Goal: Information Seeking & Learning: Learn about a topic

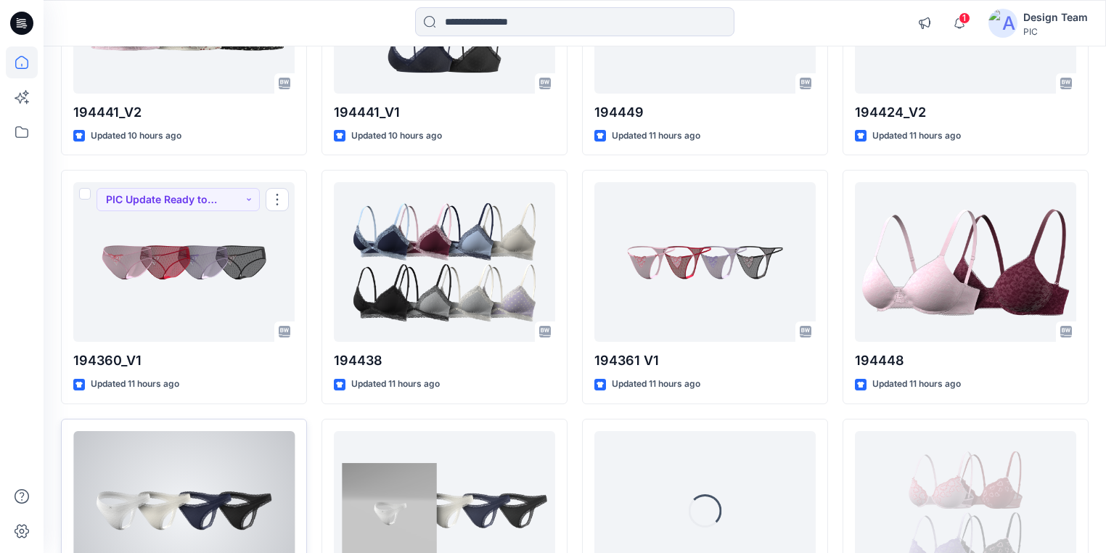
scroll to position [1485, 0]
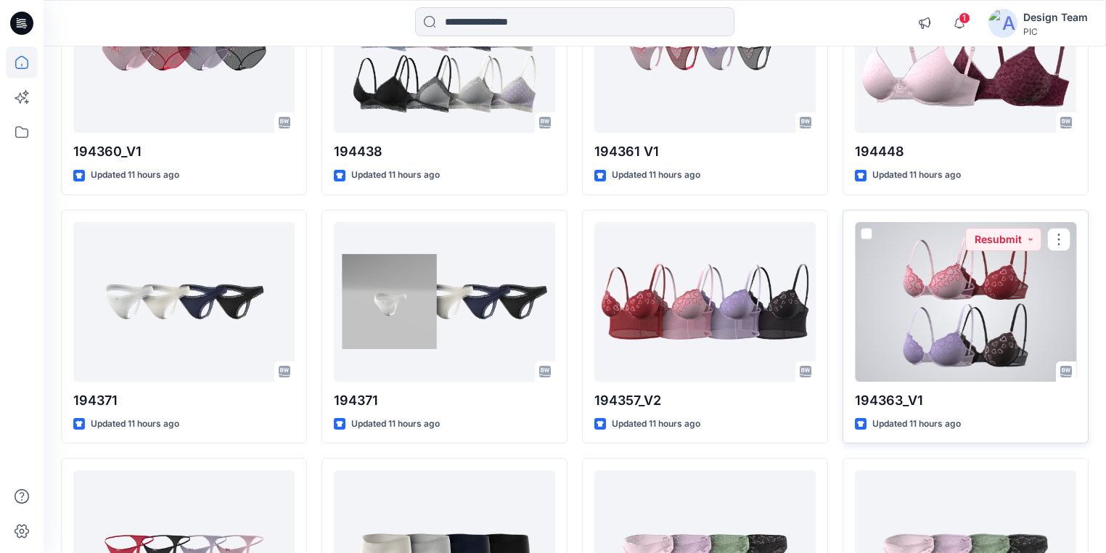
click at [991, 309] on div at bounding box center [965, 302] width 221 height 160
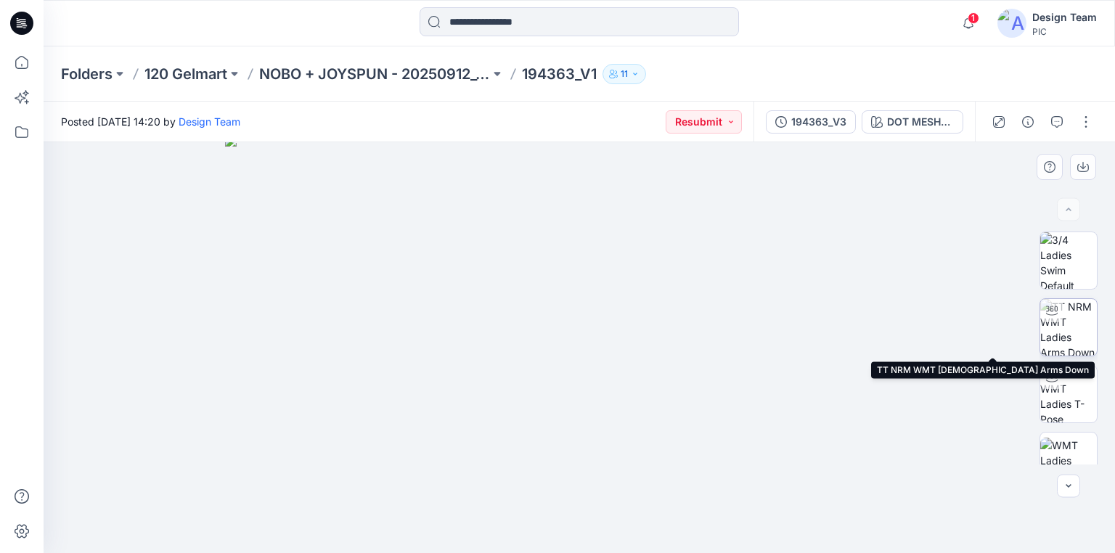
click at [1067, 327] on img at bounding box center [1068, 327] width 57 height 57
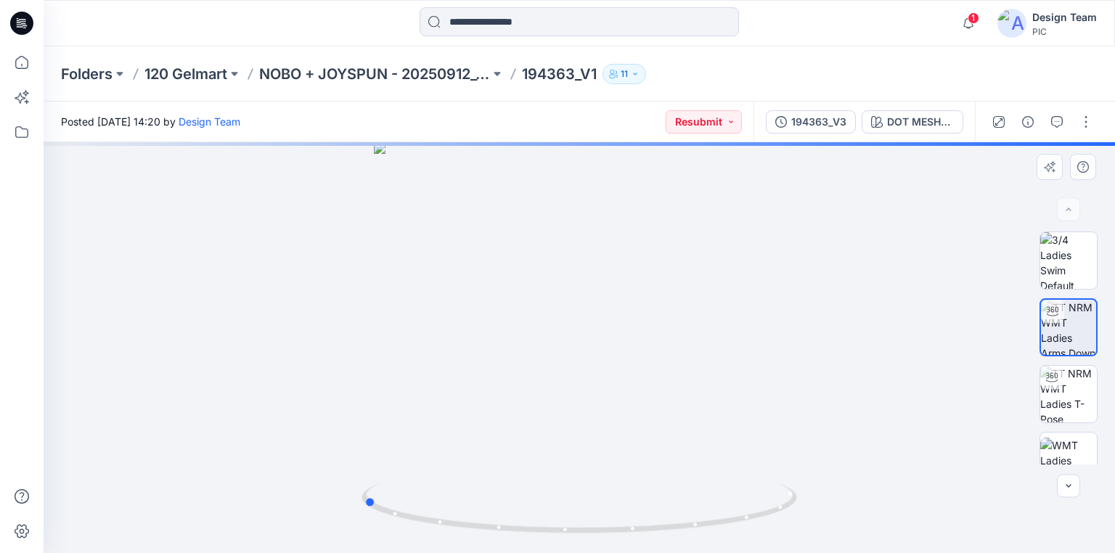
drag, startPoint x: 746, startPoint y: 512, endPoint x: 563, endPoint y: 475, distance: 186.4
click at [563, 475] on div at bounding box center [579, 347] width 1071 height 411
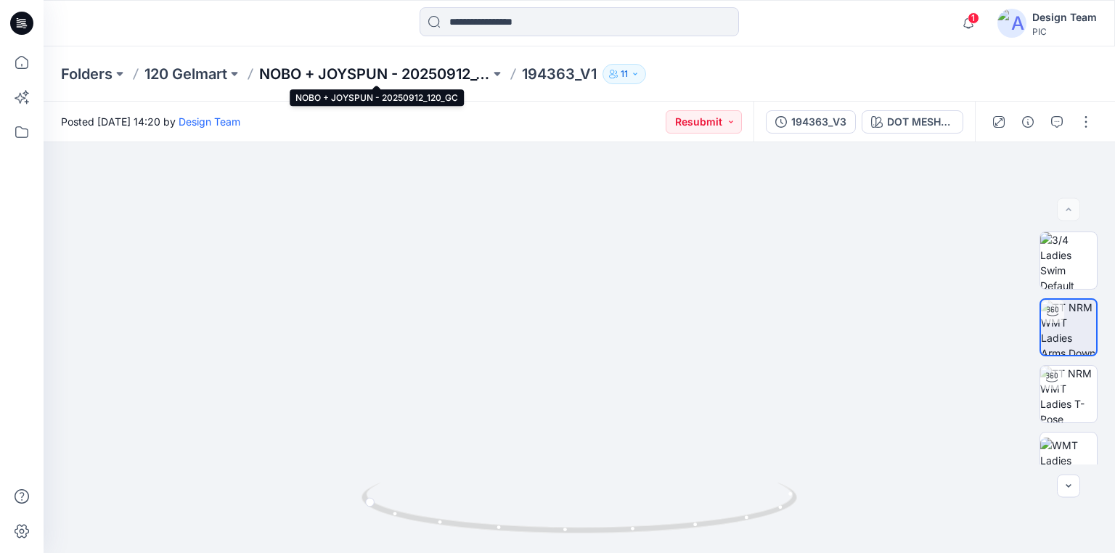
click at [464, 70] on p "NOBO + JOYSPUN - 20250912_120_GC" at bounding box center [374, 74] width 231 height 20
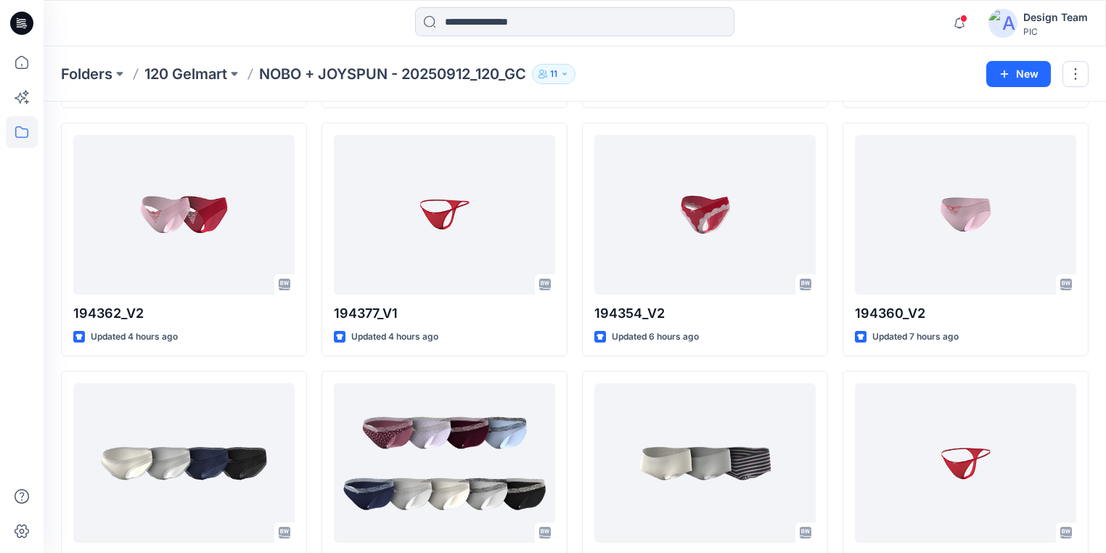
scroll to position [290, 0]
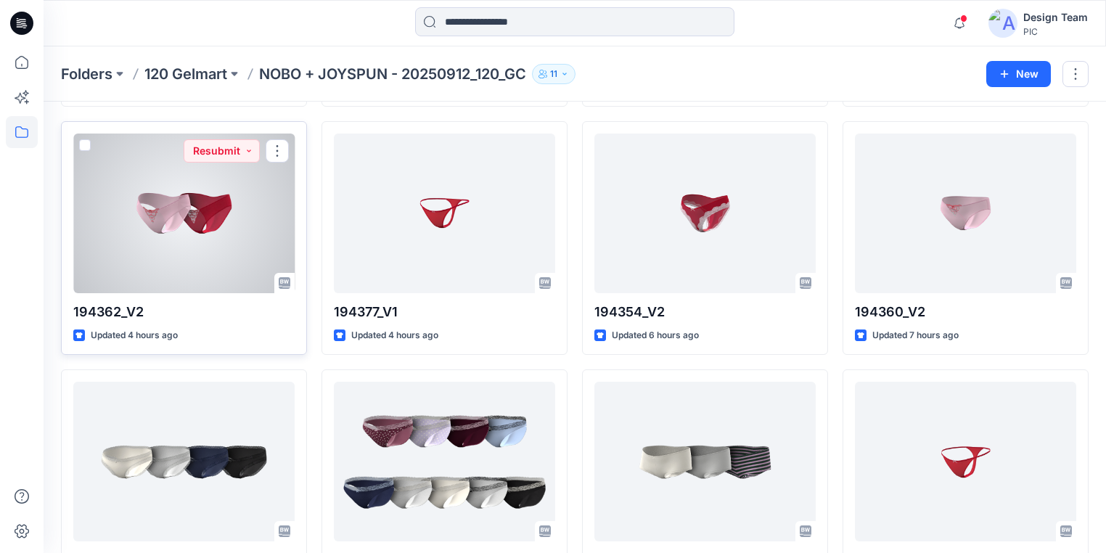
click at [203, 226] on div at bounding box center [183, 214] width 221 height 160
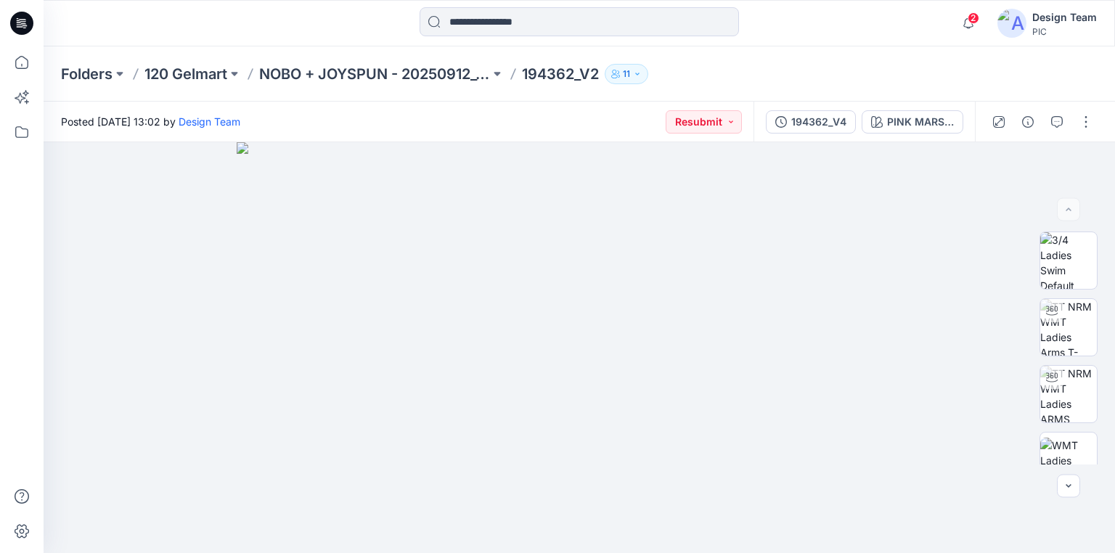
click at [0, 20] on div at bounding box center [22, 23] width 46 height 46
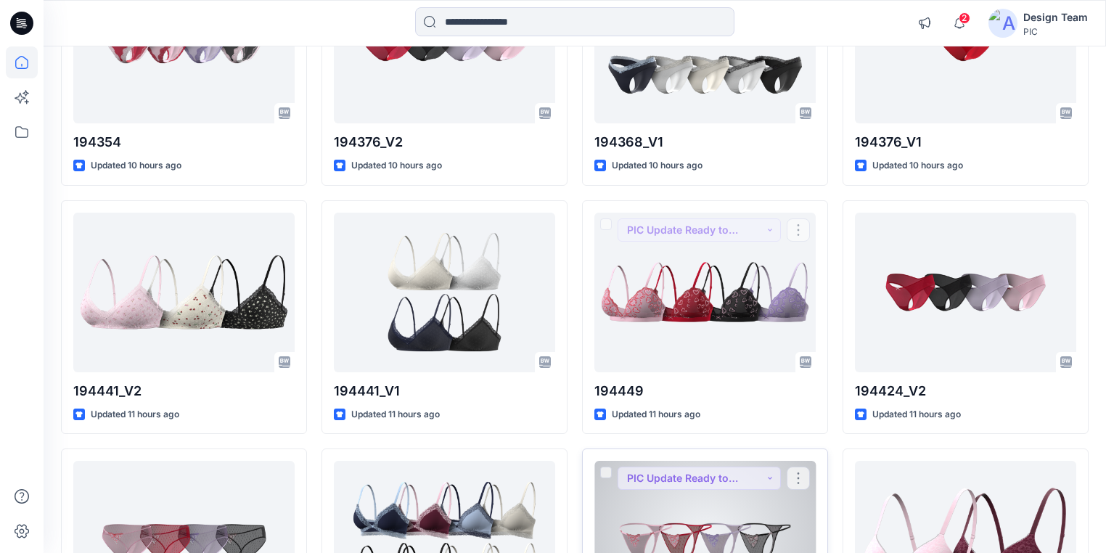
scroll to position [1147, 0]
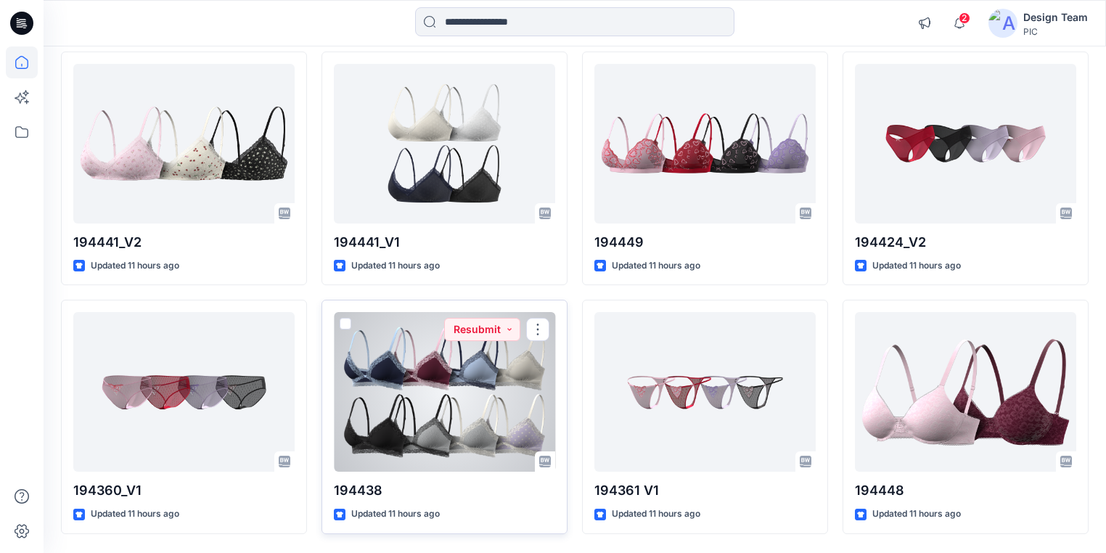
click at [456, 403] on div at bounding box center [444, 392] width 221 height 160
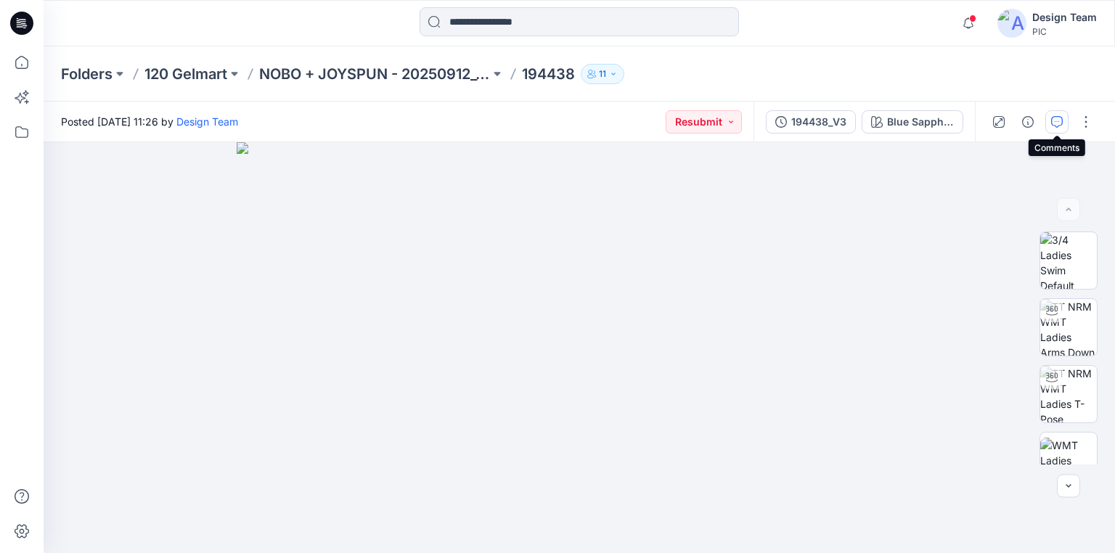
click at [1054, 121] on icon "button" at bounding box center [1056, 120] width 5 height 1
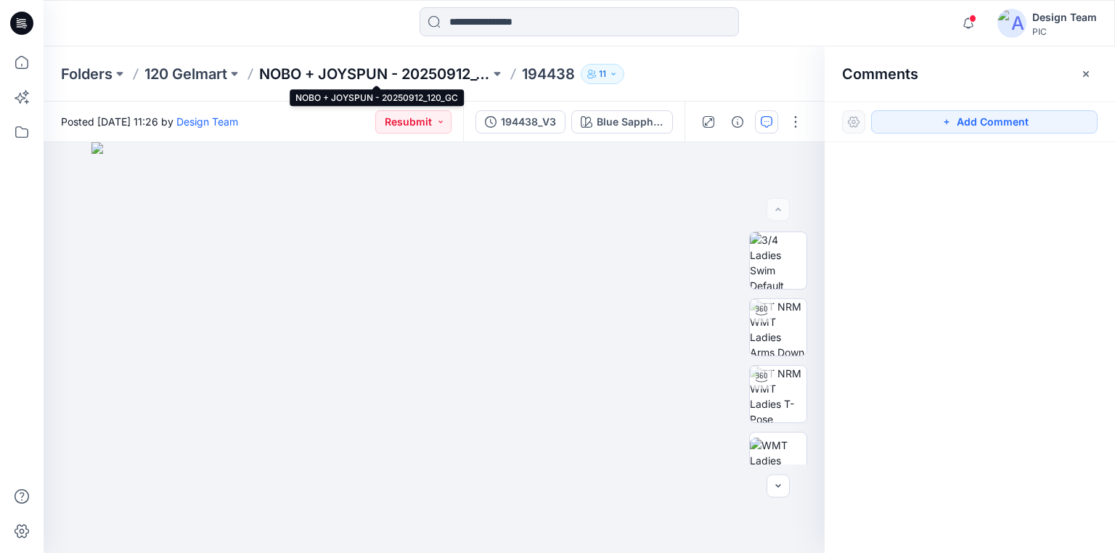
click at [337, 67] on p "NOBO + JOYSPUN - 20250912_120_GC" at bounding box center [374, 74] width 231 height 20
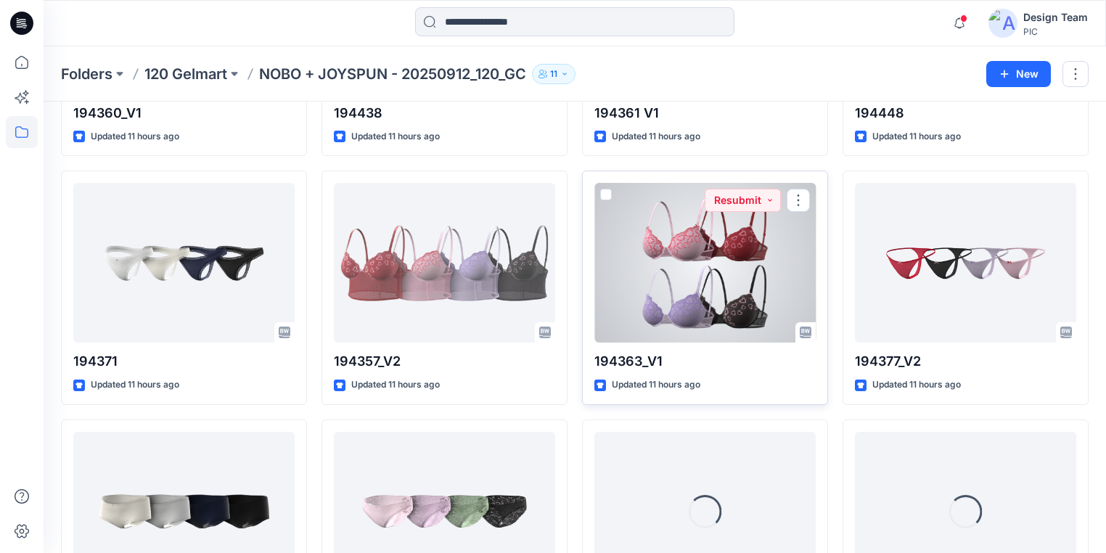
scroll to position [1502, 0]
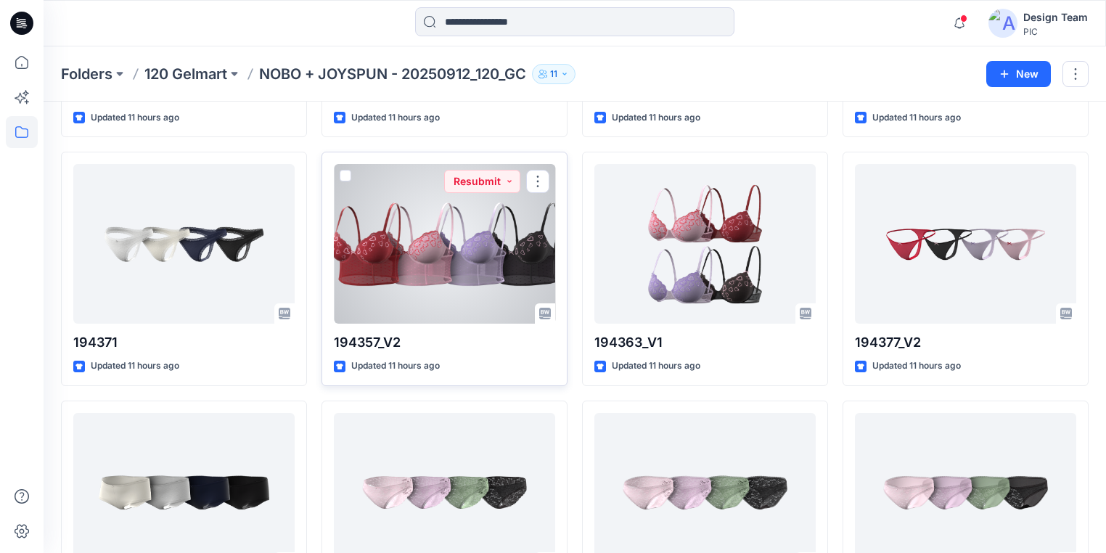
click at [395, 280] on div at bounding box center [444, 244] width 221 height 160
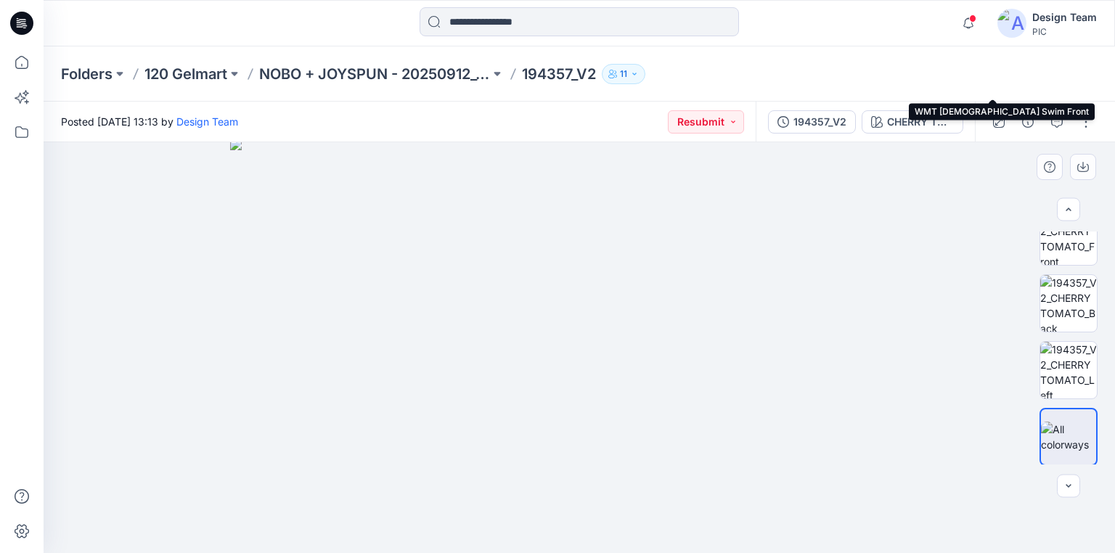
scroll to position [425, 0]
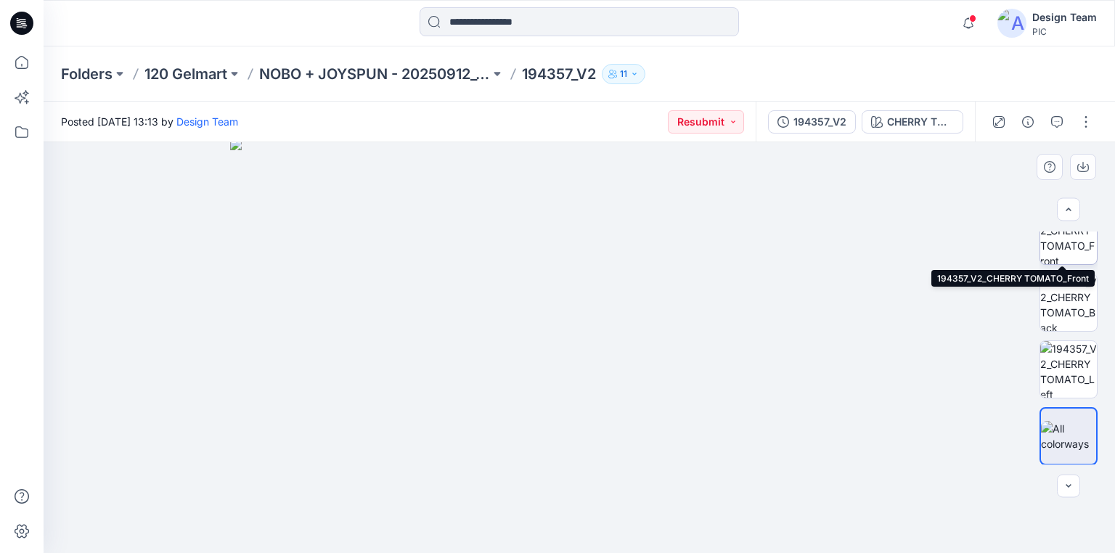
click at [1073, 247] on img at bounding box center [1068, 236] width 57 height 57
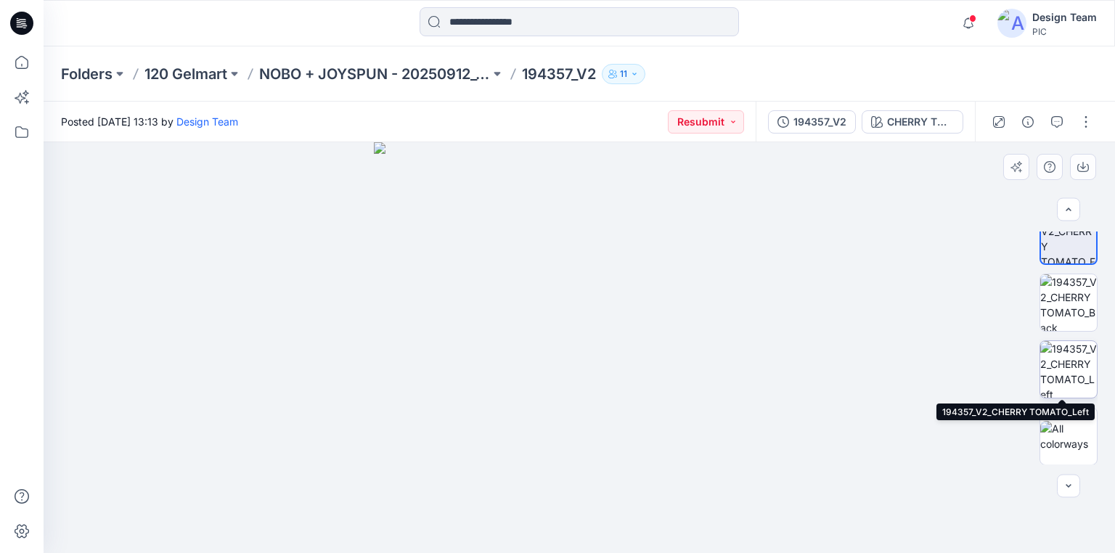
click at [1065, 372] on img at bounding box center [1068, 369] width 57 height 57
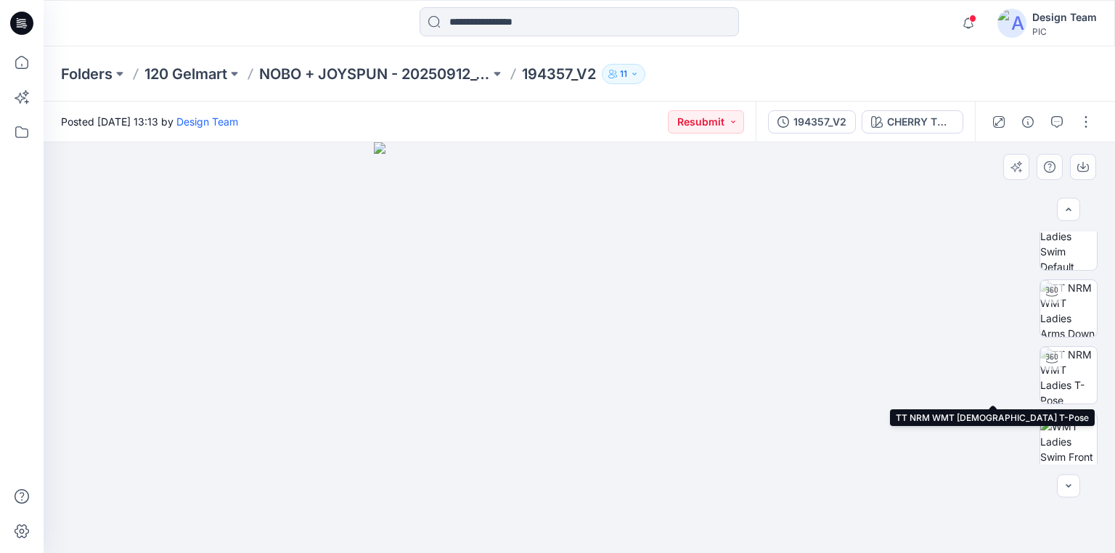
scroll to position [0, 0]
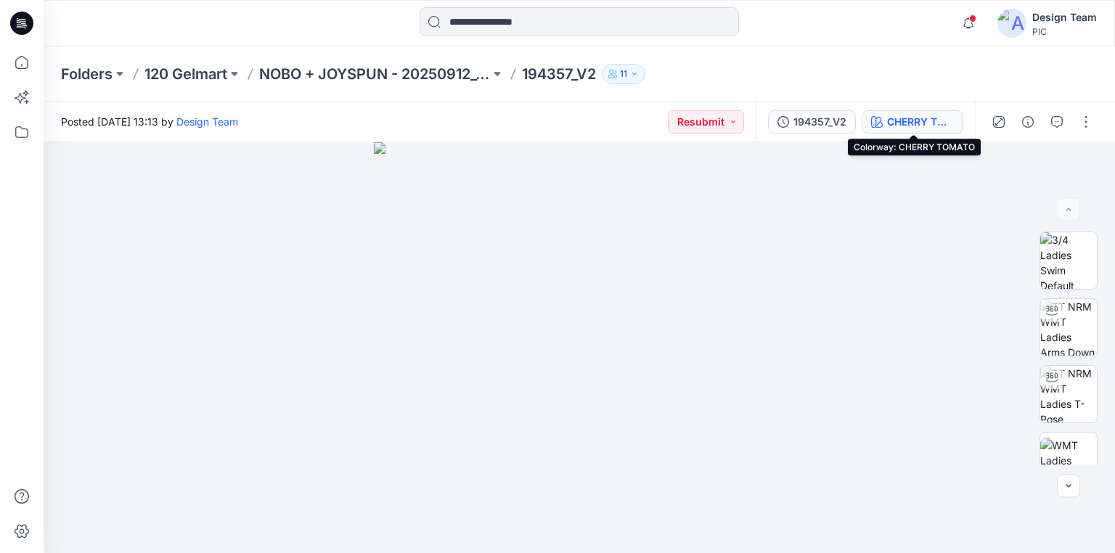
click at [917, 119] on div "CHERRY TOMATO" at bounding box center [920, 122] width 67 height 16
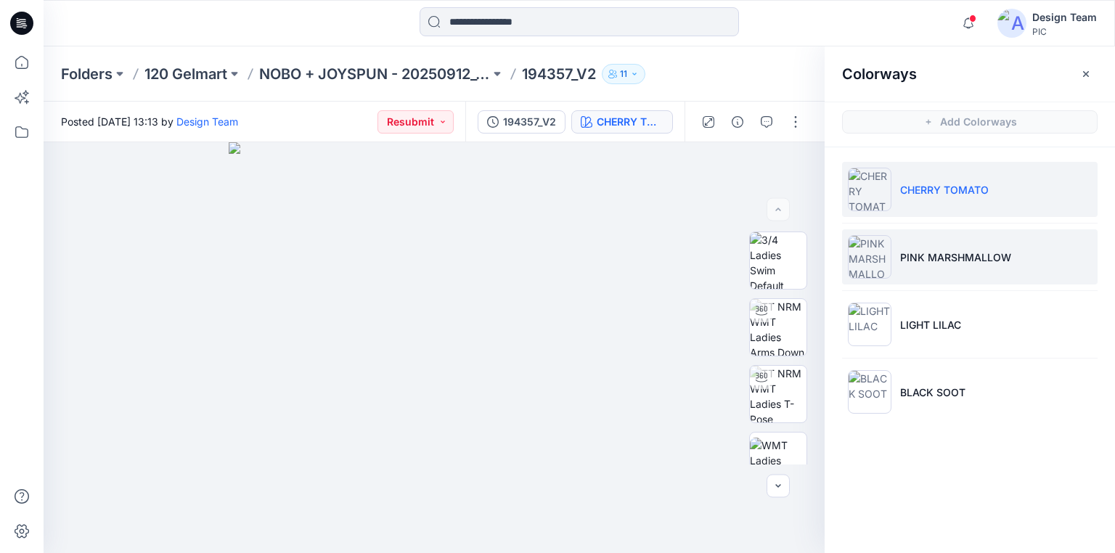
click at [935, 250] on p "PINK MARSHMALLOW" at bounding box center [955, 257] width 111 height 15
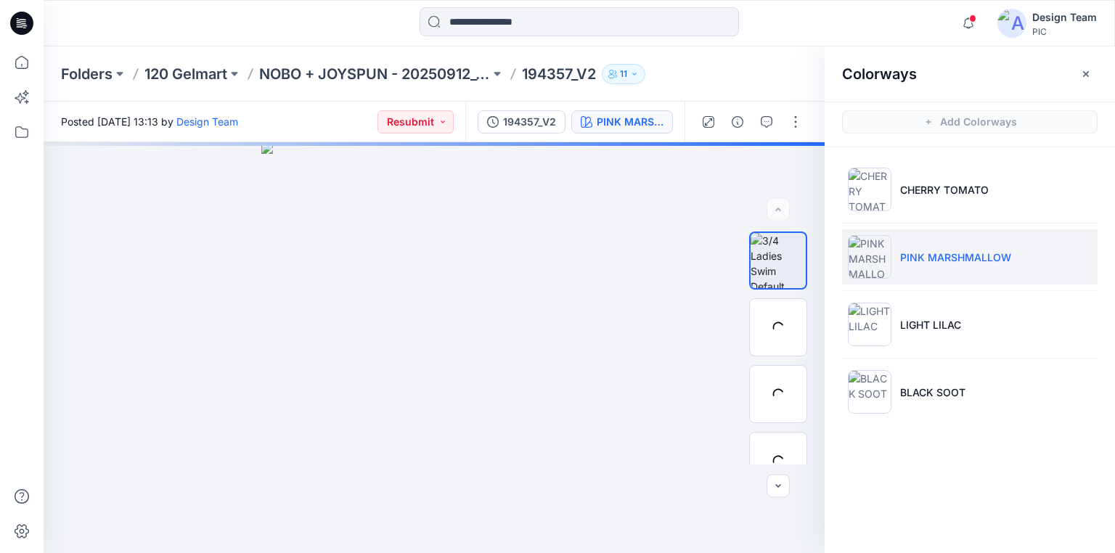
click at [933, 250] on p "PINK MARSHMALLOW" at bounding box center [955, 257] width 111 height 15
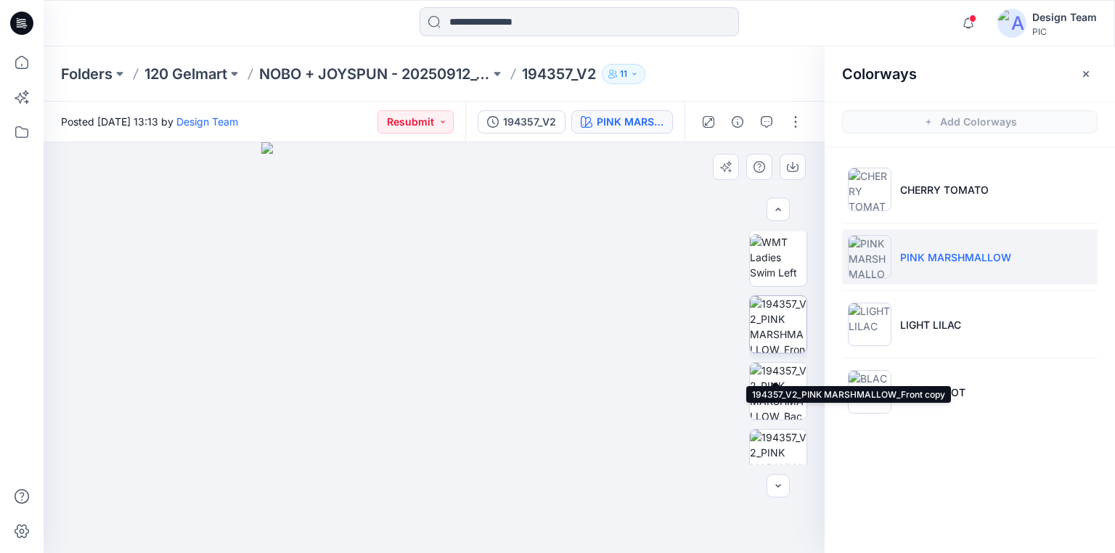
scroll to position [309, 0]
click at [774, 352] on img at bounding box center [778, 352] width 57 height 57
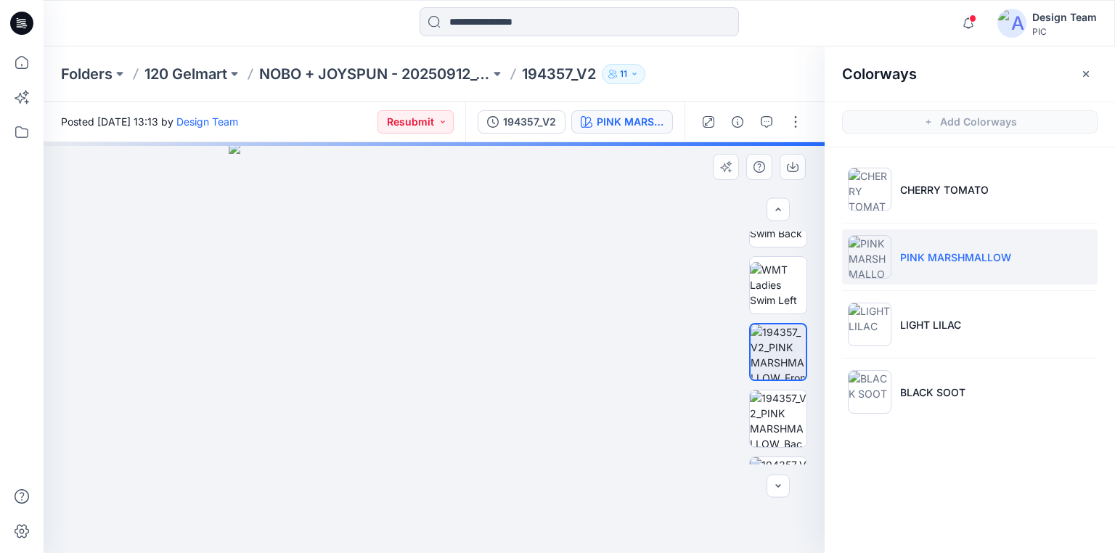
scroll to position [367, 0]
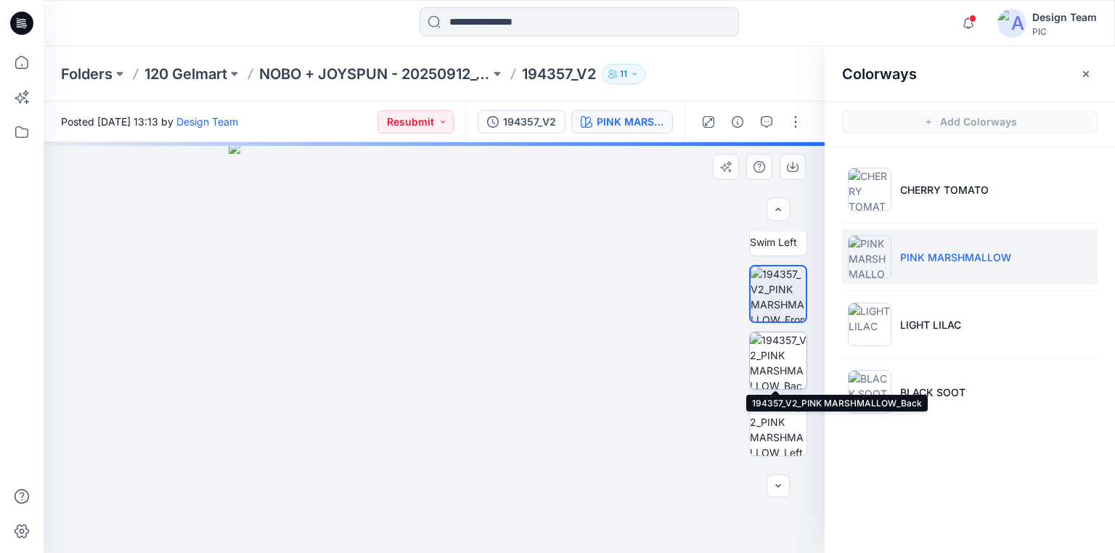
click at [783, 340] on img at bounding box center [778, 360] width 57 height 57
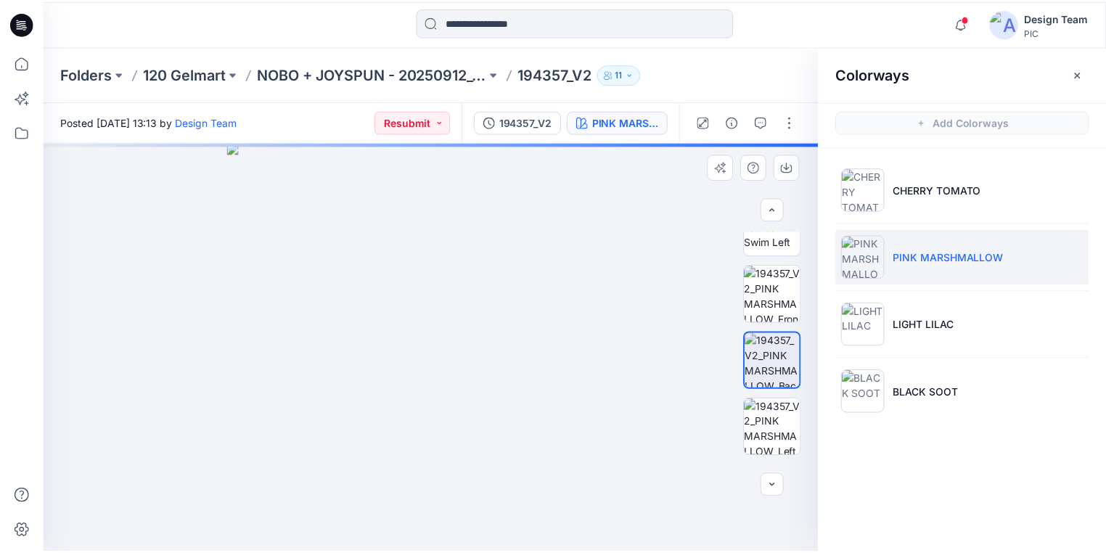
scroll to position [425, 0]
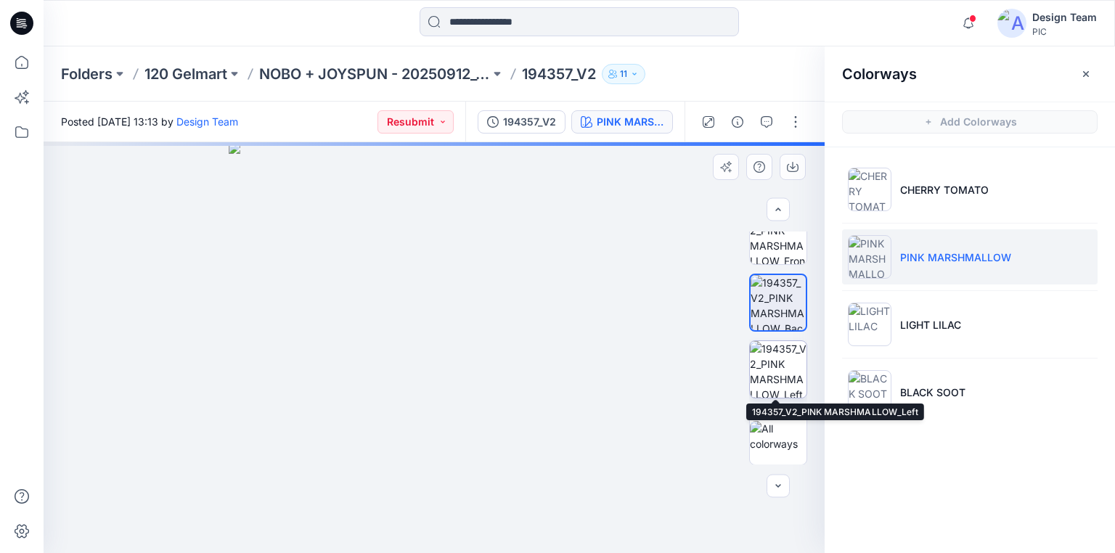
click at [769, 352] on img at bounding box center [778, 369] width 57 height 57
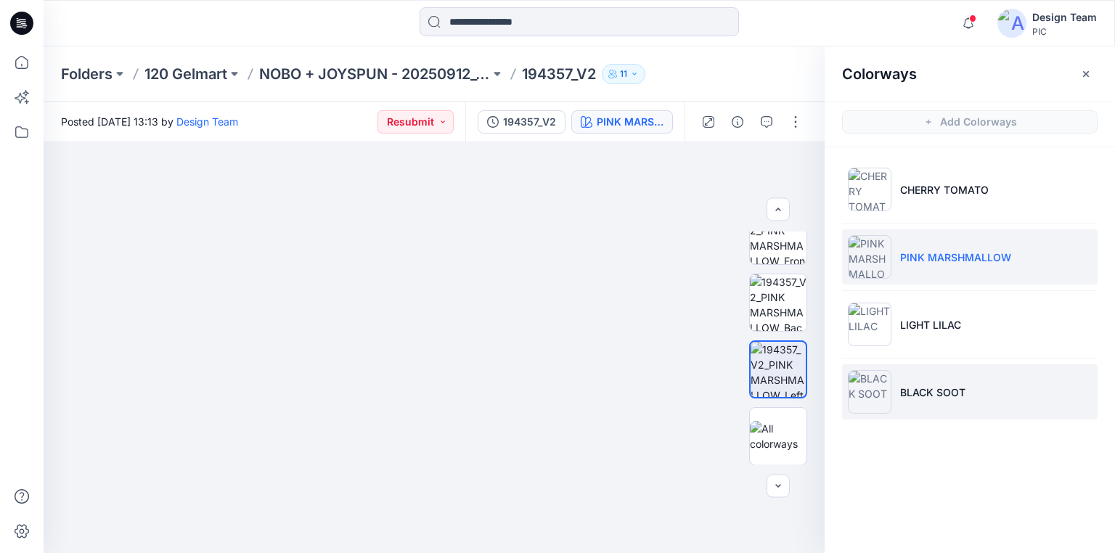
click at [911, 389] on p "BLACK SOOT" at bounding box center [932, 392] width 65 height 15
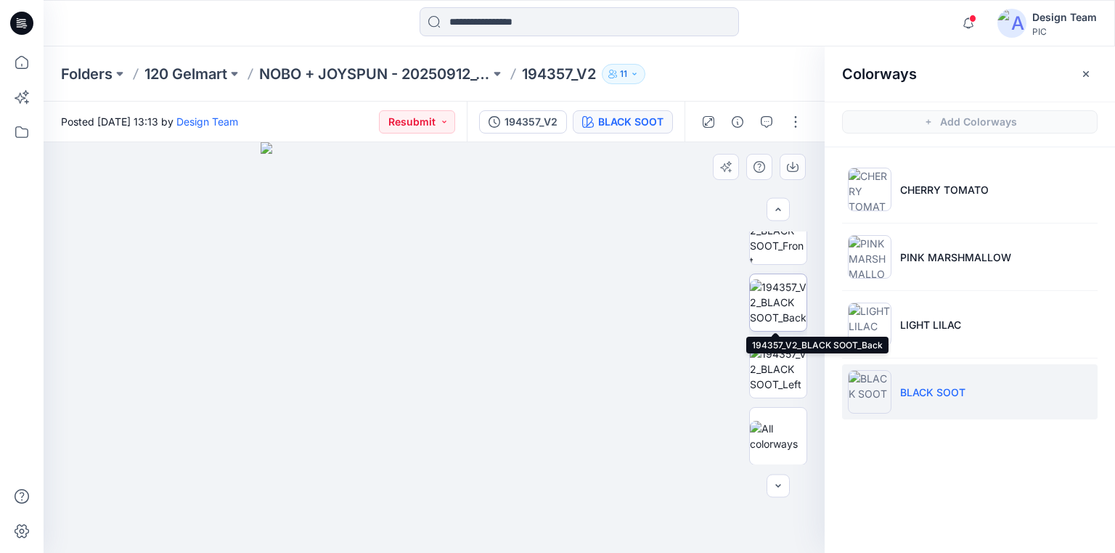
click at [789, 302] on img at bounding box center [778, 302] width 57 height 46
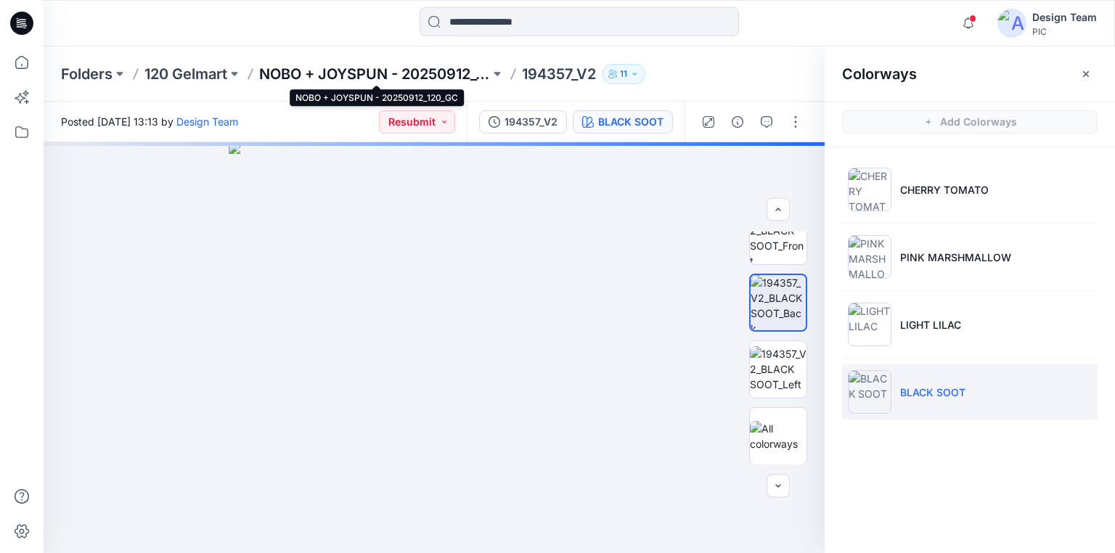
click at [464, 77] on p "NOBO + JOYSPUN - 20250912_120_GC" at bounding box center [374, 74] width 231 height 20
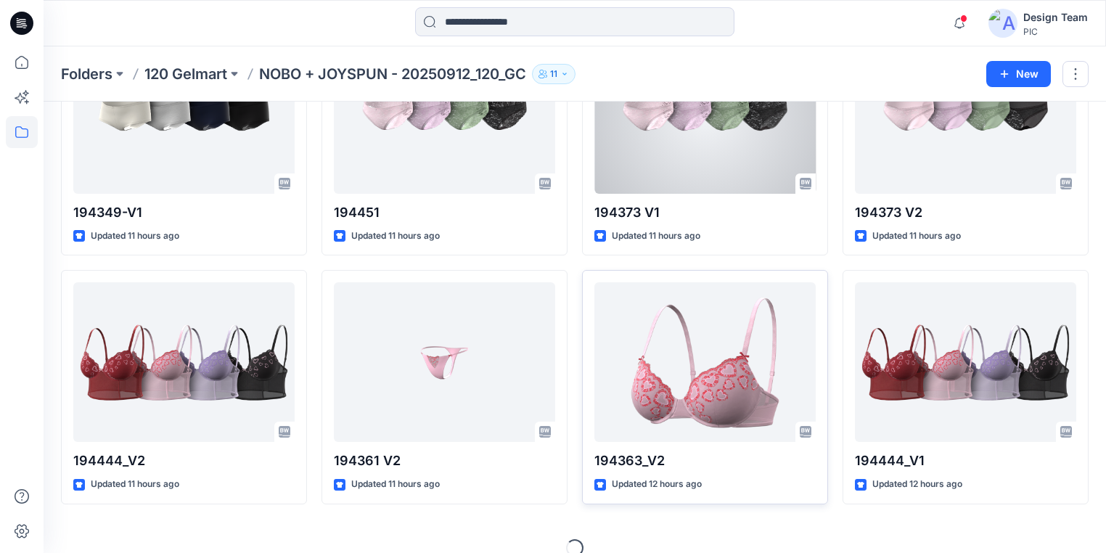
scroll to position [1898, 0]
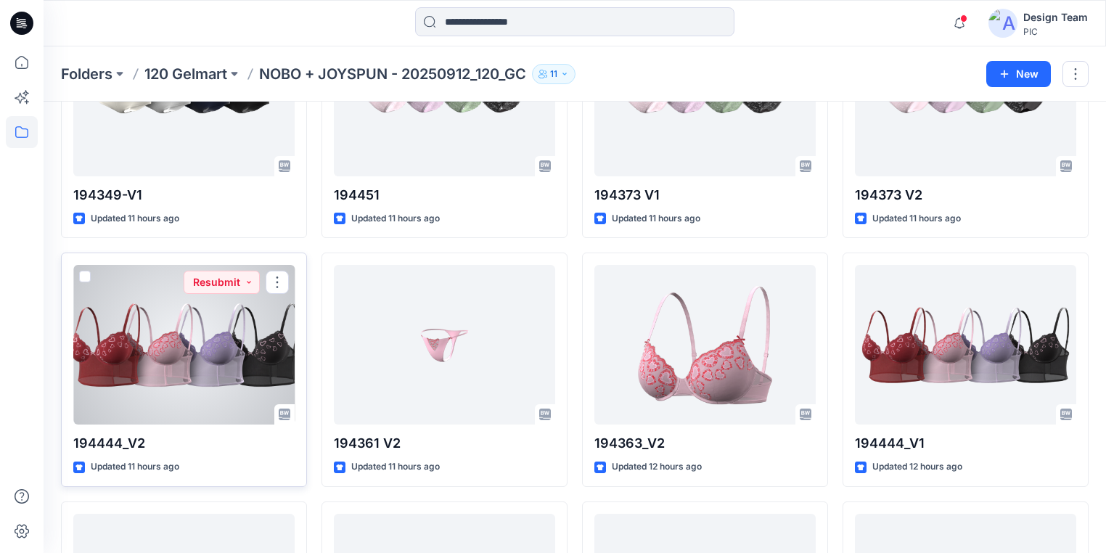
click at [201, 343] on div at bounding box center [183, 345] width 221 height 160
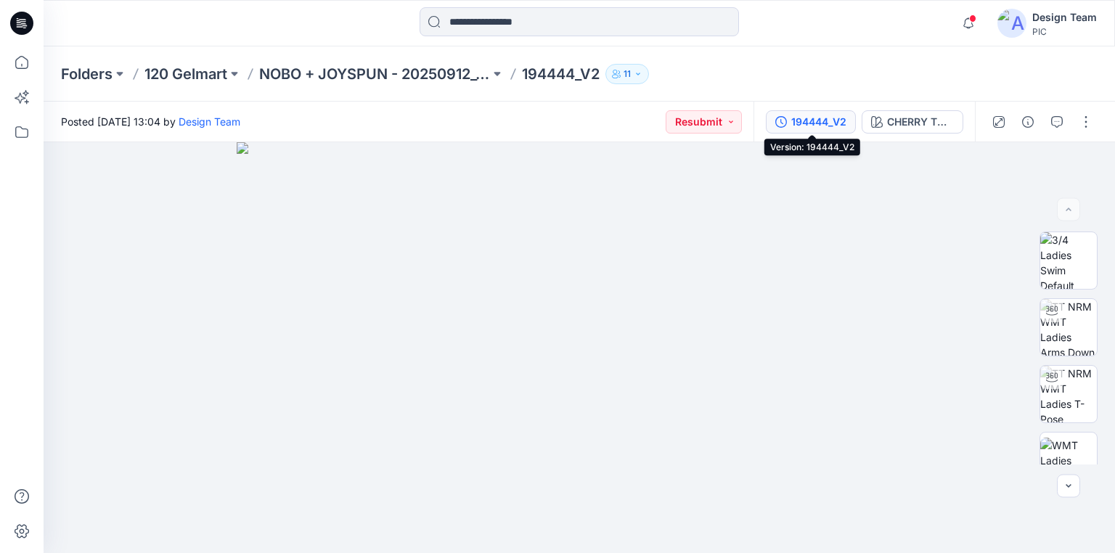
click at [824, 122] on div "194444_V2" at bounding box center [818, 122] width 55 height 16
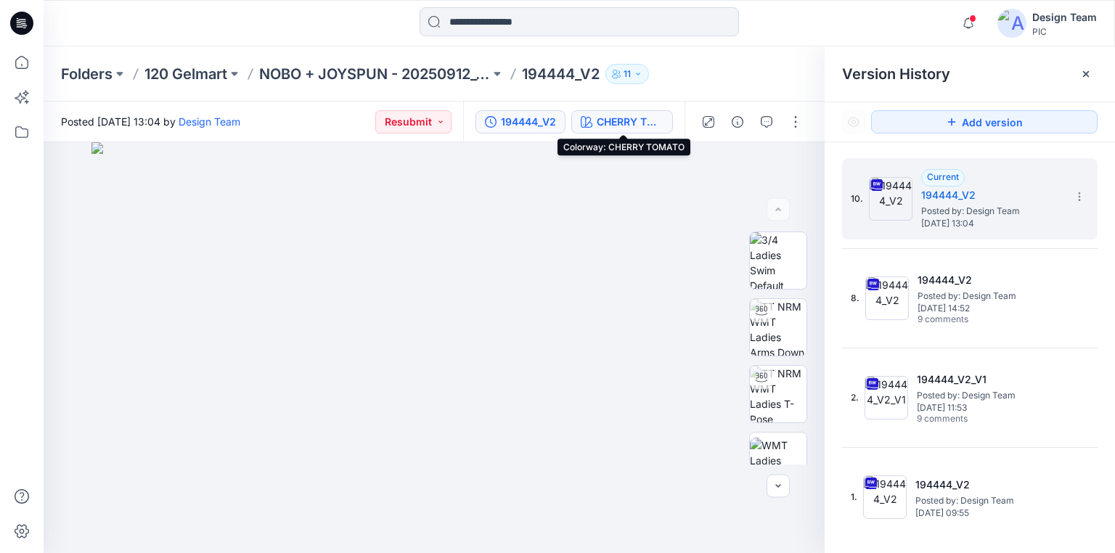
click at [611, 122] on div "CHERRY TOMATO" at bounding box center [630, 122] width 67 height 16
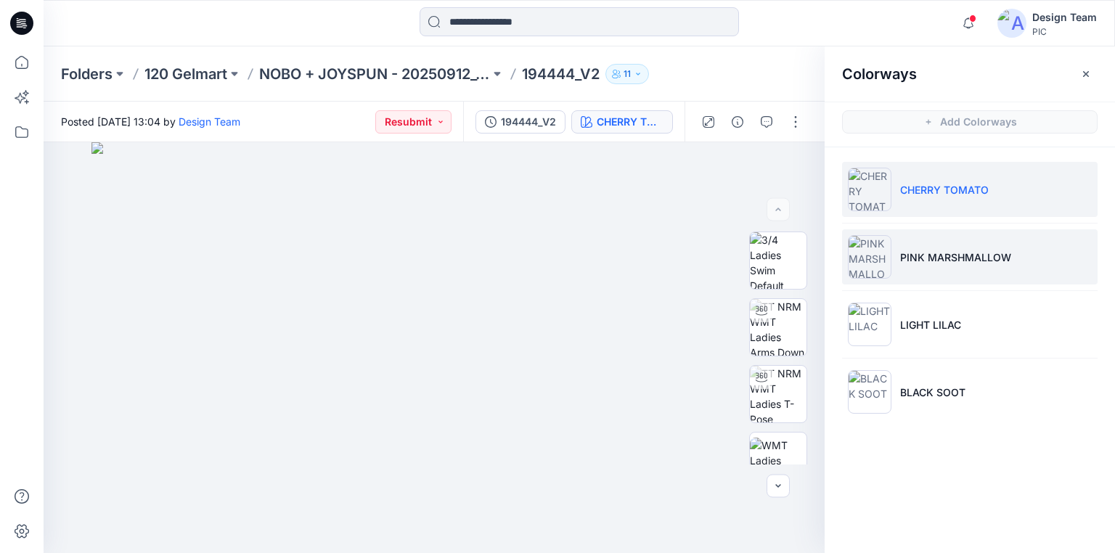
click at [943, 250] on p "PINK MARSHMALLOW" at bounding box center [955, 257] width 111 height 15
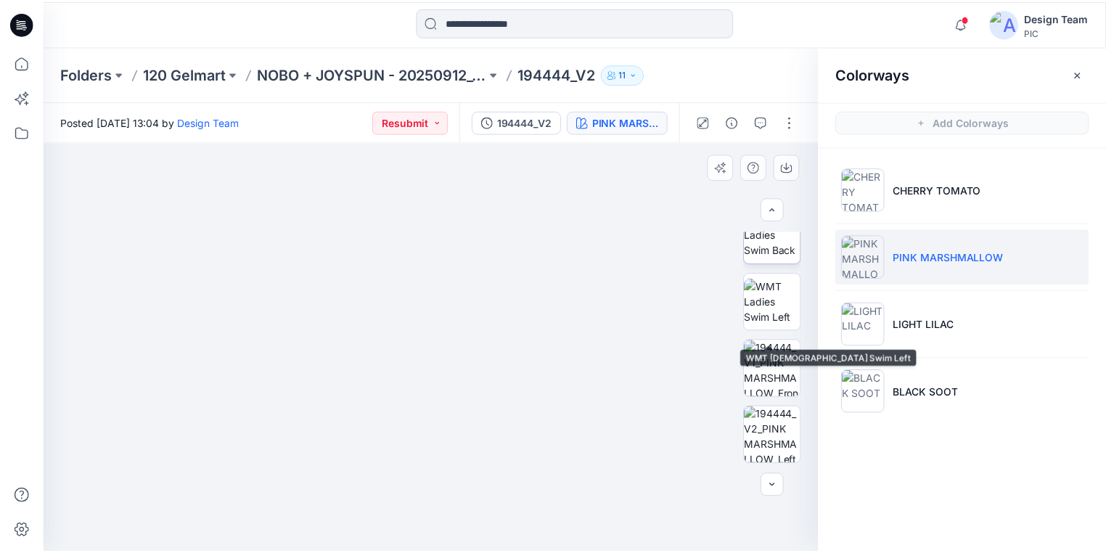
scroll to position [348, 0]
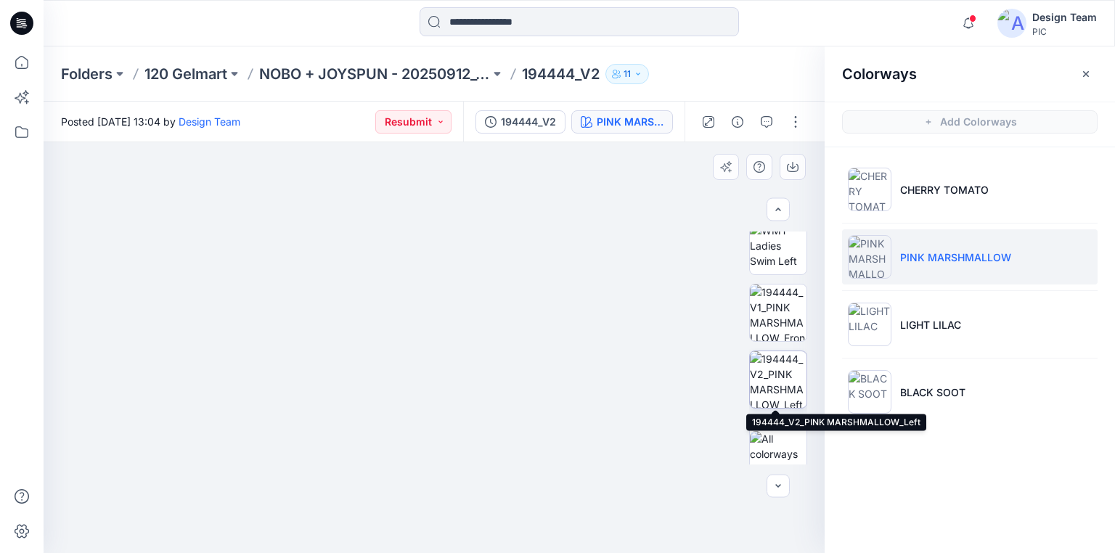
click at [774, 396] on img at bounding box center [778, 379] width 57 height 57
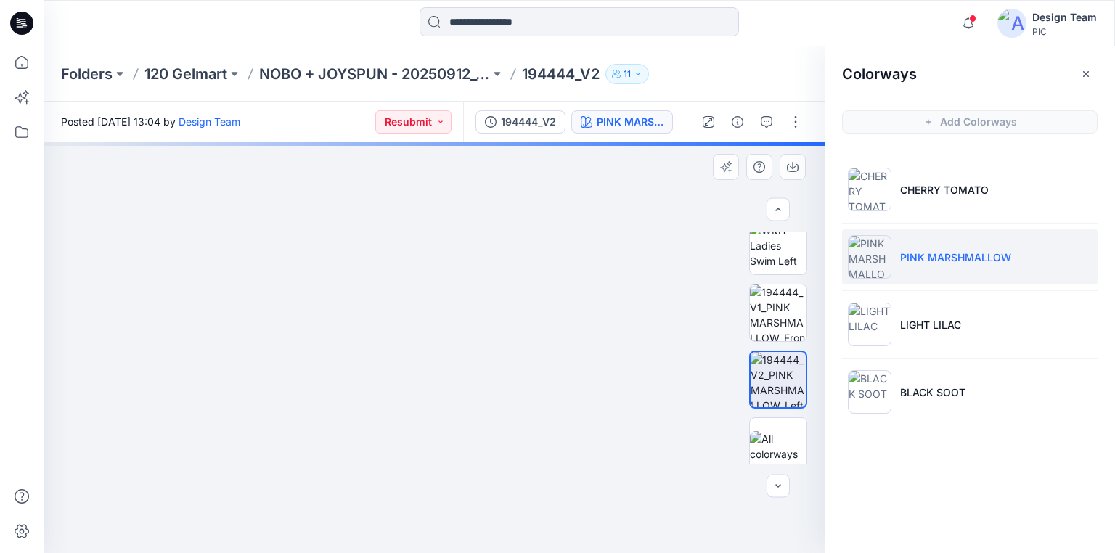
drag, startPoint x: 462, startPoint y: 425, endPoint x: 537, endPoint y: 279, distance: 164.9
drag, startPoint x: 533, startPoint y: 406, endPoint x: 586, endPoint y: 331, distance: 92.2
drag, startPoint x: 485, startPoint y: 438, endPoint x: 515, endPoint y: 428, distance: 31.2
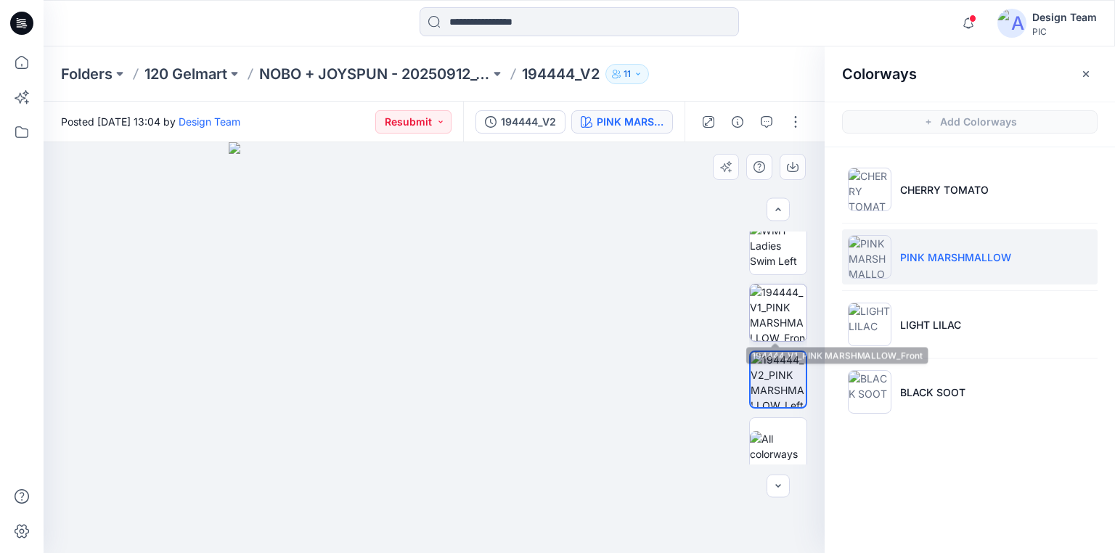
click at [785, 305] on img at bounding box center [778, 312] width 57 height 57
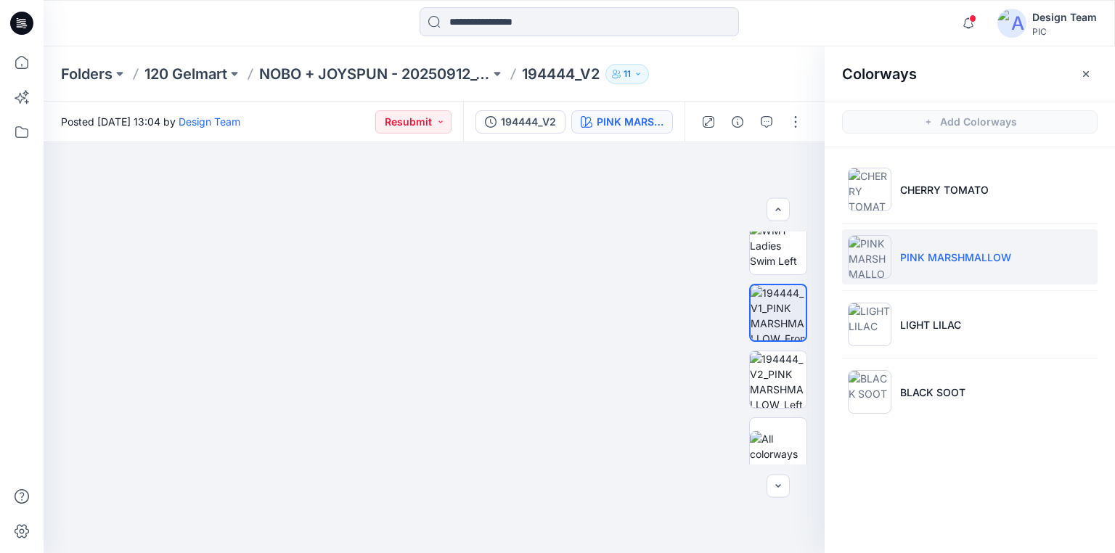
drag, startPoint x: 351, startPoint y: 482, endPoint x: 601, endPoint y: 128, distance: 433.7
drag, startPoint x: 609, startPoint y: 306, endPoint x: 647, endPoint y: 235, distance: 79.9
click at [956, 470] on div "Colorways Add Colorways CHERRY TOMATO PINK MARSHMALLOW LIGHT LILAC BLACK SOOT" at bounding box center [969, 299] width 290 height 507
click at [428, 73] on p "NOBO + JOYSPUN - 20250912_120_GC" at bounding box center [374, 74] width 231 height 20
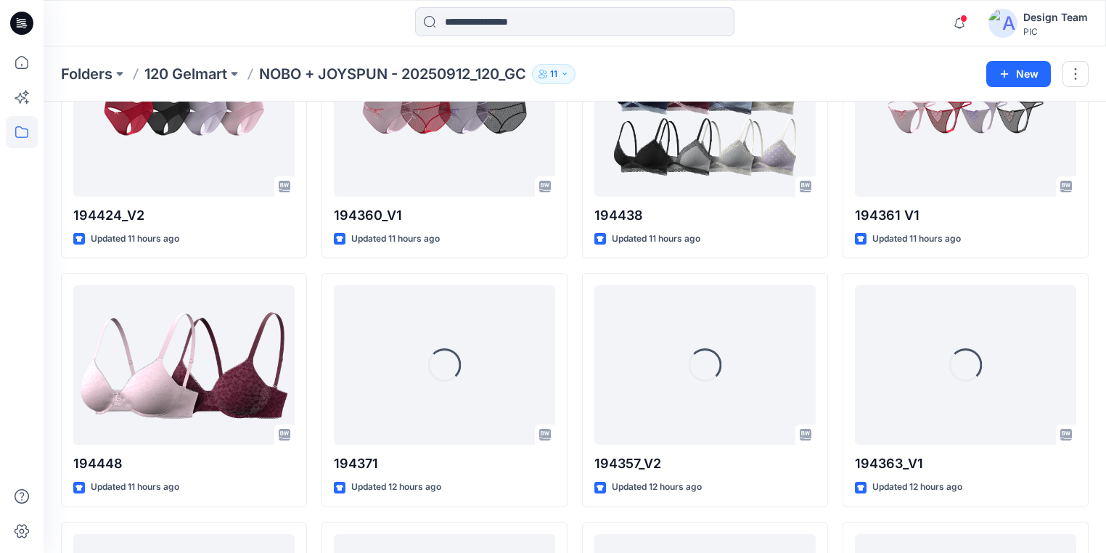
scroll to position [1386, 0]
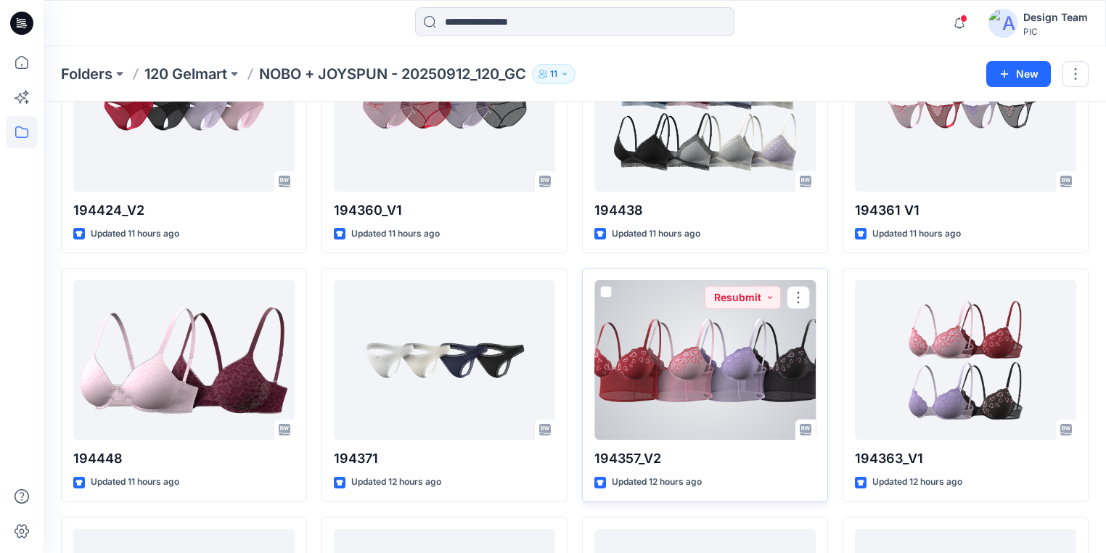
click at [700, 372] on div at bounding box center [704, 360] width 221 height 160
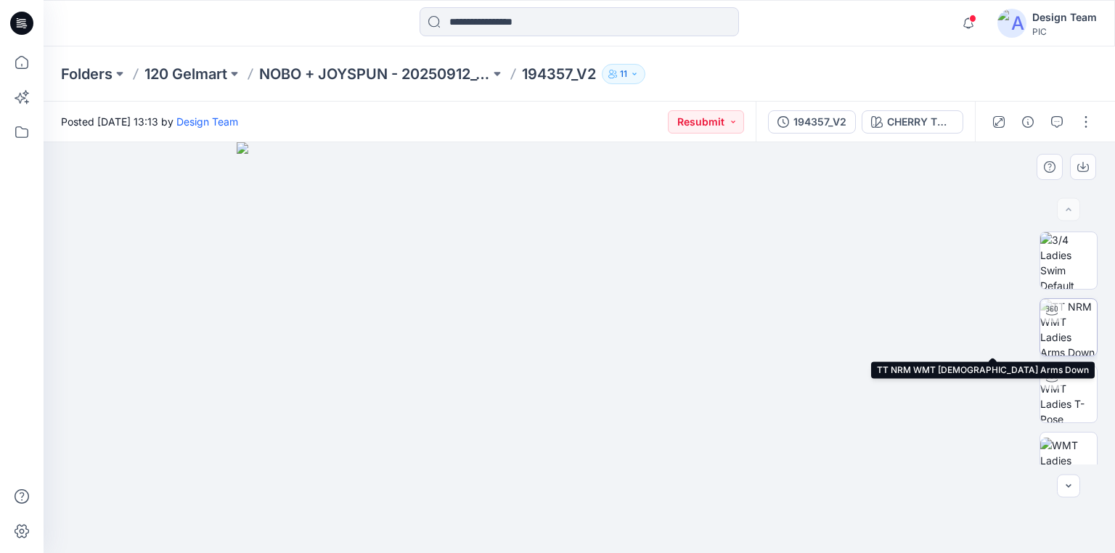
click at [1066, 334] on img at bounding box center [1068, 327] width 57 height 57
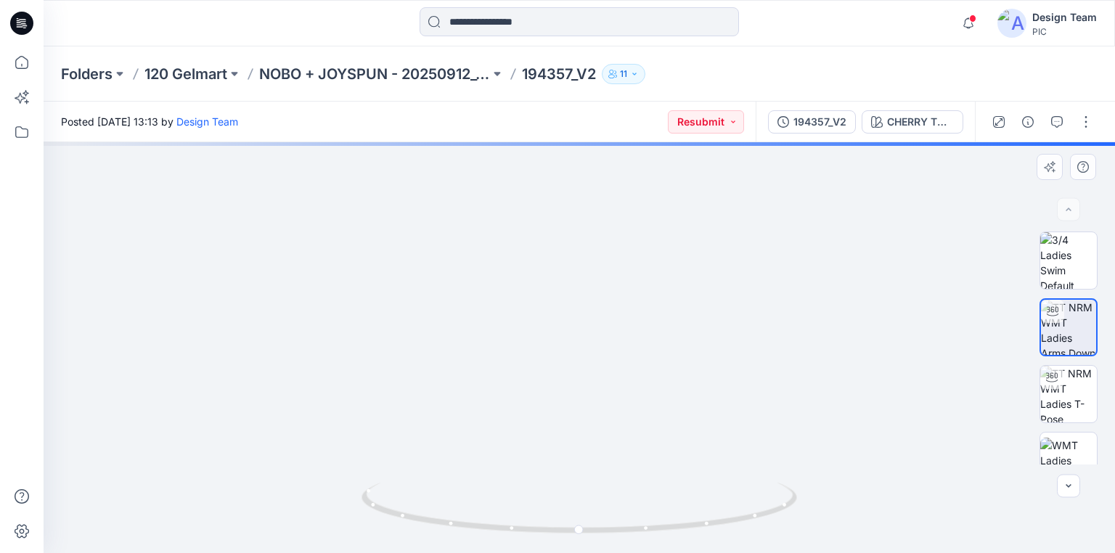
drag, startPoint x: 647, startPoint y: 372, endPoint x: 663, endPoint y: 292, distance: 81.6
drag, startPoint x: 739, startPoint y: 530, endPoint x: 578, endPoint y: 511, distance: 162.9
click at [578, 511] on icon at bounding box center [580, 510] width 439 height 54
click at [1061, 406] on img at bounding box center [1068, 394] width 57 height 57
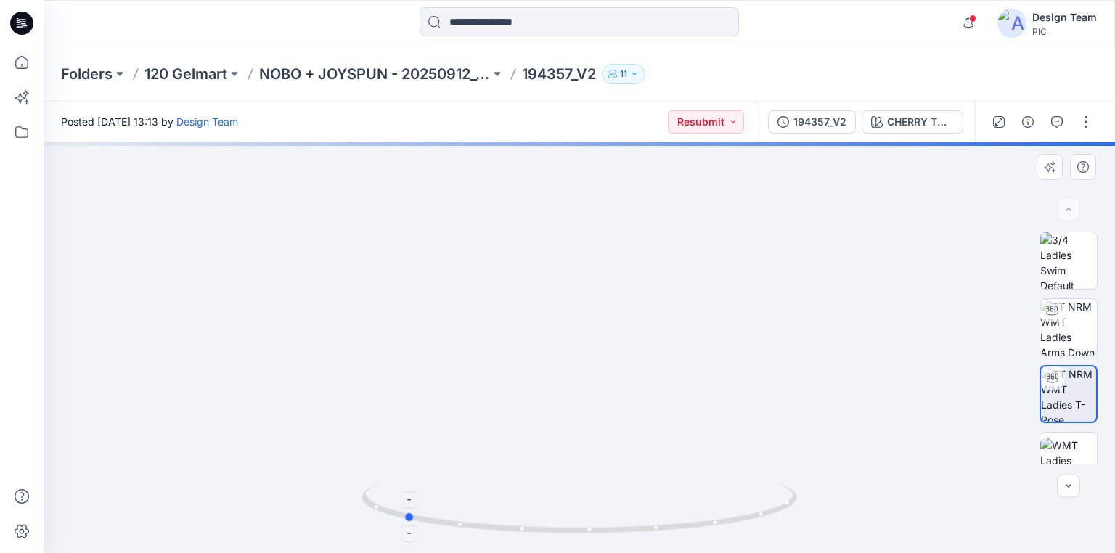
drag, startPoint x: 726, startPoint y: 524, endPoint x: 562, endPoint y: 506, distance: 165.0
click at [562, 506] on icon at bounding box center [580, 510] width 439 height 54
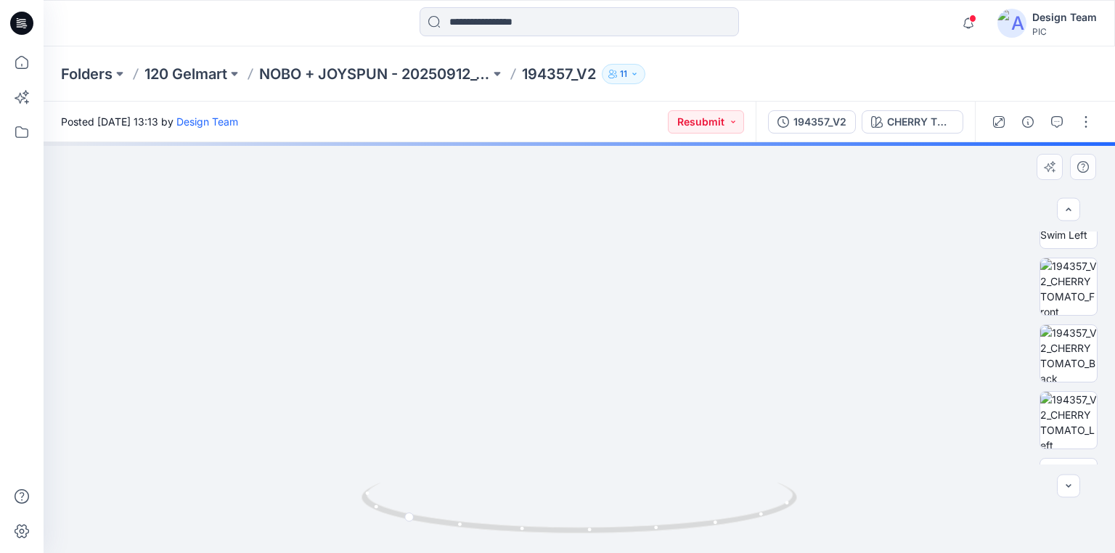
scroll to position [406, 0]
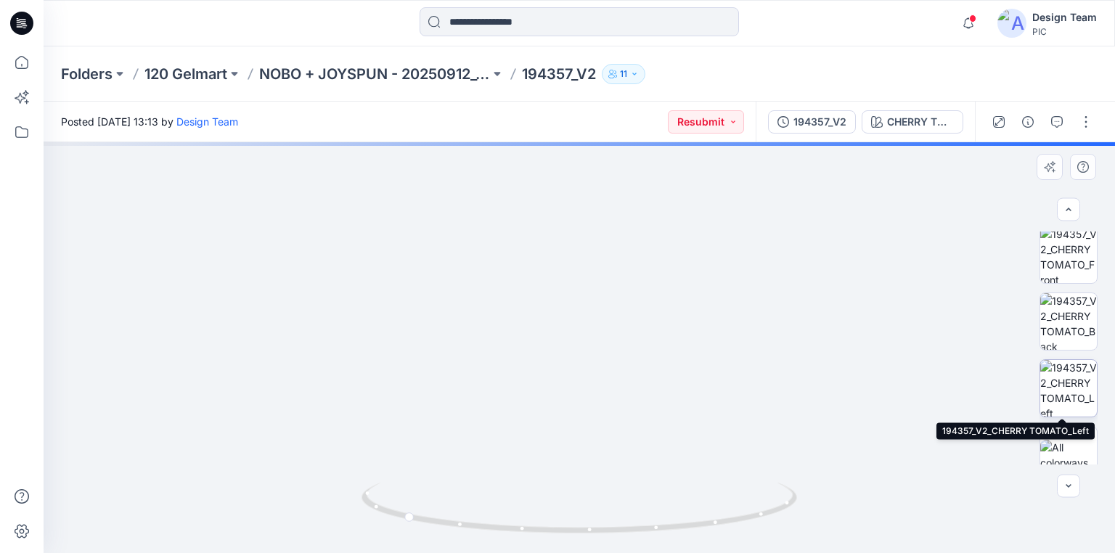
click at [1063, 390] on img at bounding box center [1068, 388] width 57 height 57
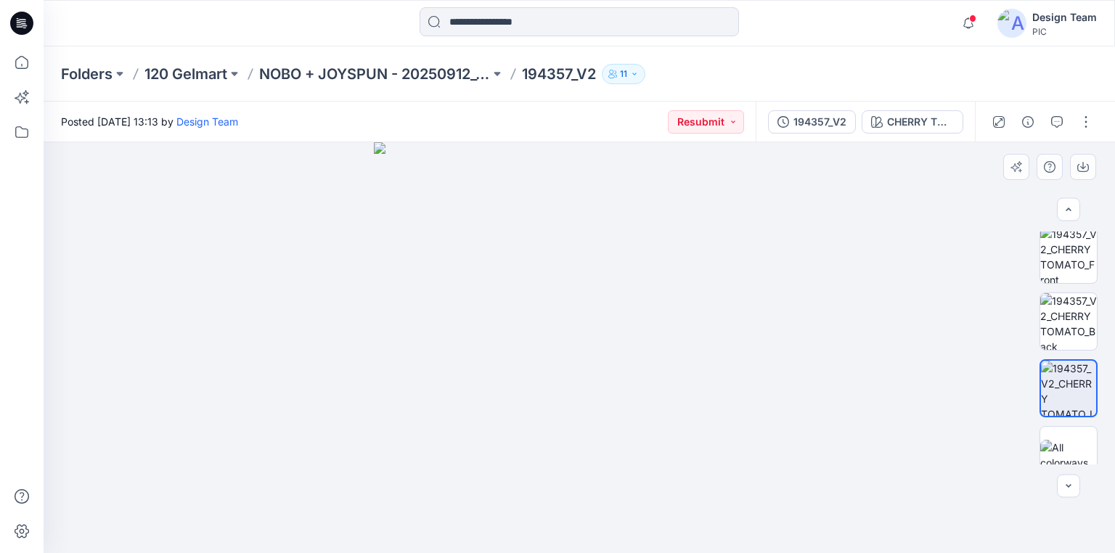
drag, startPoint x: 647, startPoint y: 456, endPoint x: 668, endPoint y: 354, distance: 103.8
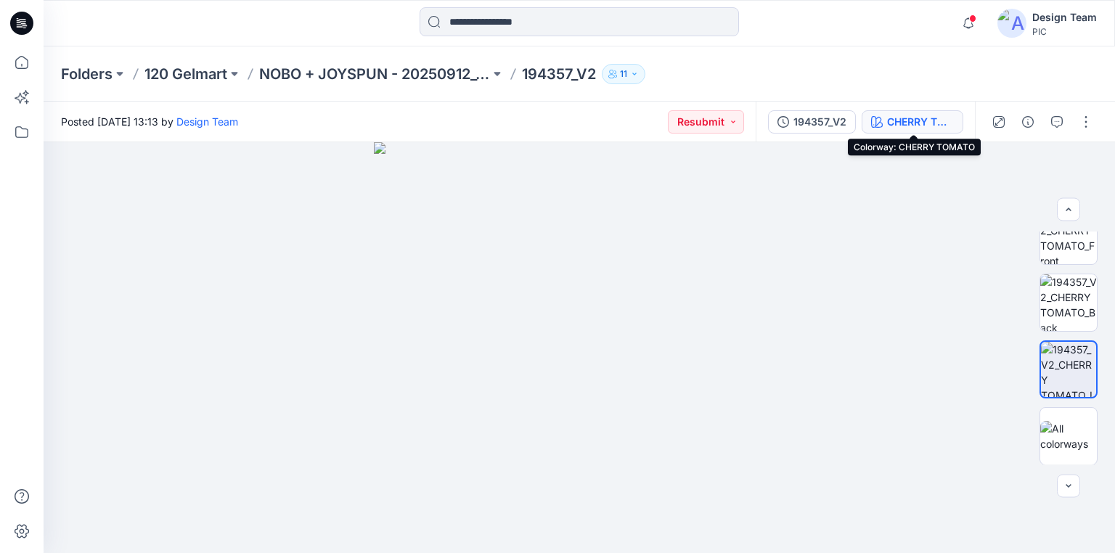
click at [914, 120] on div "CHERRY TOMATO" at bounding box center [920, 122] width 67 height 16
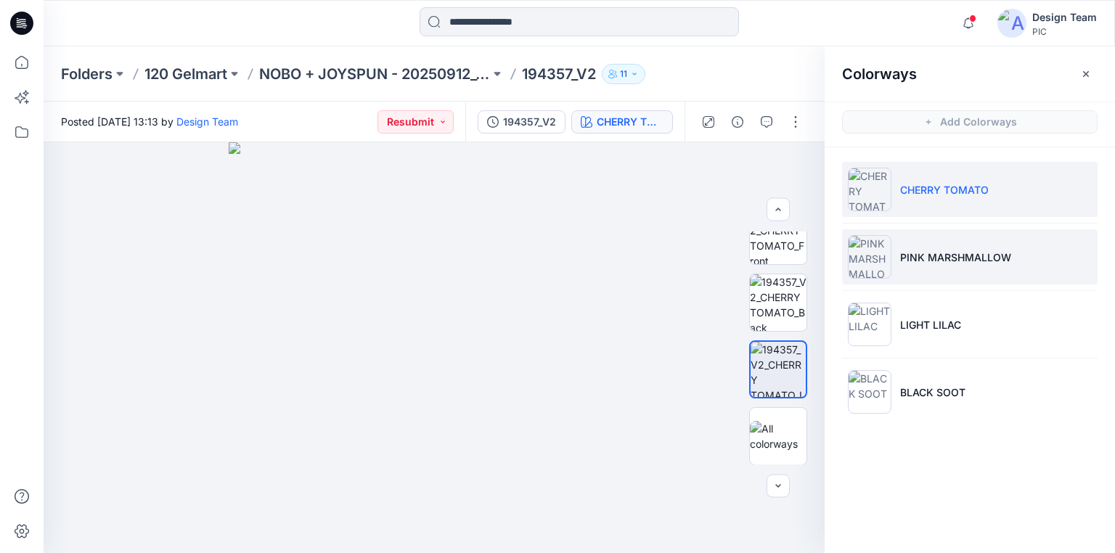
click at [938, 252] on p "PINK MARSHMALLOW" at bounding box center [955, 257] width 111 height 15
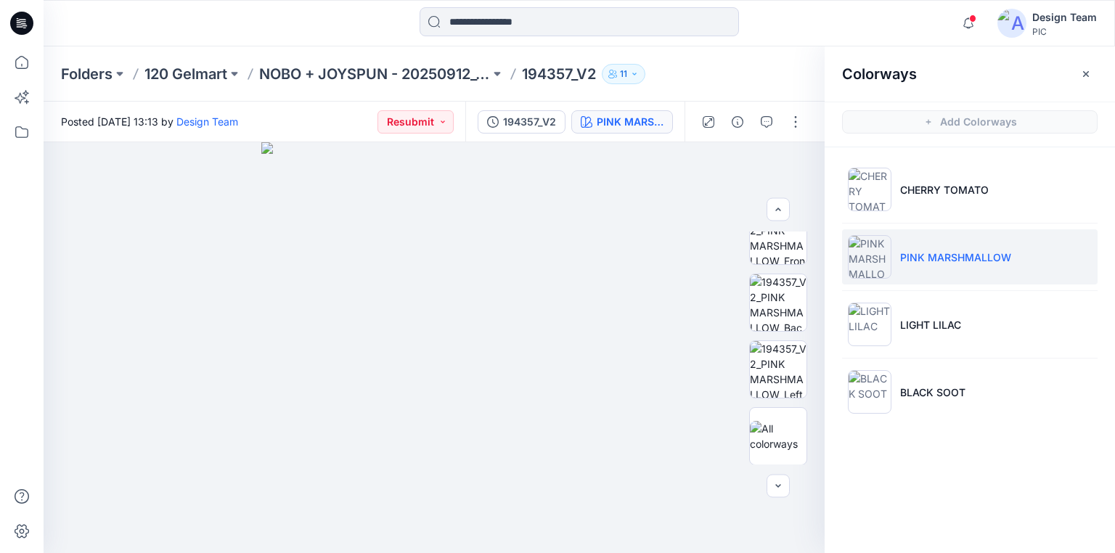
click at [938, 252] on p "PINK MARSHMALLOW" at bounding box center [955, 257] width 111 height 15
click at [785, 311] on img at bounding box center [778, 302] width 57 height 57
drag, startPoint x: 508, startPoint y: 329, endPoint x: 540, endPoint y: 231, distance: 103.0
drag, startPoint x: 532, startPoint y: 306, endPoint x: 547, endPoint y: 240, distance: 67.1
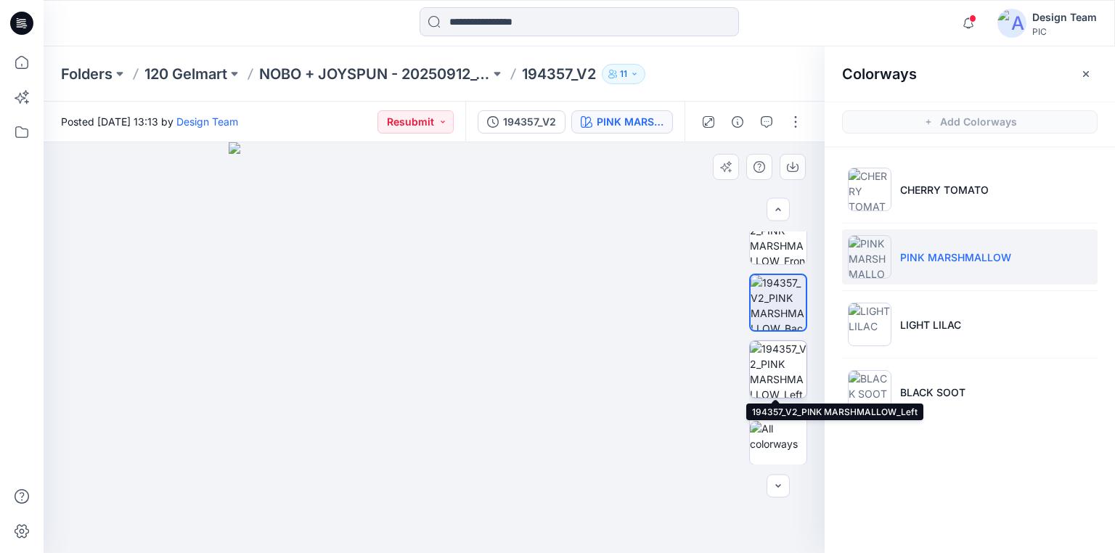
click at [778, 373] on img at bounding box center [778, 369] width 57 height 57
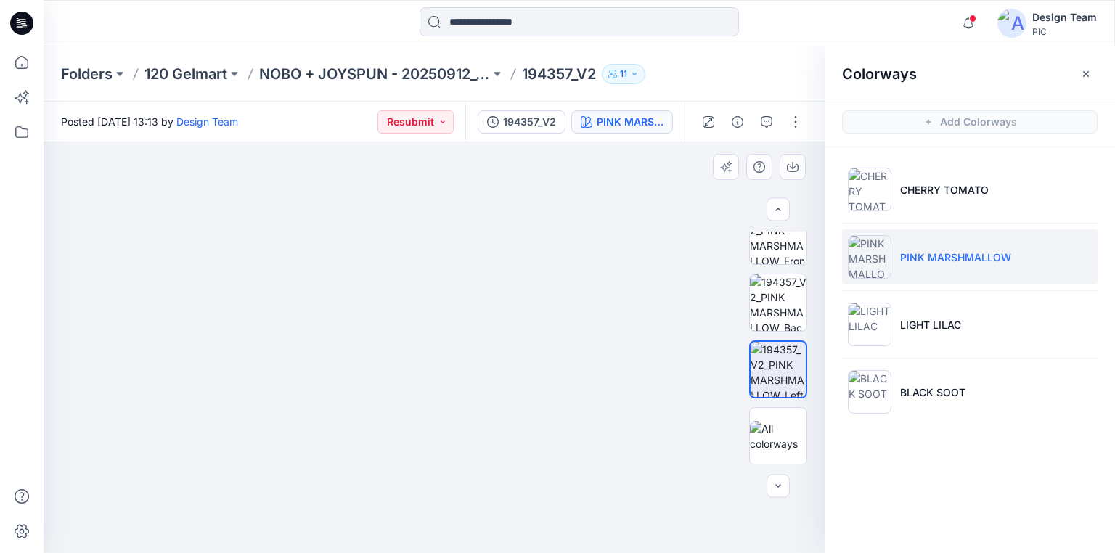
drag, startPoint x: 459, startPoint y: 338, endPoint x: 467, endPoint y: 311, distance: 28.9
drag, startPoint x: 538, startPoint y: 355, endPoint x: 544, endPoint y: 335, distance: 20.9
drag, startPoint x: 517, startPoint y: 398, endPoint x: 560, endPoint y: 294, distance: 112.5
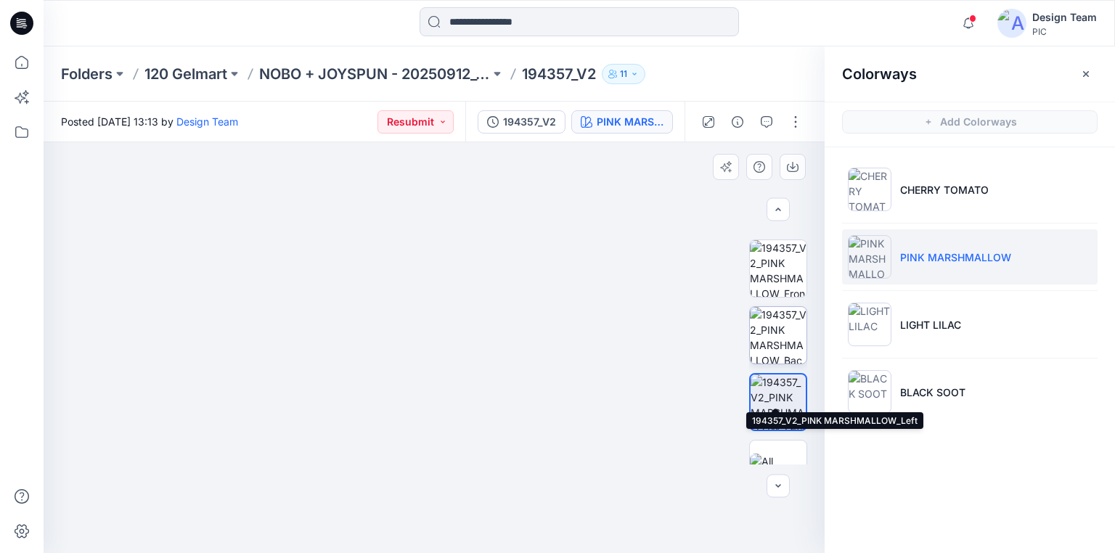
scroll to position [367, 0]
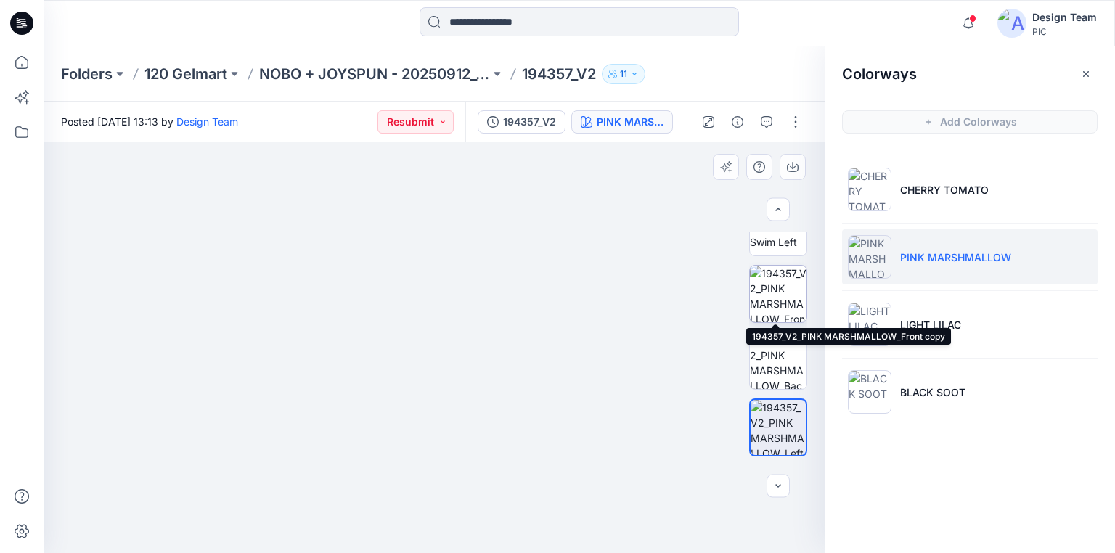
click at [784, 311] on img at bounding box center [778, 294] width 57 height 57
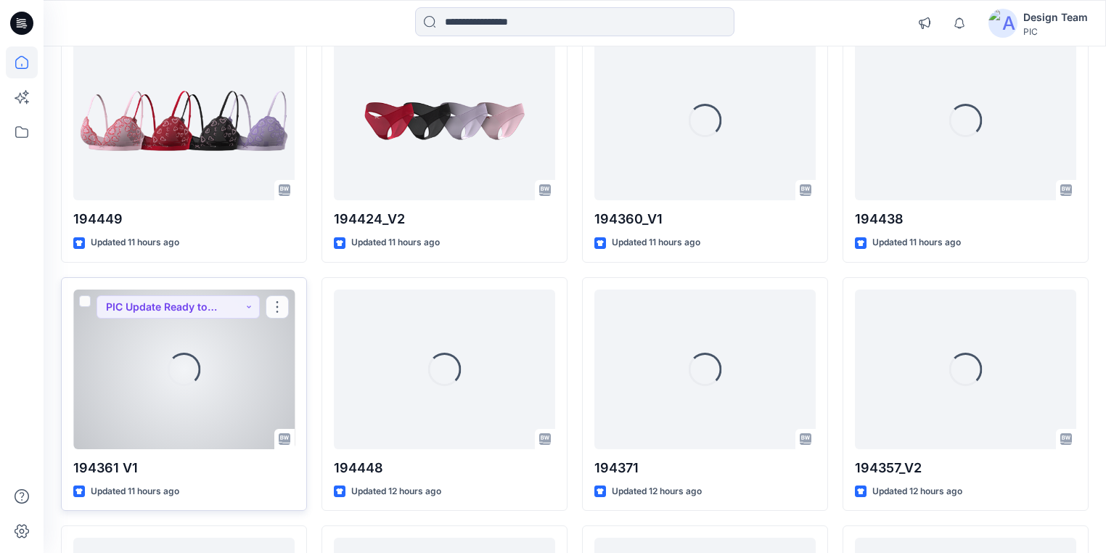
scroll to position [1427, 0]
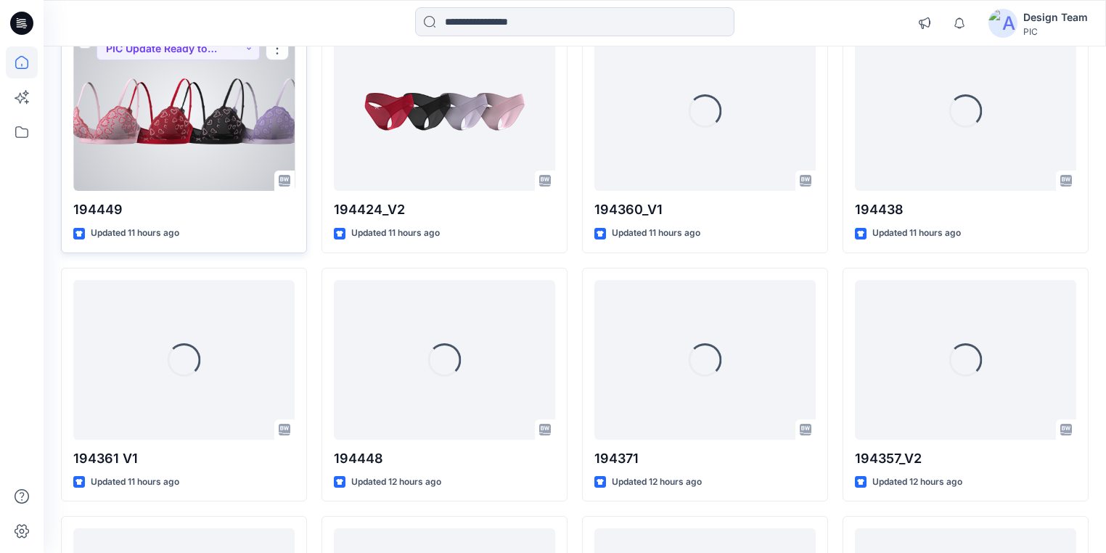
click at [218, 142] on div at bounding box center [183, 111] width 221 height 160
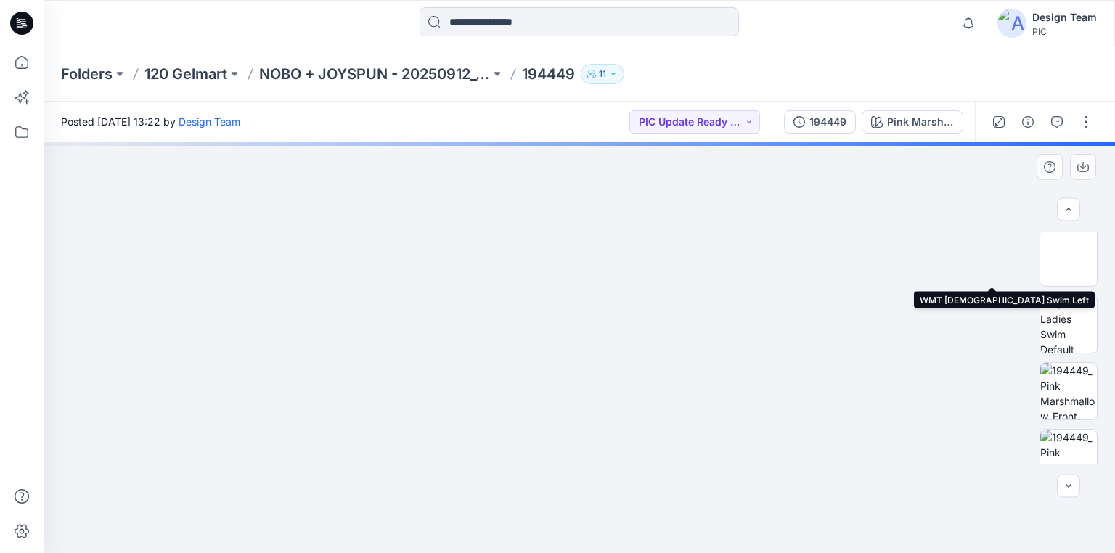
scroll to position [290, 0]
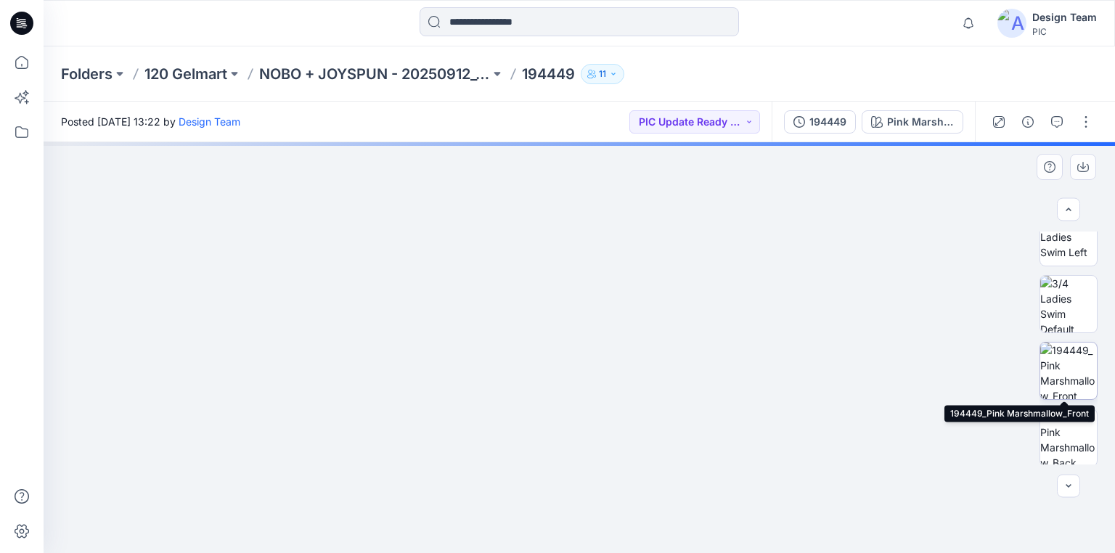
click at [1077, 378] on img at bounding box center [1068, 371] width 57 height 57
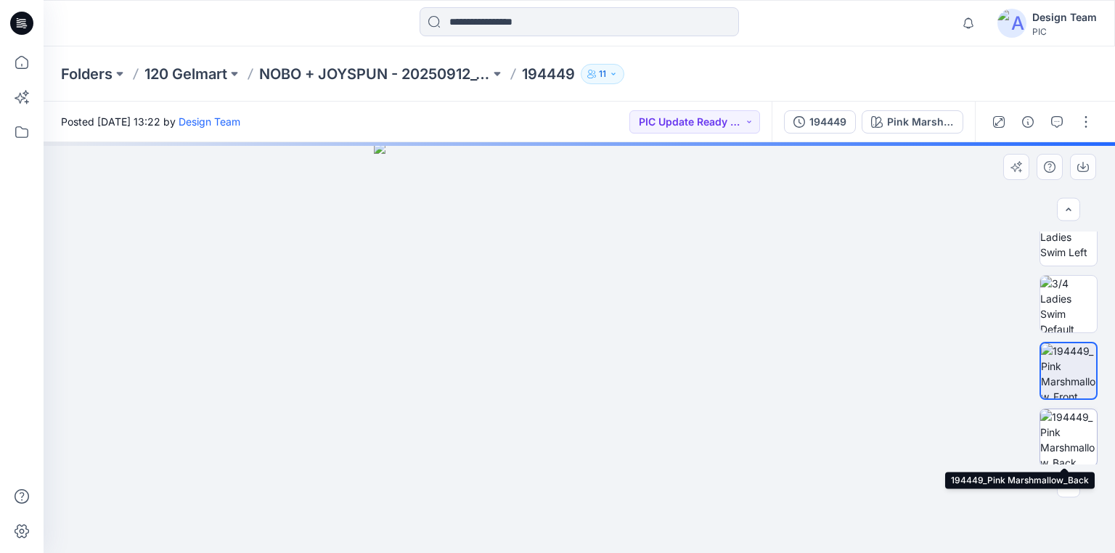
click at [1052, 440] on img at bounding box center [1068, 437] width 57 height 57
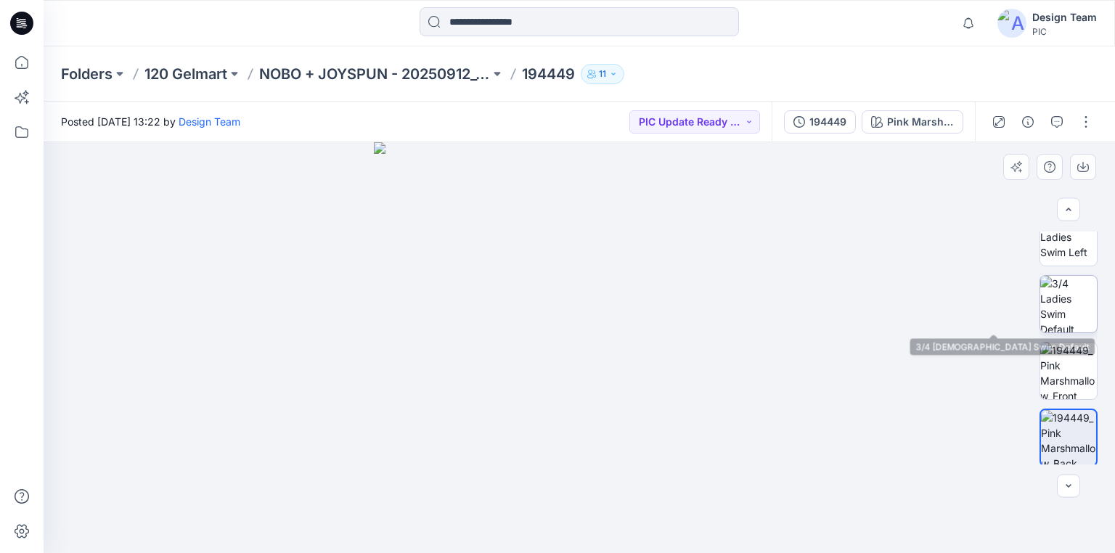
click at [1047, 314] on img at bounding box center [1068, 304] width 57 height 57
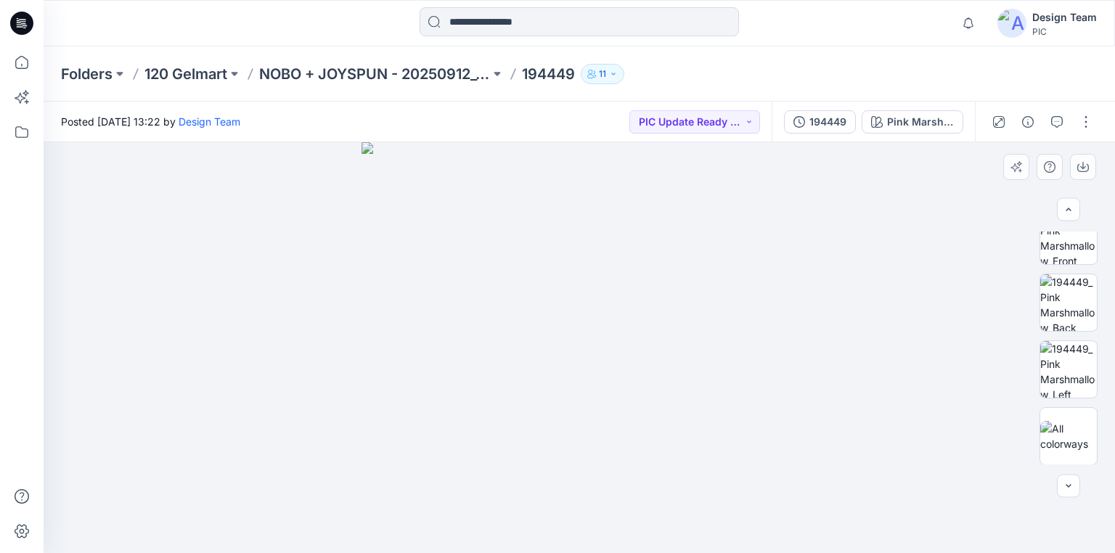
scroll to position [367, 0]
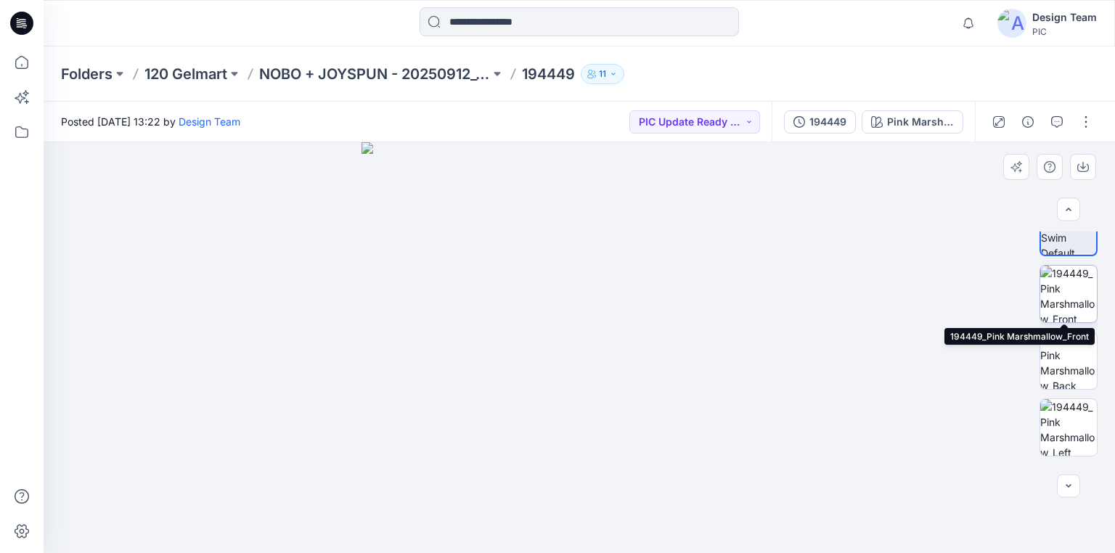
click at [1064, 296] on img at bounding box center [1068, 294] width 57 height 57
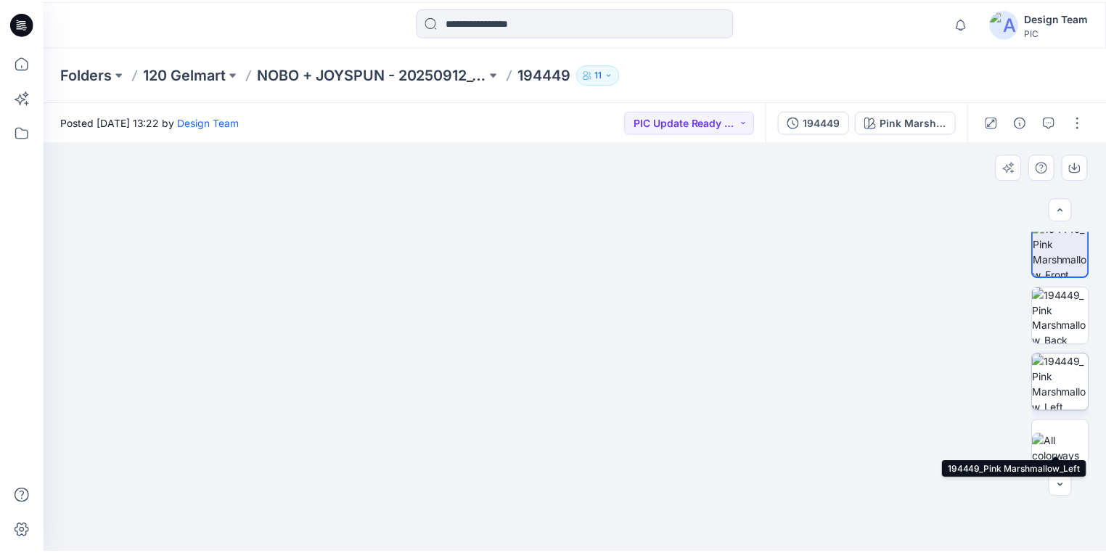
scroll to position [425, 0]
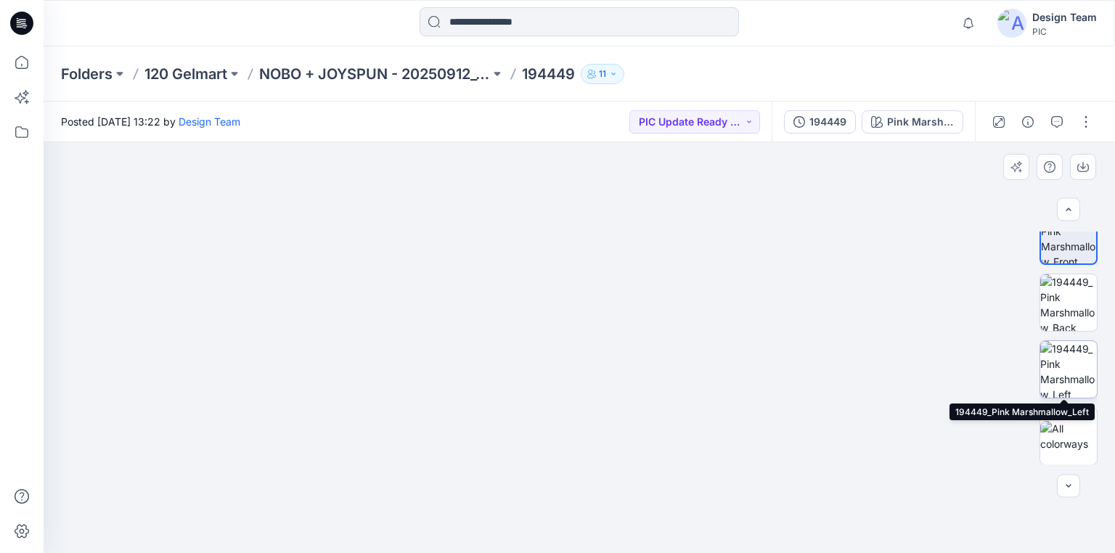
click at [1061, 369] on img at bounding box center [1068, 369] width 57 height 57
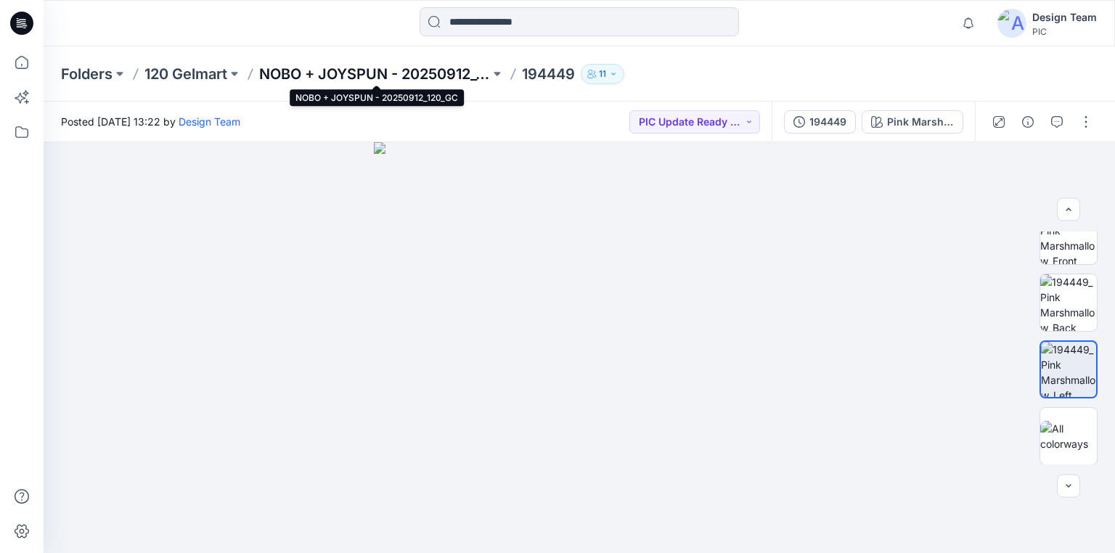
click at [461, 72] on p "NOBO + JOYSPUN - 20250912_120_GC" at bounding box center [374, 74] width 231 height 20
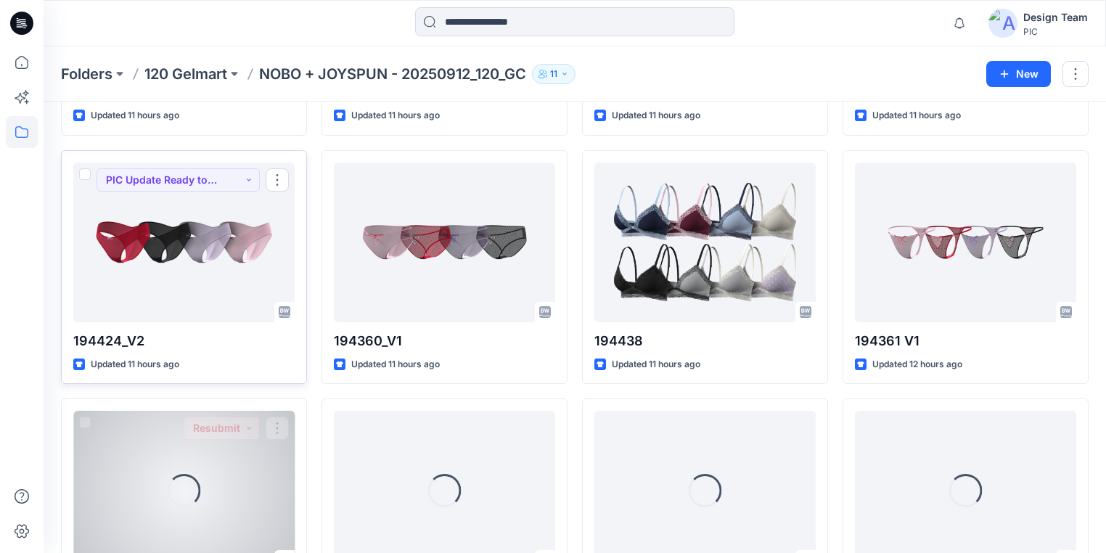
scroll to position [1444, 0]
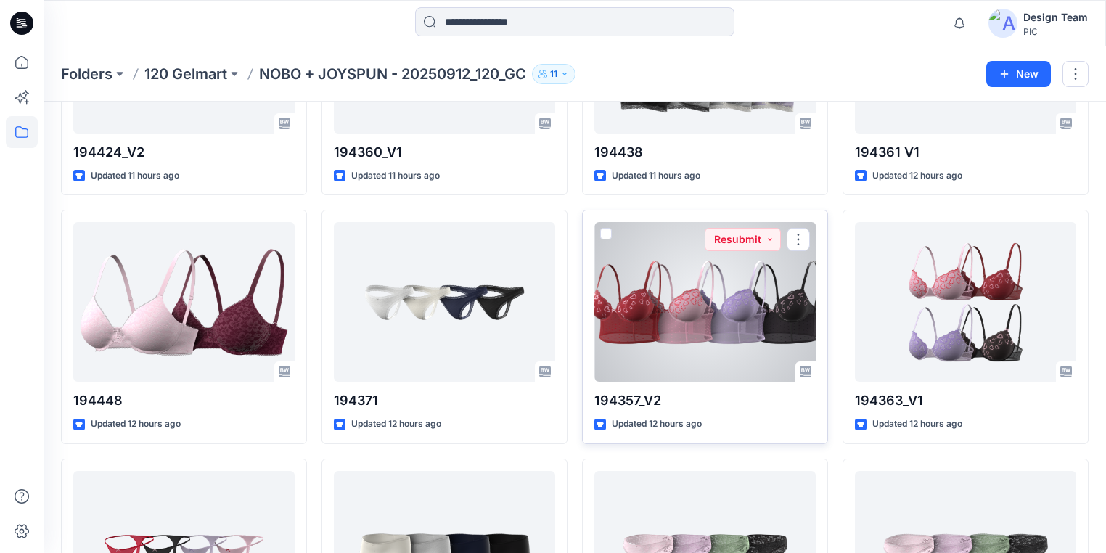
click at [734, 312] on div at bounding box center [704, 302] width 221 height 160
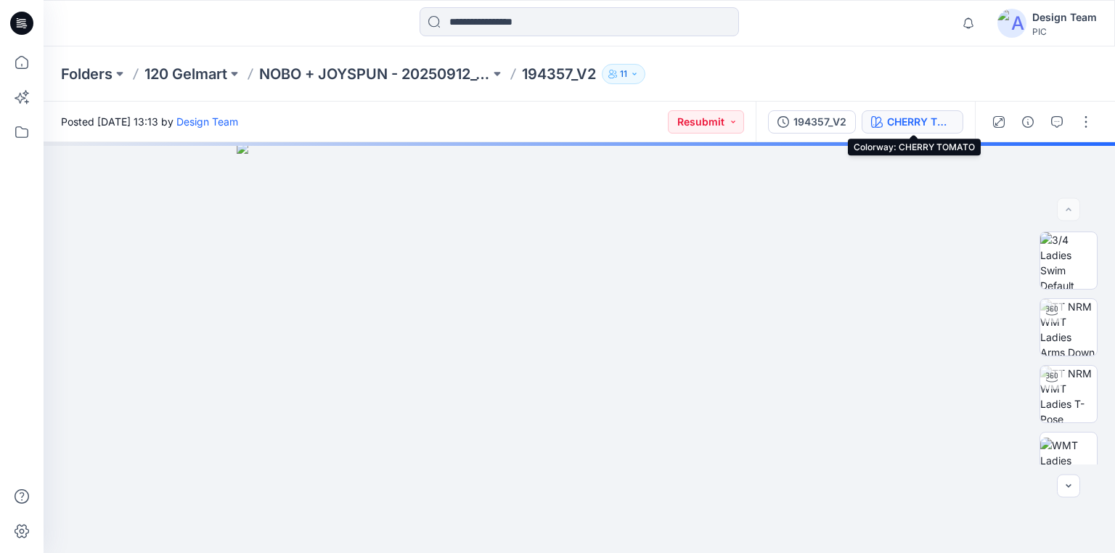
click at [909, 122] on div "CHERRY TOMATO" at bounding box center [920, 122] width 67 height 16
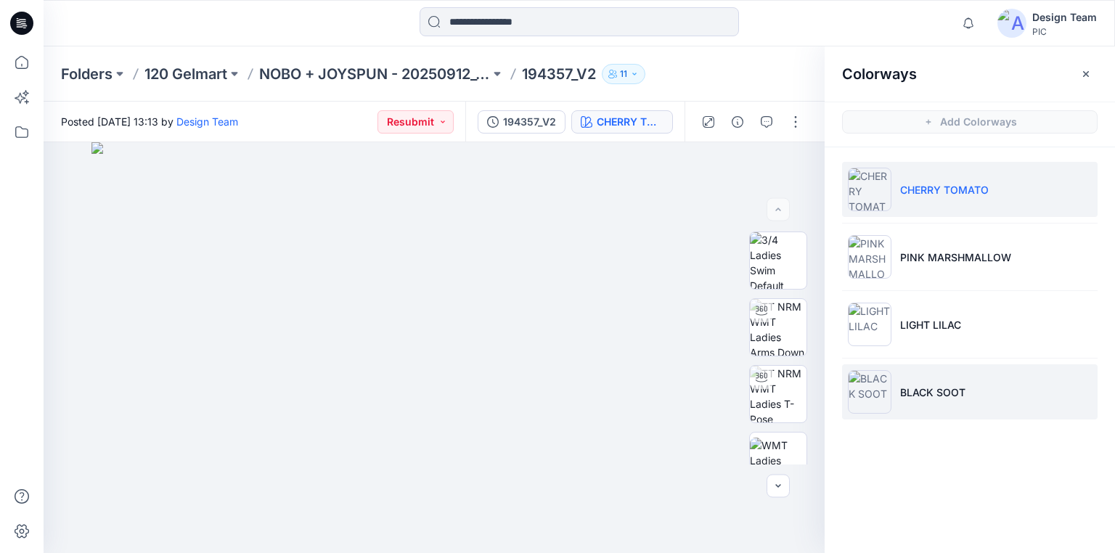
click at [923, 385] on p "BLACK SOOT" at bounding box center [932, 392] width 65 height 15
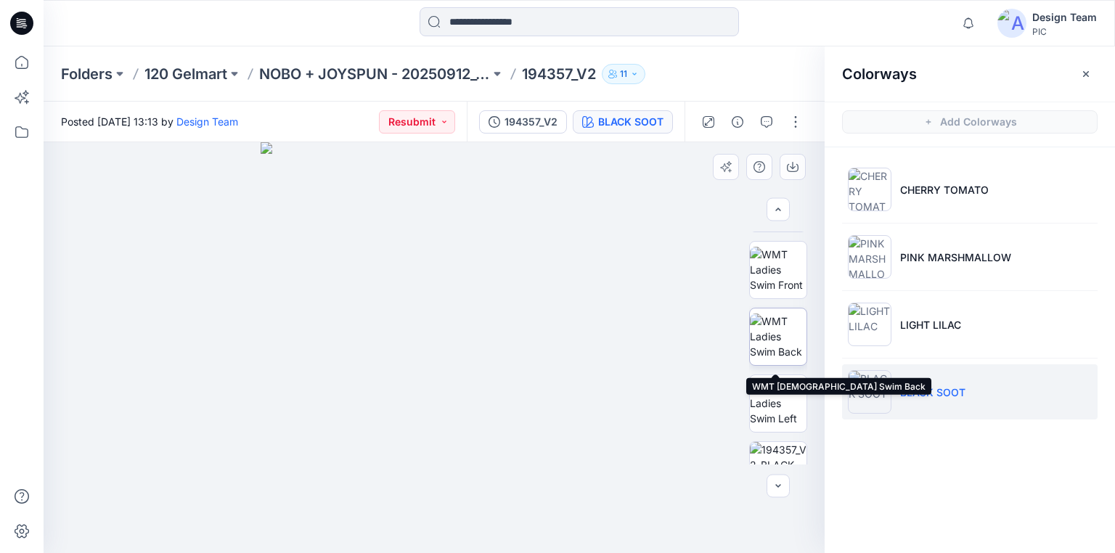
scroll to position [174, 0]
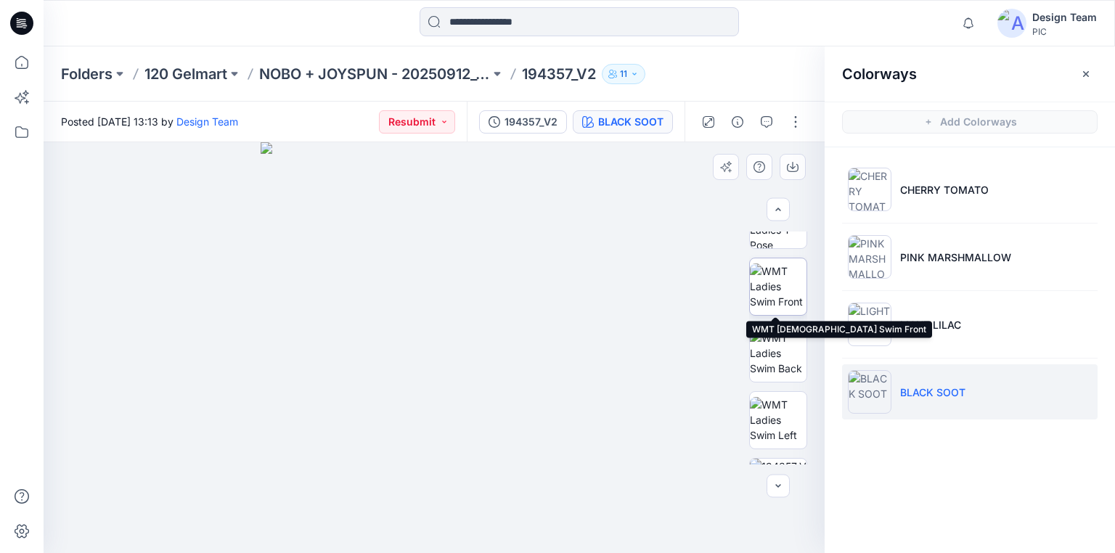
click at [787, 287] on img at bounding box center [778, 286] width 57 height 46
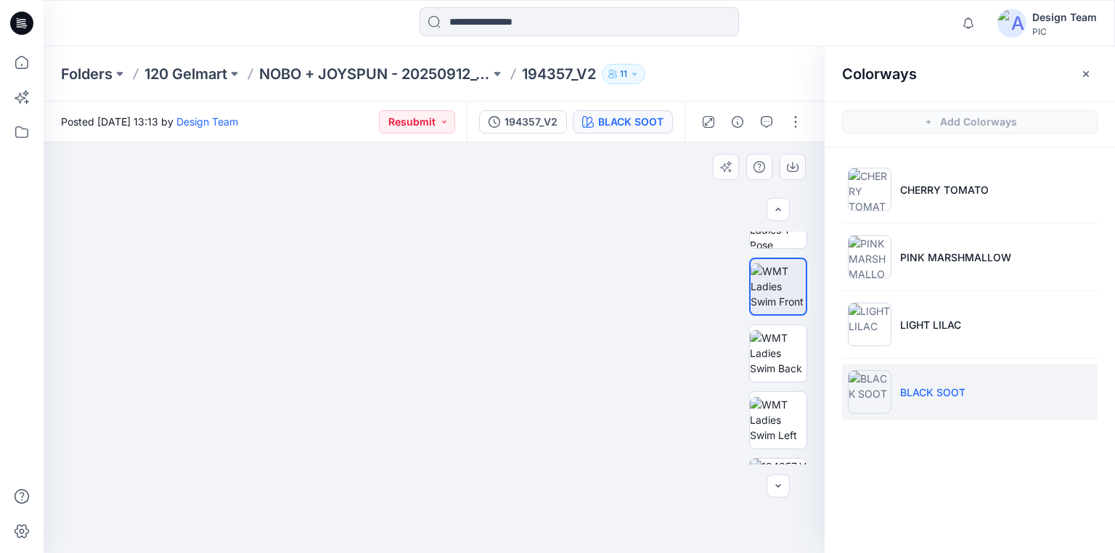
drag, startPoint x: 438, startPoint y: 403, endPoint x: 517, endPoint y: 338, distance: 102.6
click at [778, 351] on img at bounding box center [778, 353] width 57 height 46
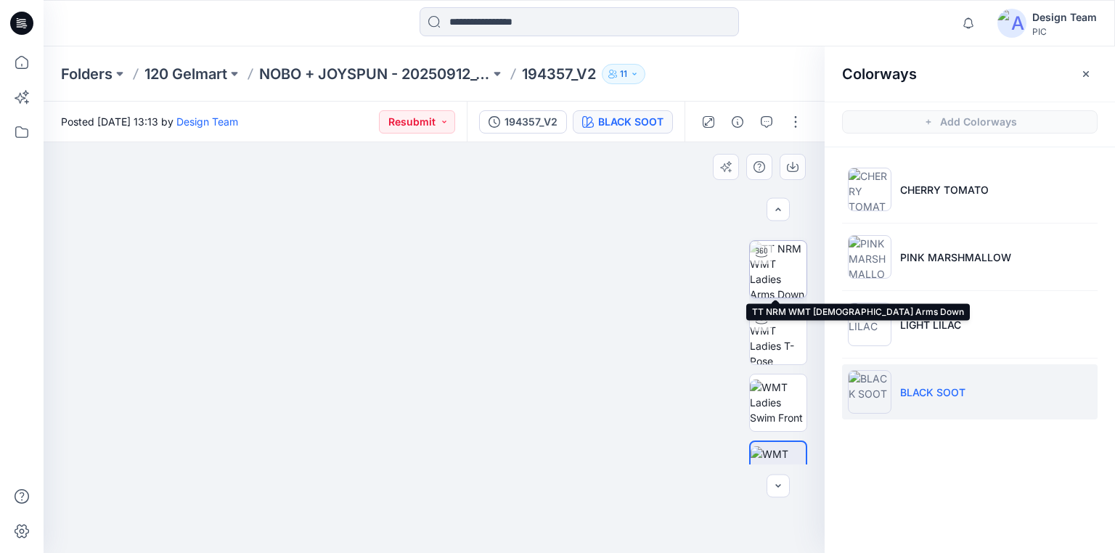
scroll to position [0, 0]
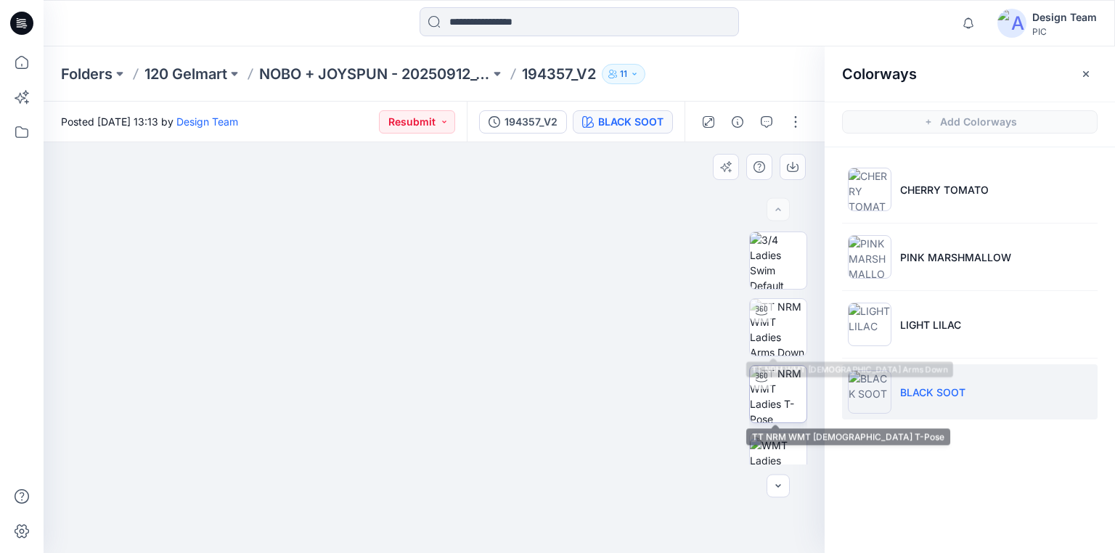
click at [771, 397] on img at bounding box center [778, 394] width 57 height 57
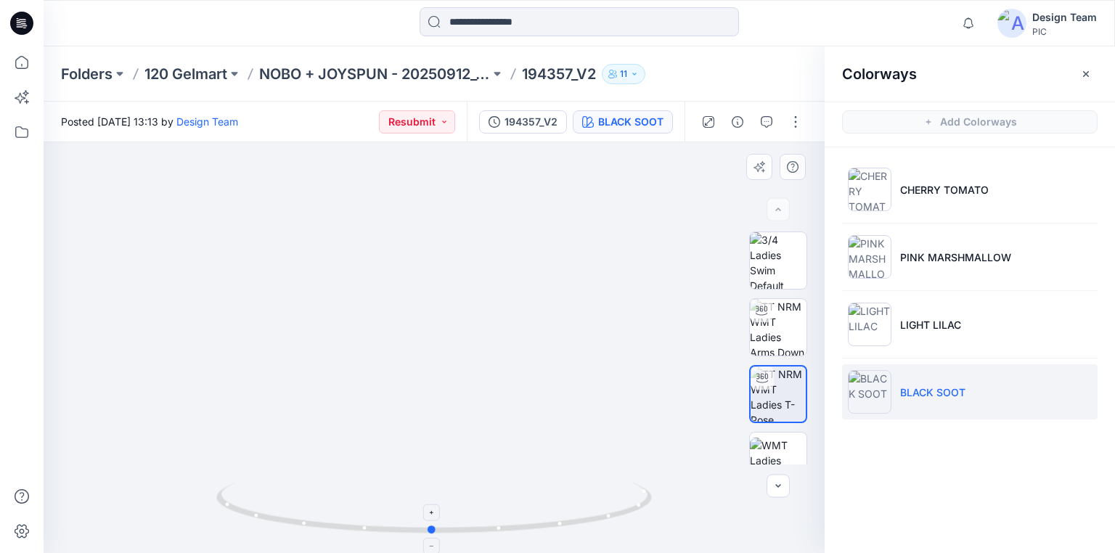
drag, startPoint x: 590, startPoint y: 521, endPoint x: 588, endPoint y: 498, distance: 23.3
click at [588, 498] on icon at bounding box center [435, 510] width 439 height 54
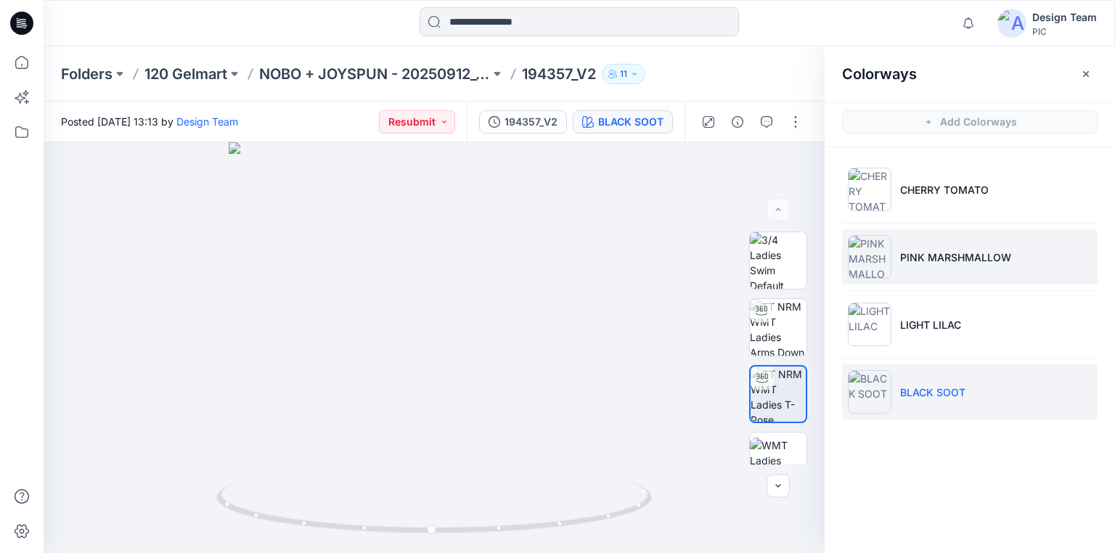
click at [883, 269] on img at bounding box center [870, 257] width 44 height 44
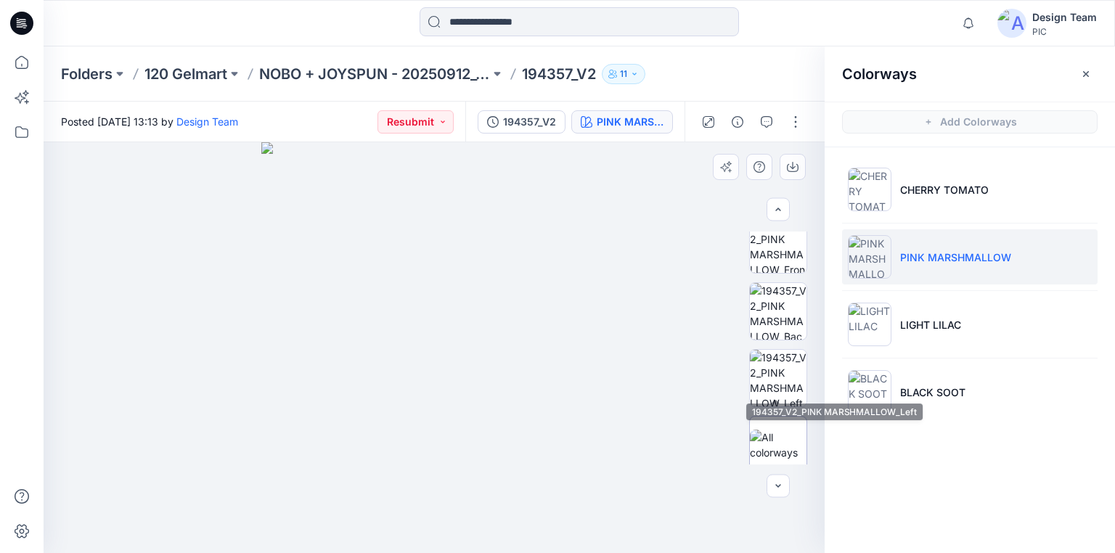
scroll to position [425, 0]
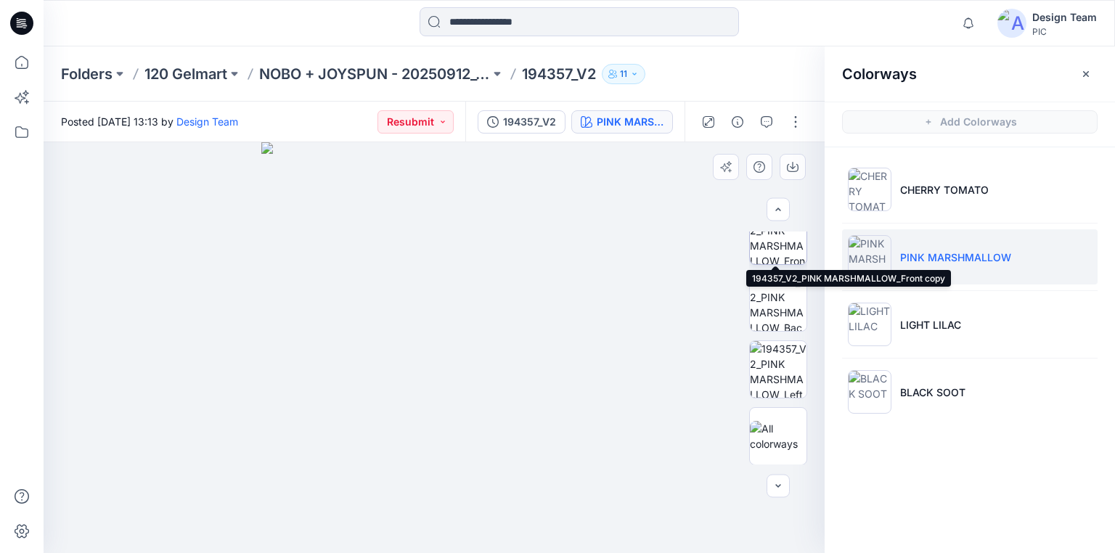
click at [780, 245] on img at bounding box center [778, 236] width 57 height 57
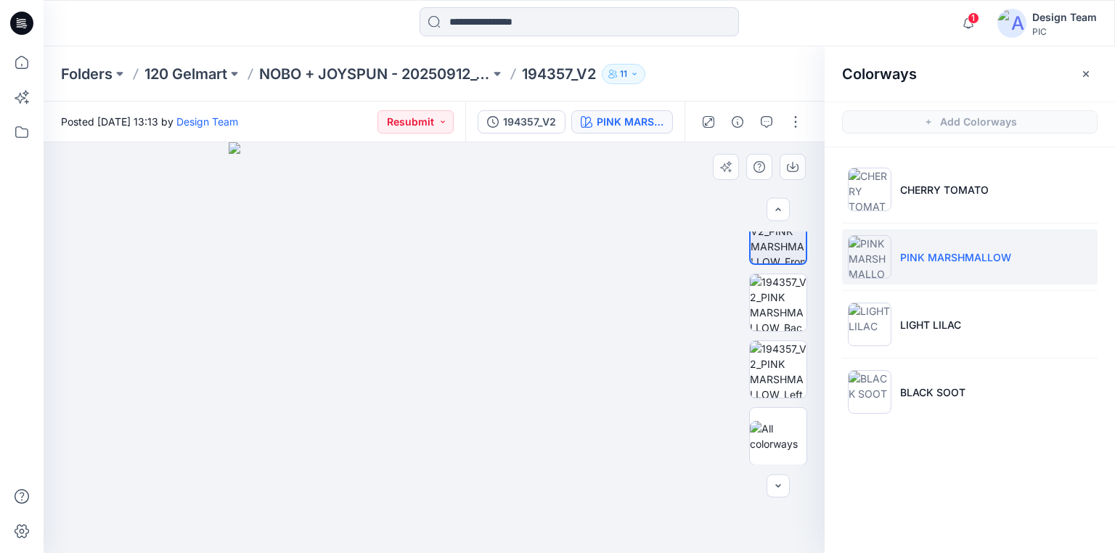
drag, startPoint x: 398, startPoint y: 470, endPoint x: 418, endPoint y: 374, distance: 97.2
drag, startPoint x: 407, startPoint y: 466, endPoint x: 436, endPoint y: 381, distance: 89.7
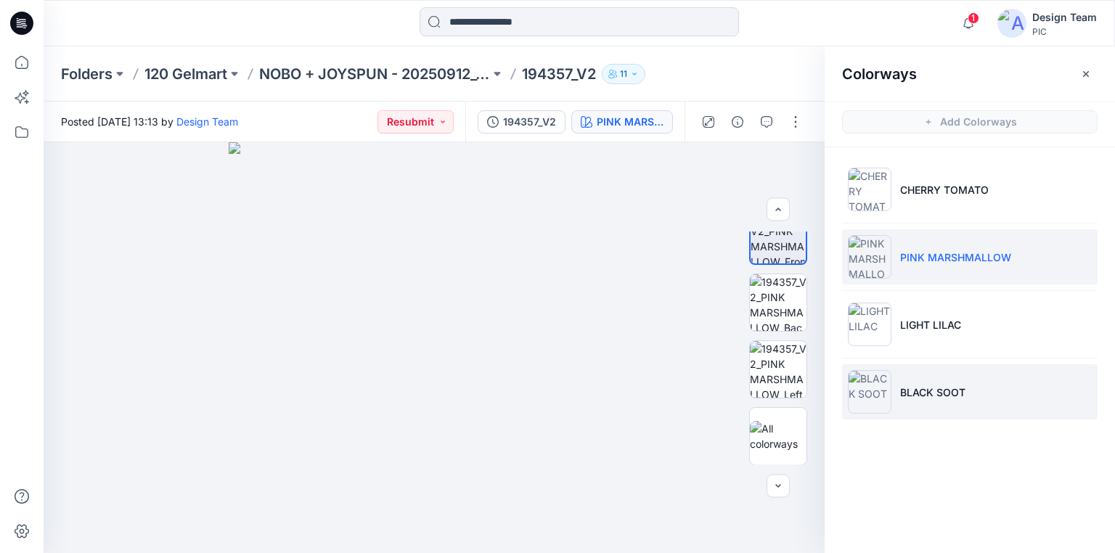
click at [874, 382] on img at bounding box center [870, 392] width 44 height 44
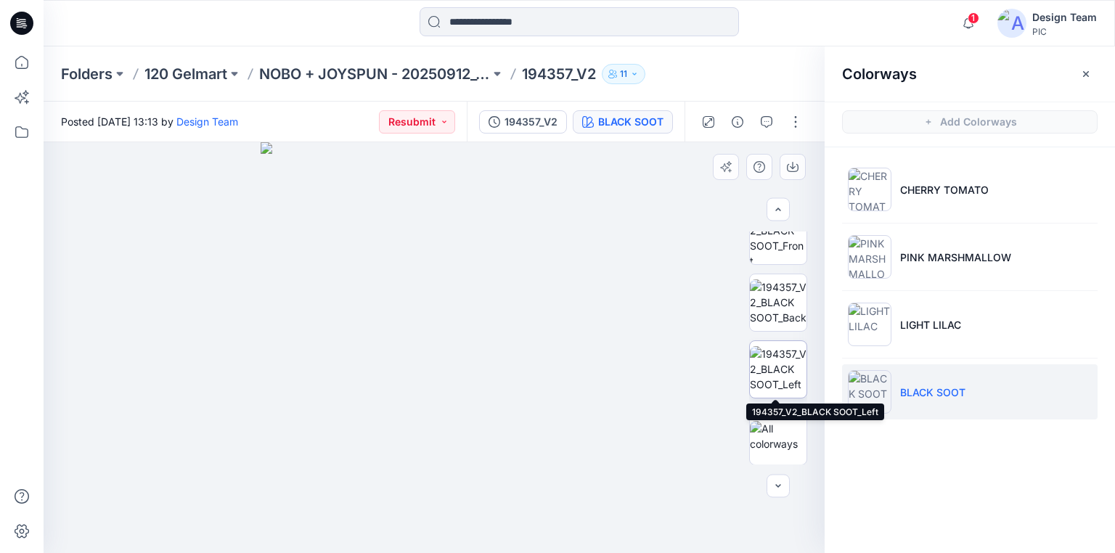
click at [774, 368] on img at bounding box center [778, 369] width 57 height 46
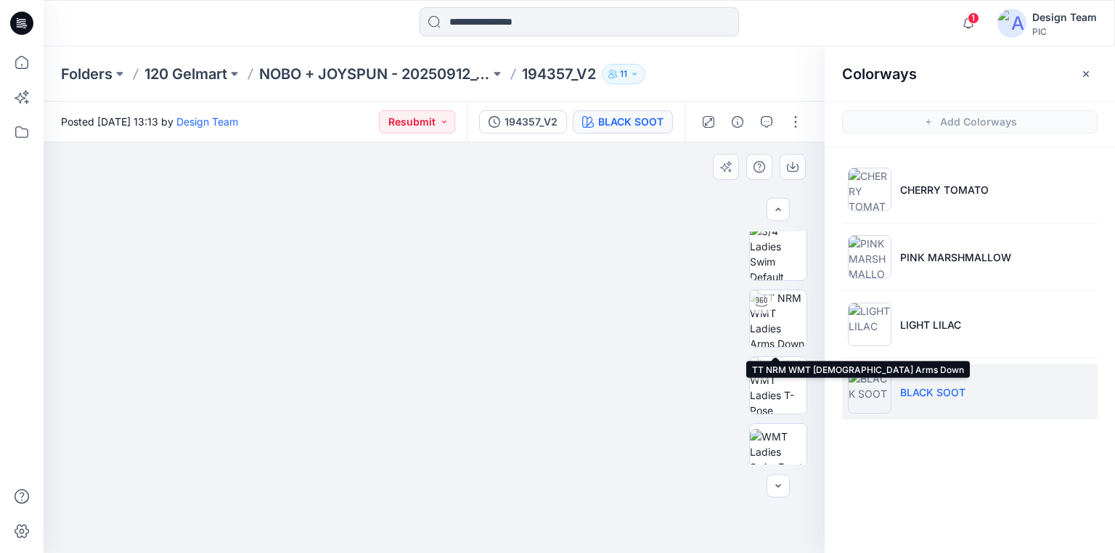
scroll to position [0, 0]
click at [776, 319] on img at bounding box center [778, 327] width 57 height 57
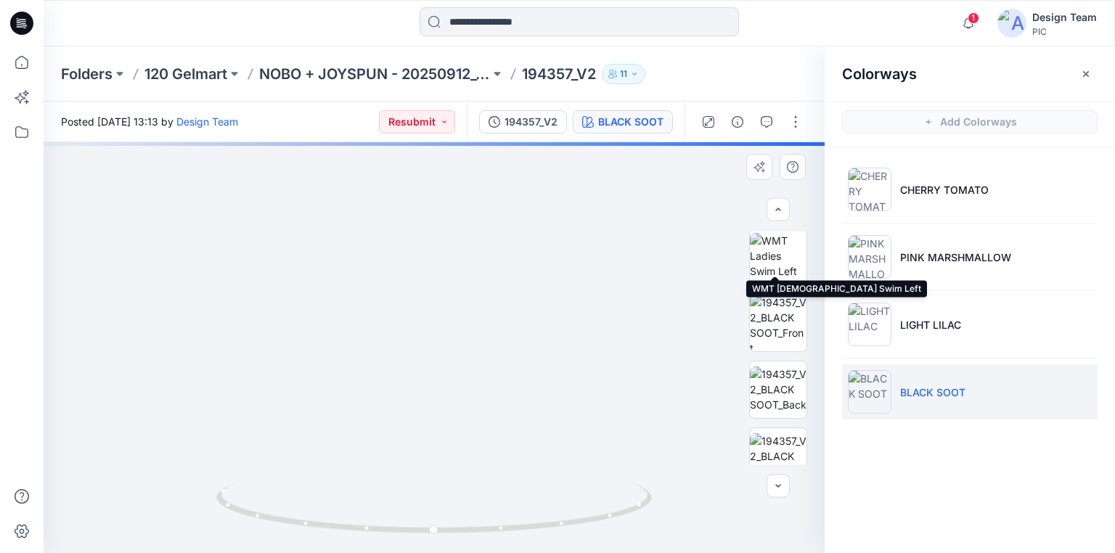
scroll to position [348, 0]
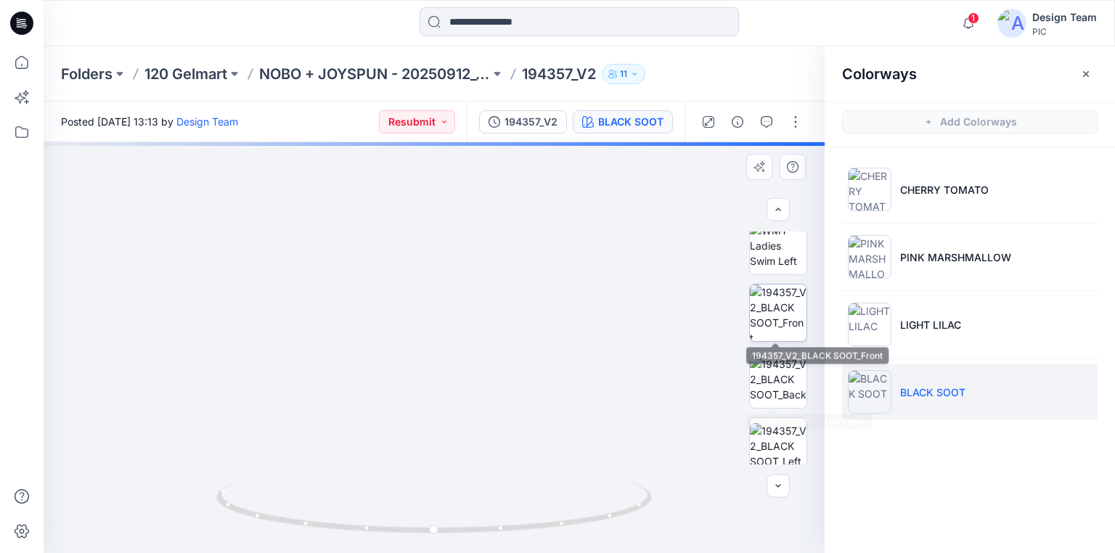
click at [777, 314] on img at bounding box center [778, 312] width 57 height 57
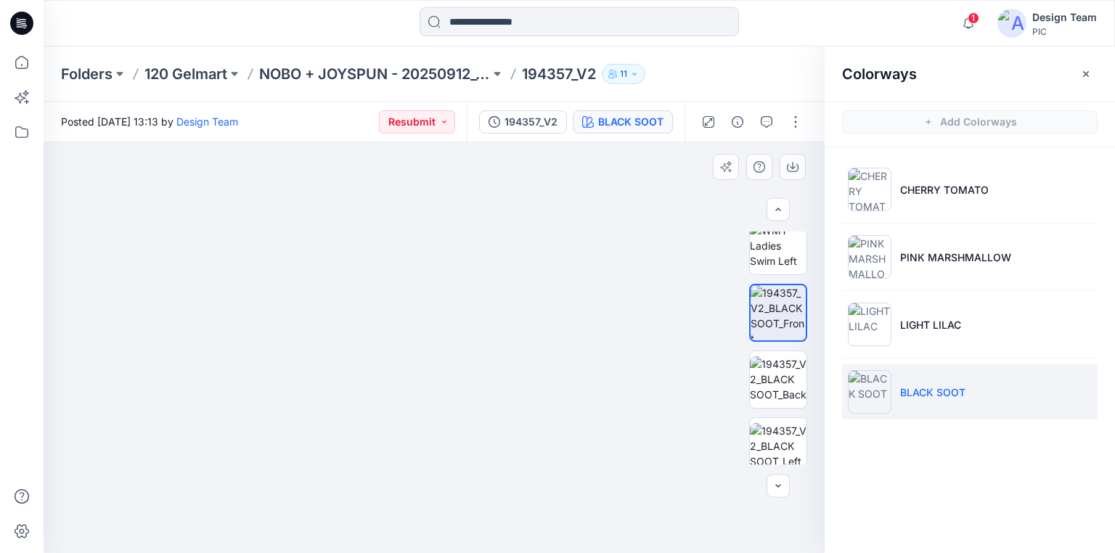
drag, startPoint x: 483, startPoint y: 429, endPoint x: 534, endPoint y: 229, distance: 205.9
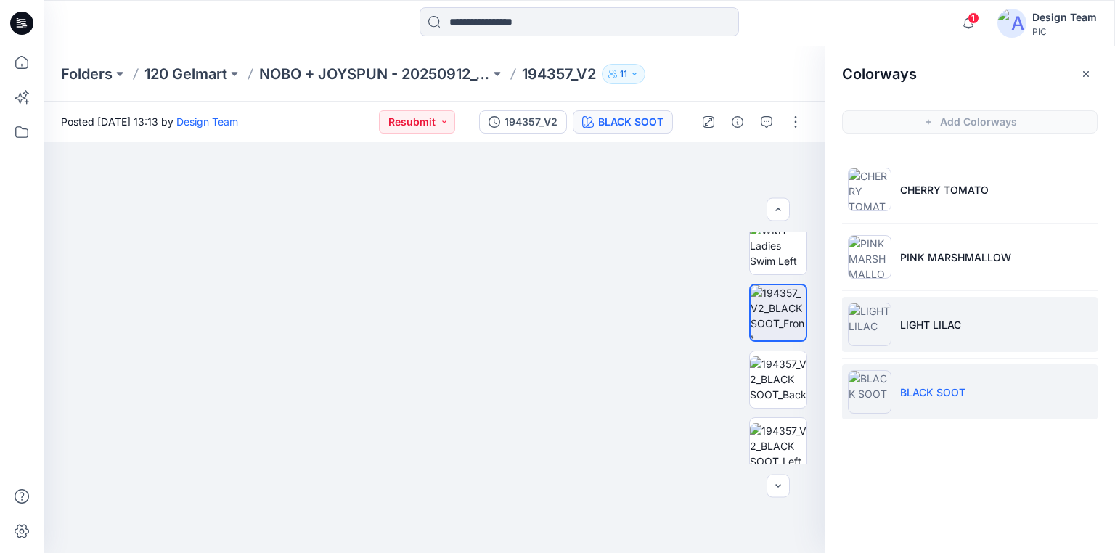
drag, startPoint x: 935, startPoint y: 328, endPoint x: 927, endPoint y: 328, distance: 8.0
click at [935, 328] on p "LIGHT LILAC" at bounding box center [930, 324] width 61 height 15
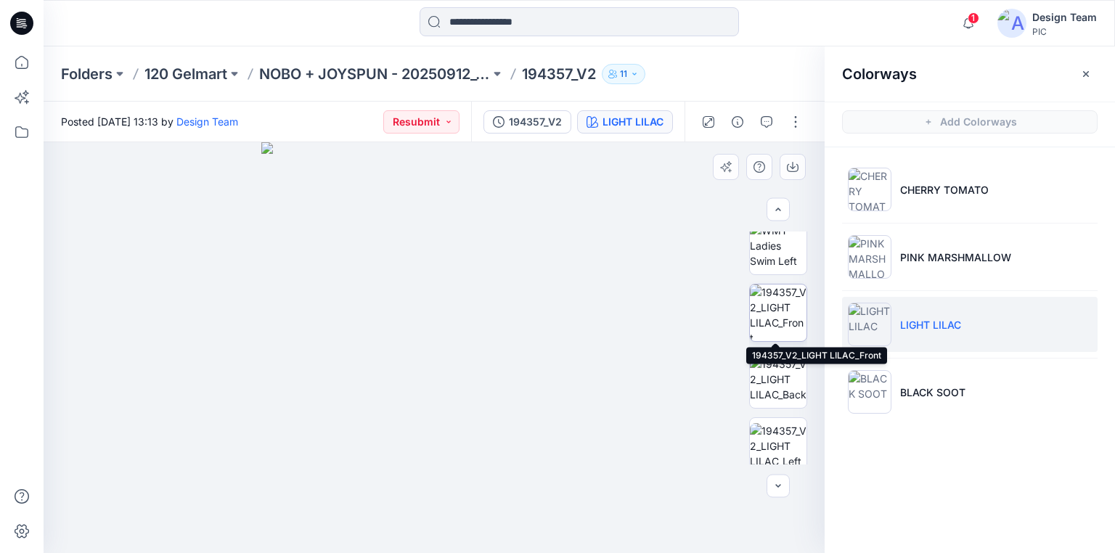
click at [779, 321] on img at bounding box center [778, 312] width 57 height 57
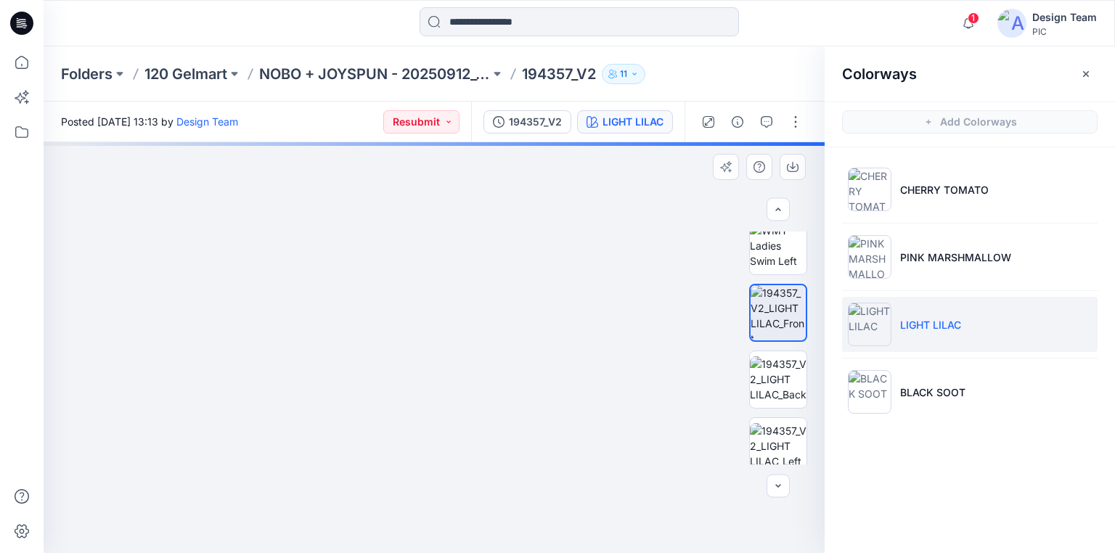
drag, startPoint x: 459, startPoint y: 377, endPoint x: 486, endPoint y: 186, distance: 193.5
drag, startPoint x: 527, startPoint y: 369, endPoint x: 554, endPoint y: 276, distance: 96.7
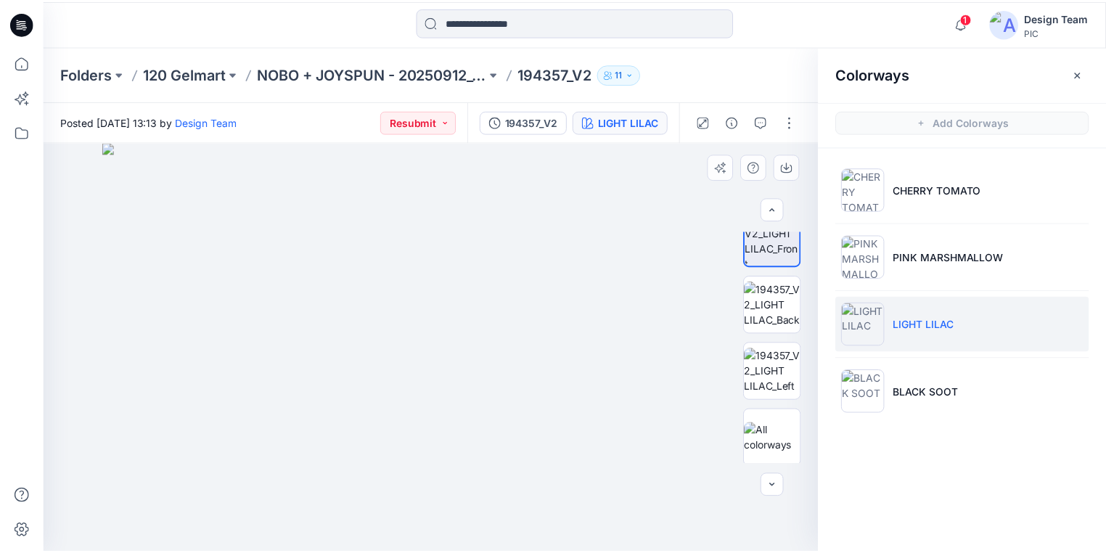
scroll to position [425, 0]
drag, startPoint x: 466, startPoint y: 478, endPoint x: 489, endPoint y: 415, distance: 67.3
click at [784, 304] on img at bounding box center [778, 302] width 57 height 46
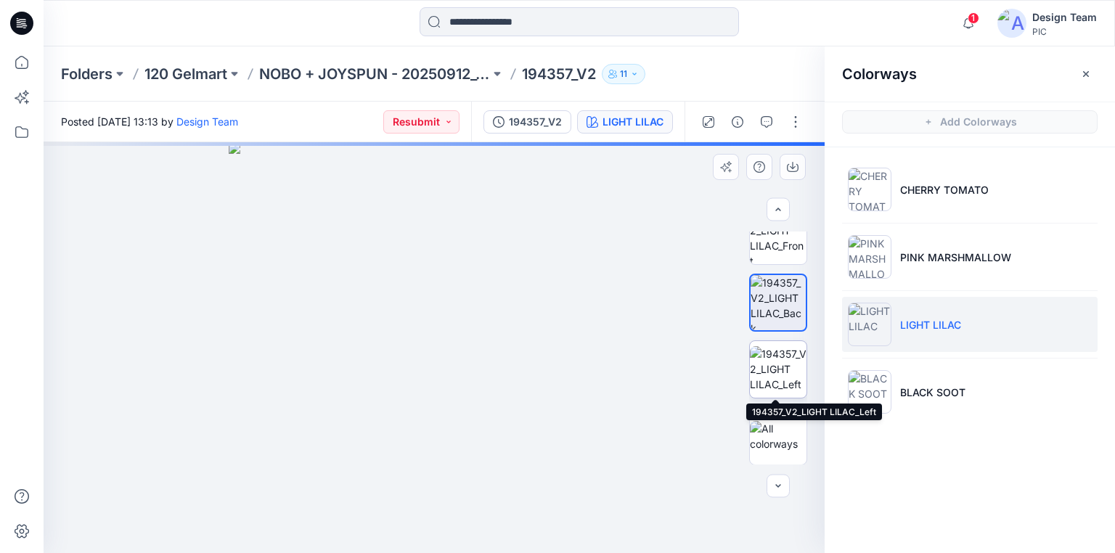
click at [784, 370] on img at bounding box center [778, 369] width 57 height 46
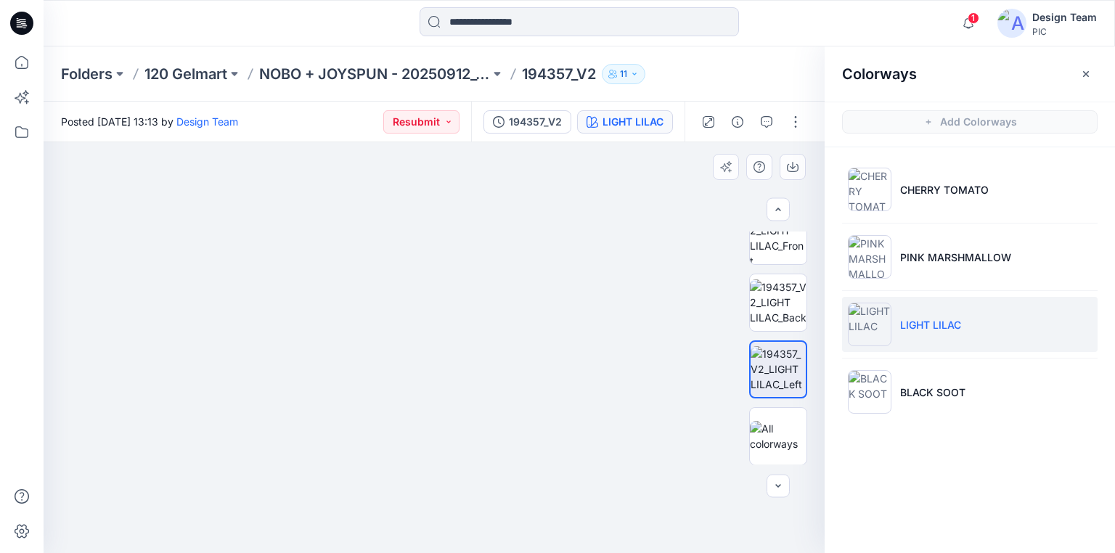
drag, startPoint x: 388, startPoint y: 441, endPoint x: 492, endPoint y: 330, distance: 152.0
drag, startPoint x: 449, startPoint y: 435, endPoint x: 462, endPoint y: 425, distance: 16.5
drag, startPoint x: 470, startPoint y: 421, endPoint x: 456, endPoint y: 414, distance: 15.3
drag, startPoint x: 419, startPoint y: 383, endPoint x: 455, endPoint y: 415, distance: 48.3
drag, startPoint x: 350, startPoint y: 441, endPoint x: 387, endPoint y: 358, distance: 90.6
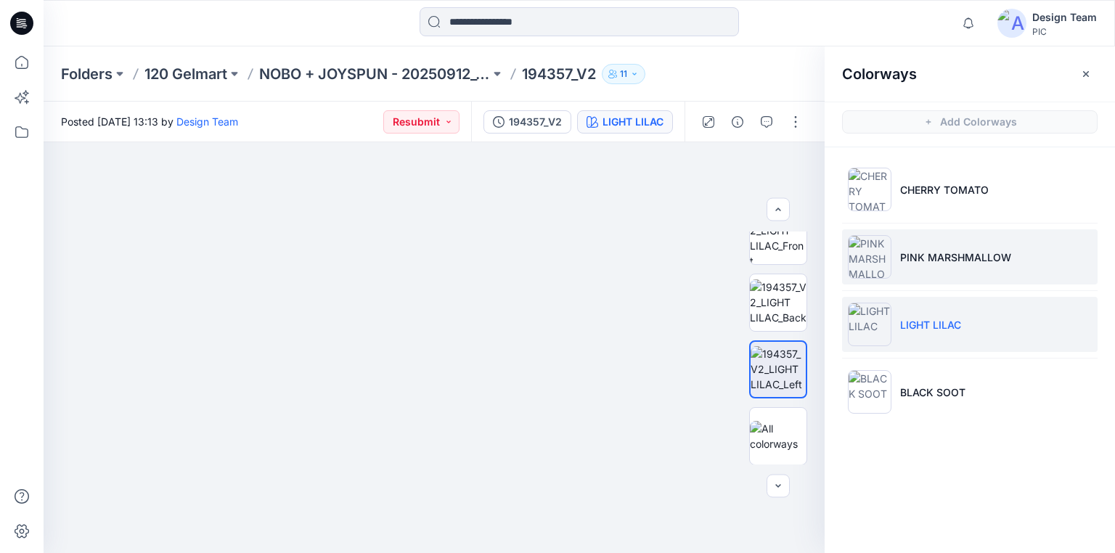
click at [880, 274] on img at bounding box center [870, 257] width 44 height 44
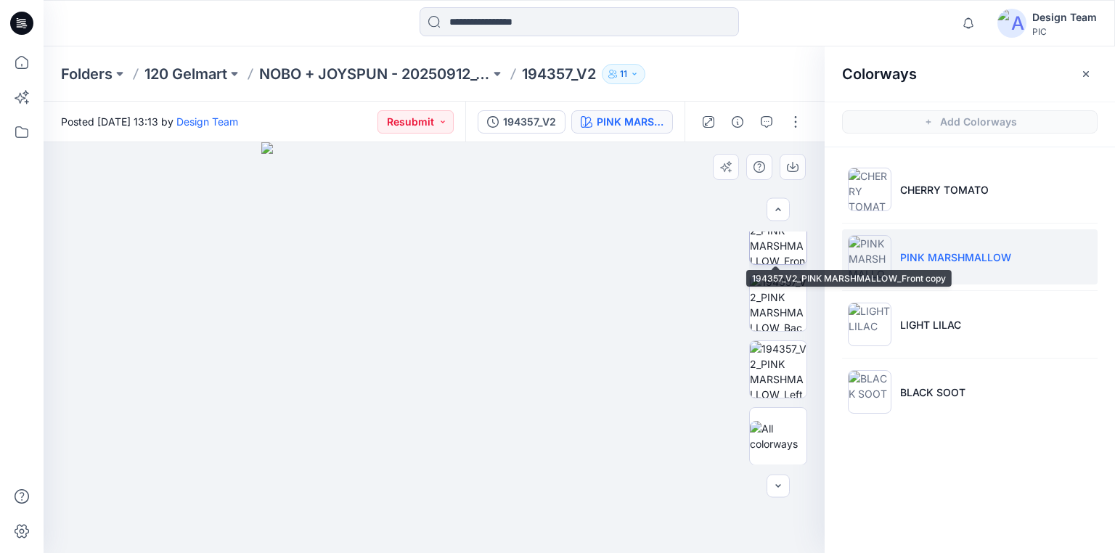
click at [781, 245] on img at bounding box center [778, 236] width 57 height 57
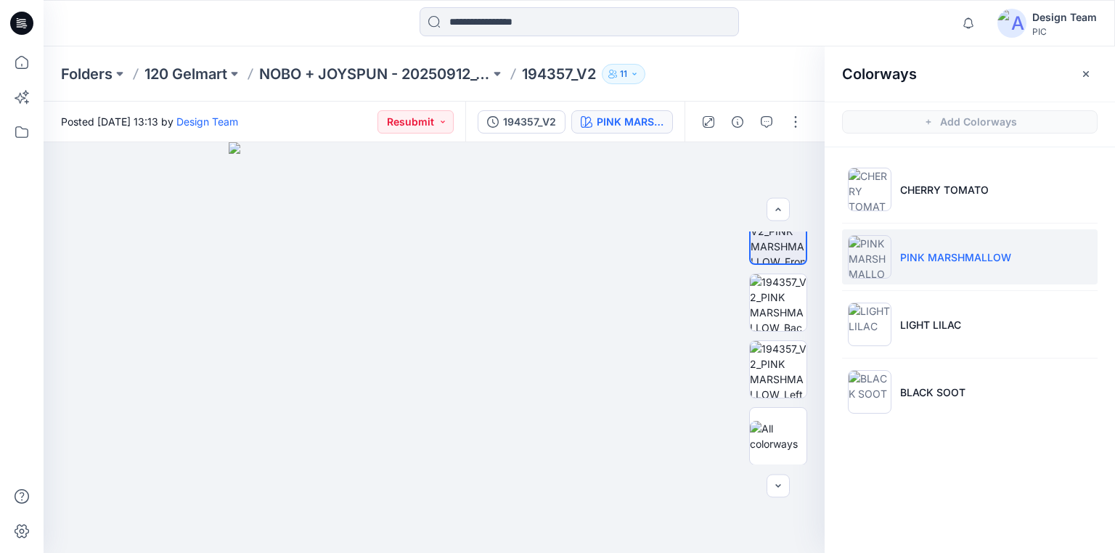
click at [26, 20] on icon at bounding box center [21, 23] width 23 height 23
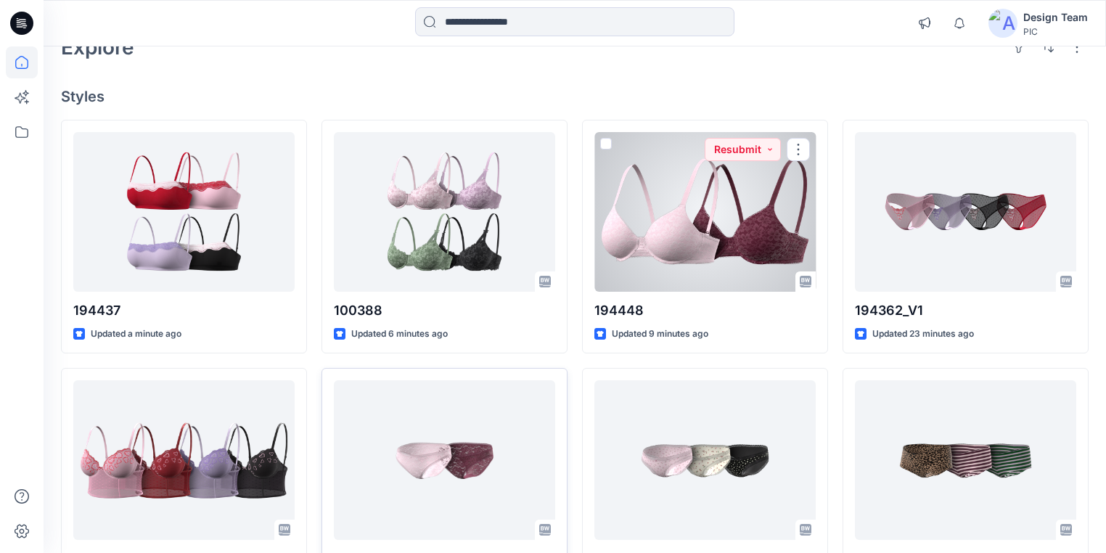
scroll to position [232, 0]
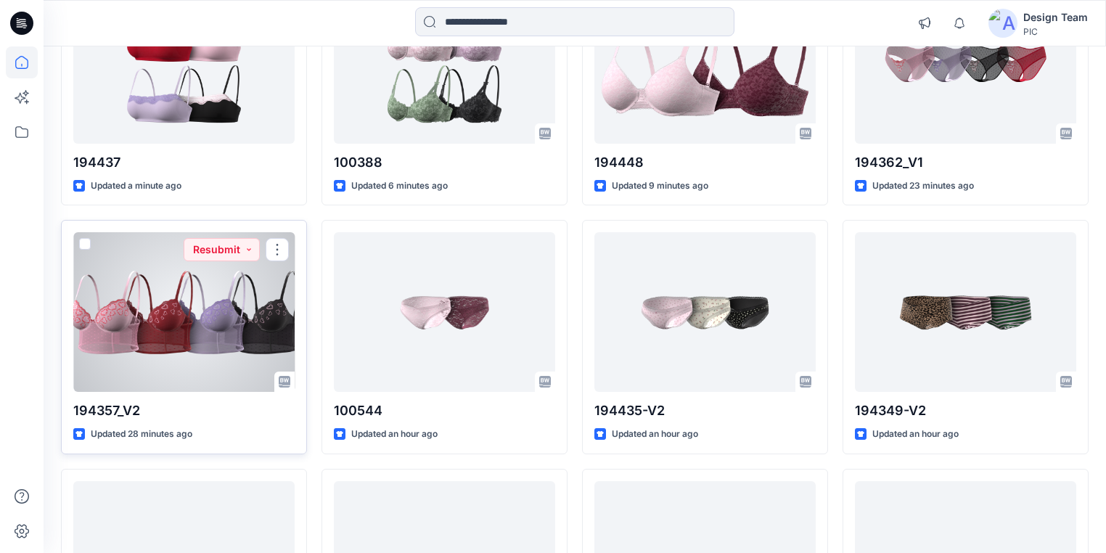
click at [204, 361] on div at bounding box center [183, 312] width 221 height 160
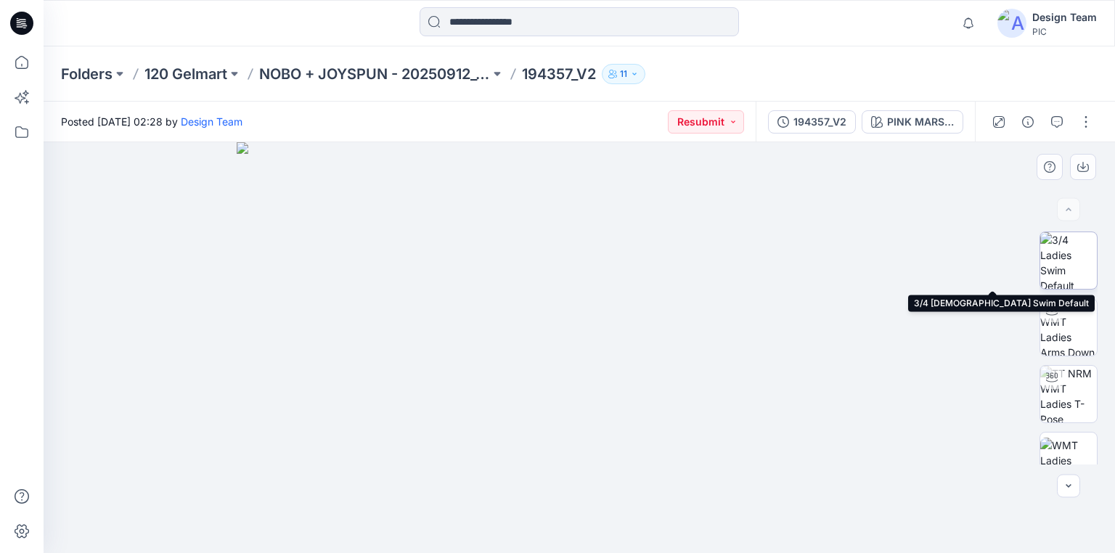
click at [1070, 266] on img at bounding box center [1068, 260] width 57 height 57
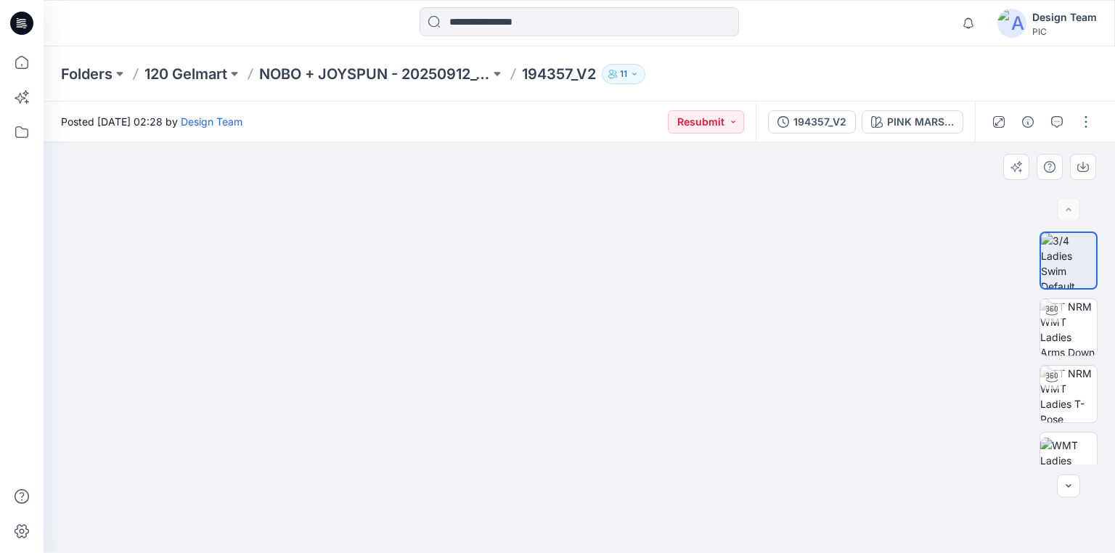
drag, startPoint x: 610, startPoint y: 344, endPoint x: 615, endPoint y: 313, distance: 30.9
click at [1068, 327] on img at bounding box center [1068, 327] width 57 height 57
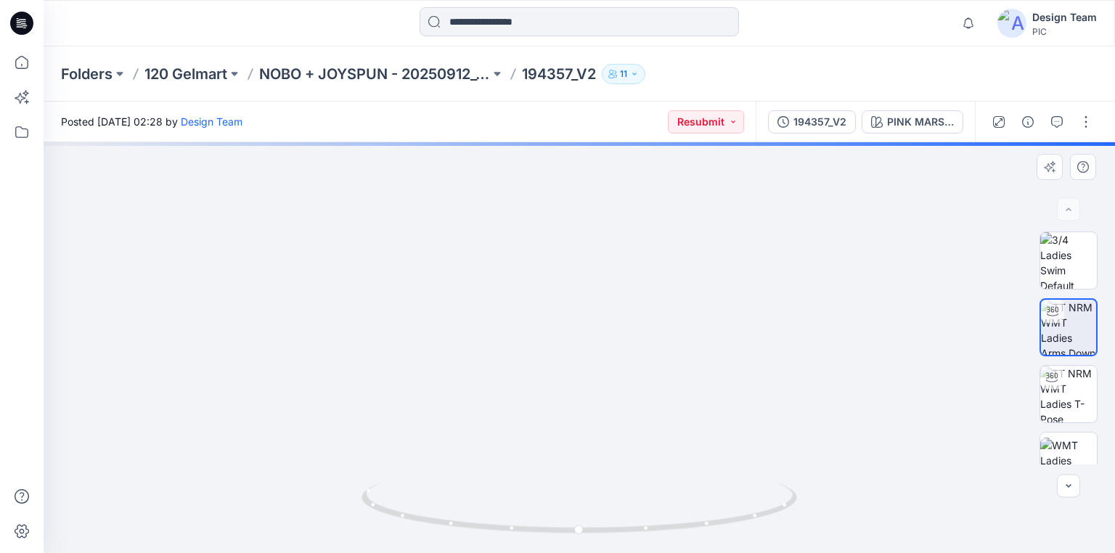
drag, startPoint x: 593, startPoint y: 380, endPoint x: 599, endPoint y: 337, distance: 43.2
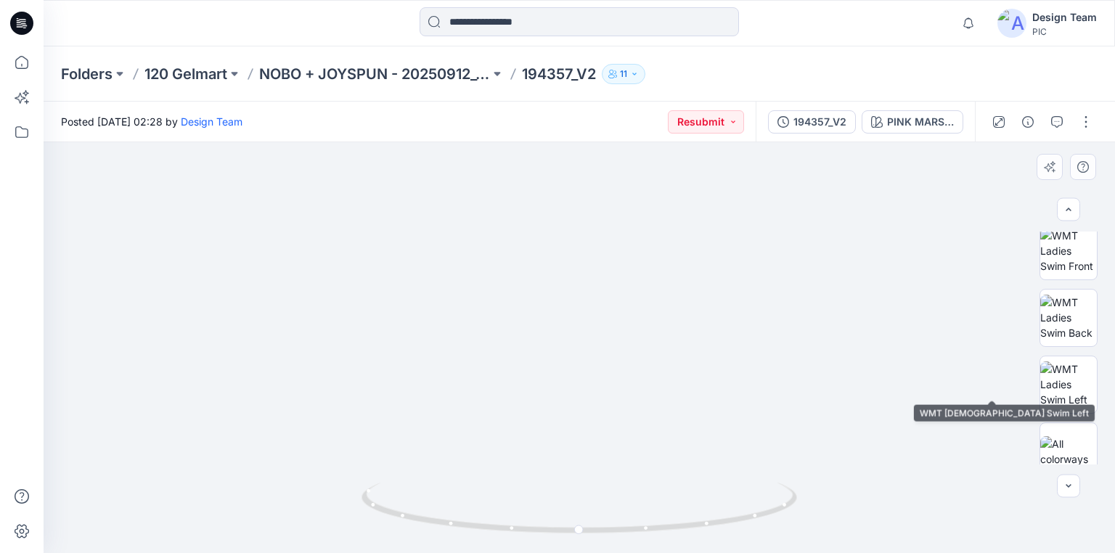
scroll to position [225, 0]
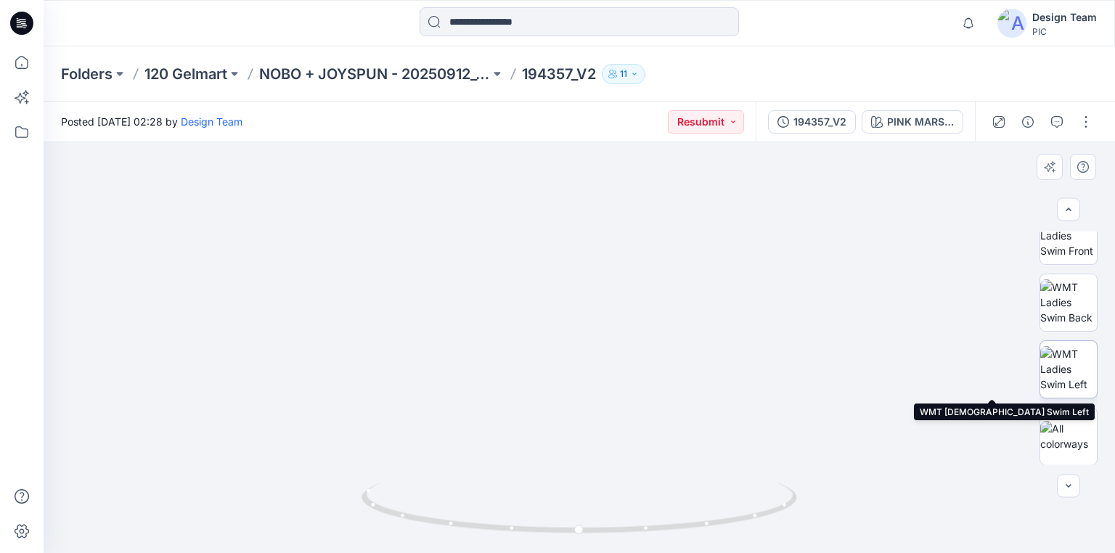
click at [1071, 377] on img at bounding box center [1068, 369] width 57 height 46
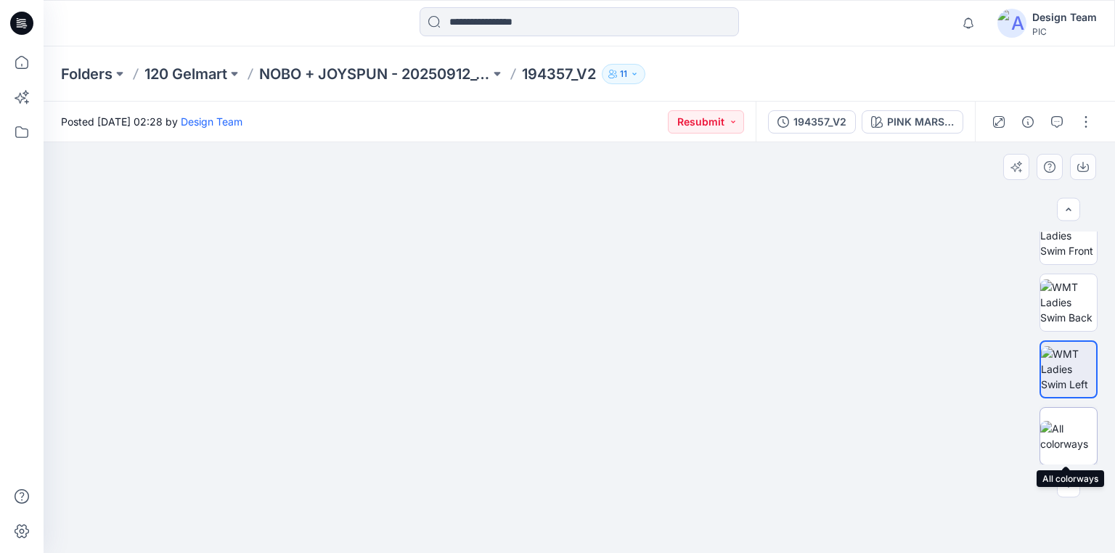
click at [1063, 435] on img at bounding box center [1068, 436] width 57 height 30
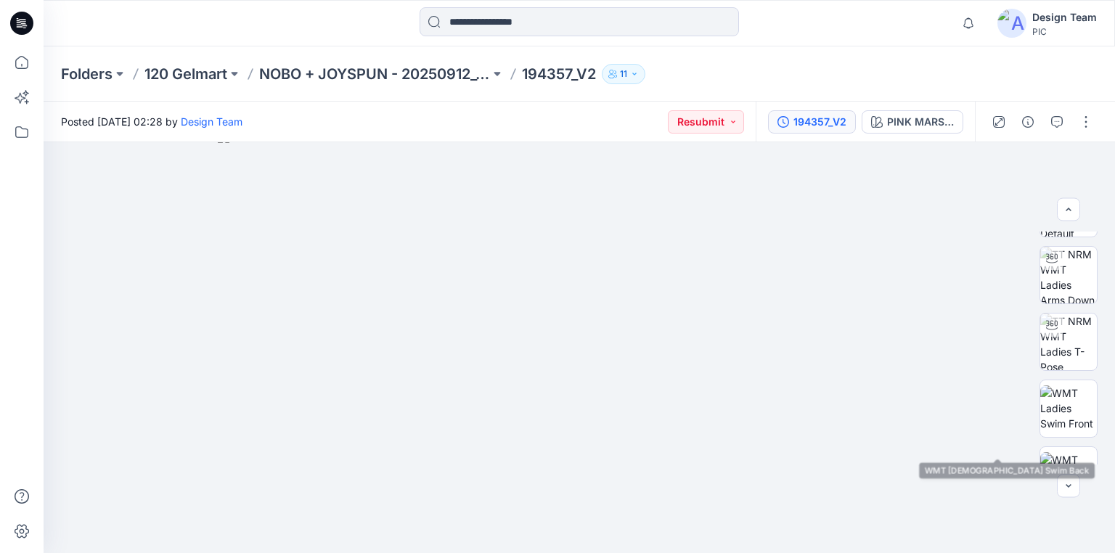
scroll to position [51, 0]
click at [845, 120] on div "194357_V2" at bounding box center [819, 122] width 53 height 16
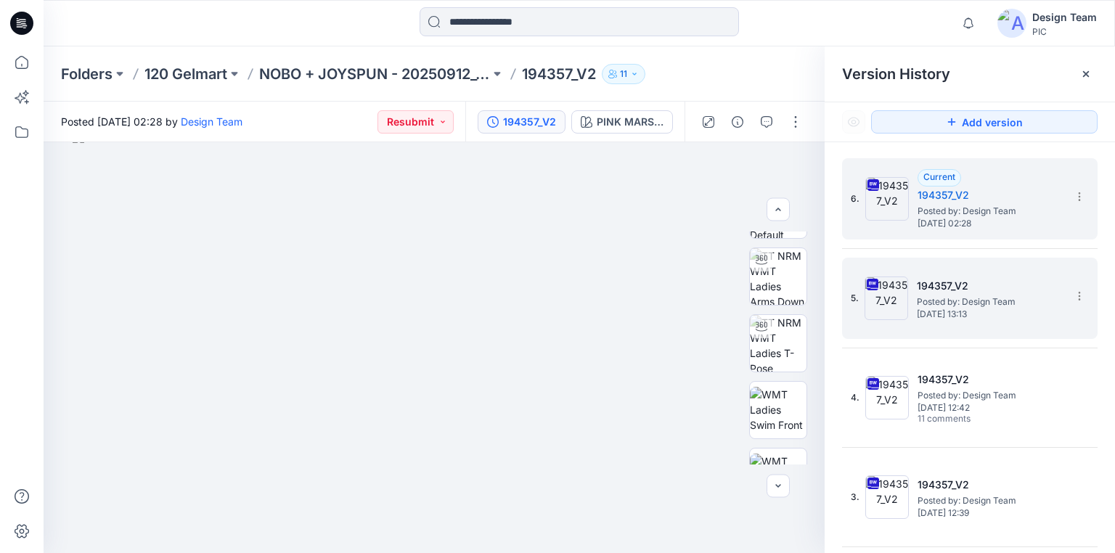
click at [955, 303] on span "Posted by: Design Team" at bounding box center [989, 302] width 145 height 15
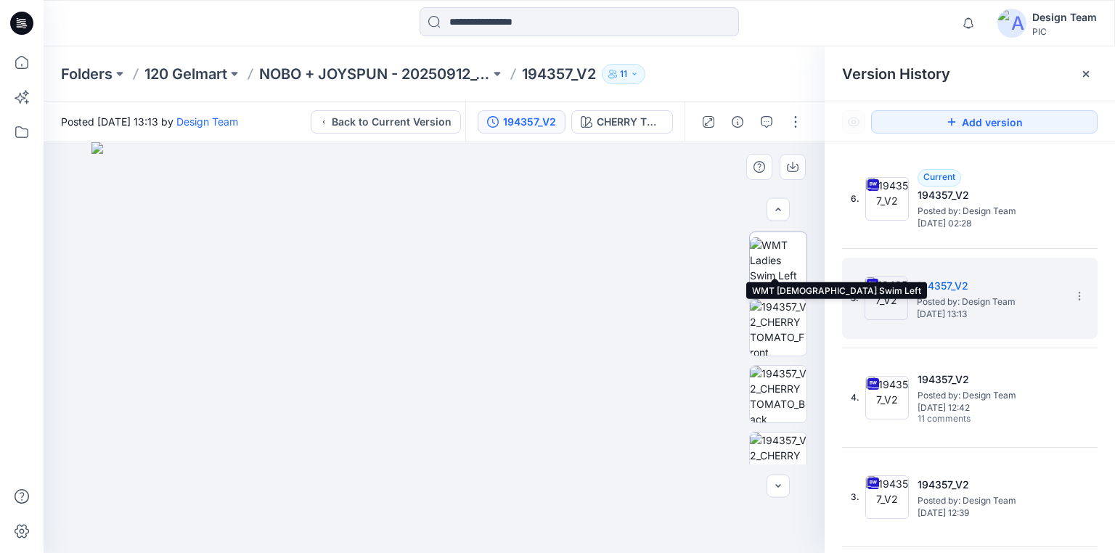
scroll to position [406, 0]
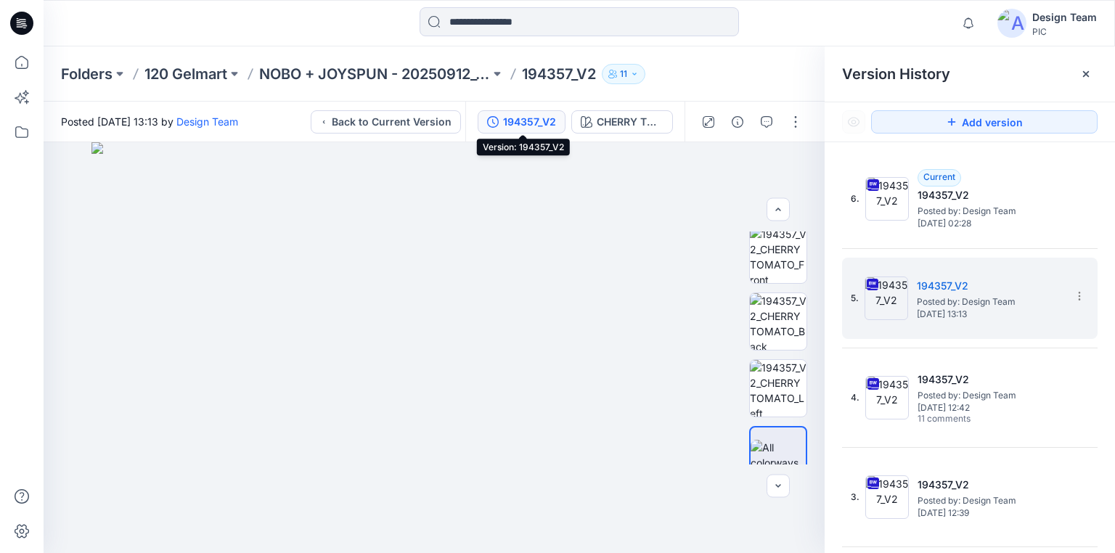
click at [527, 116] on div "194357_V2" at bounding box center [529, 122] width 53 height 16
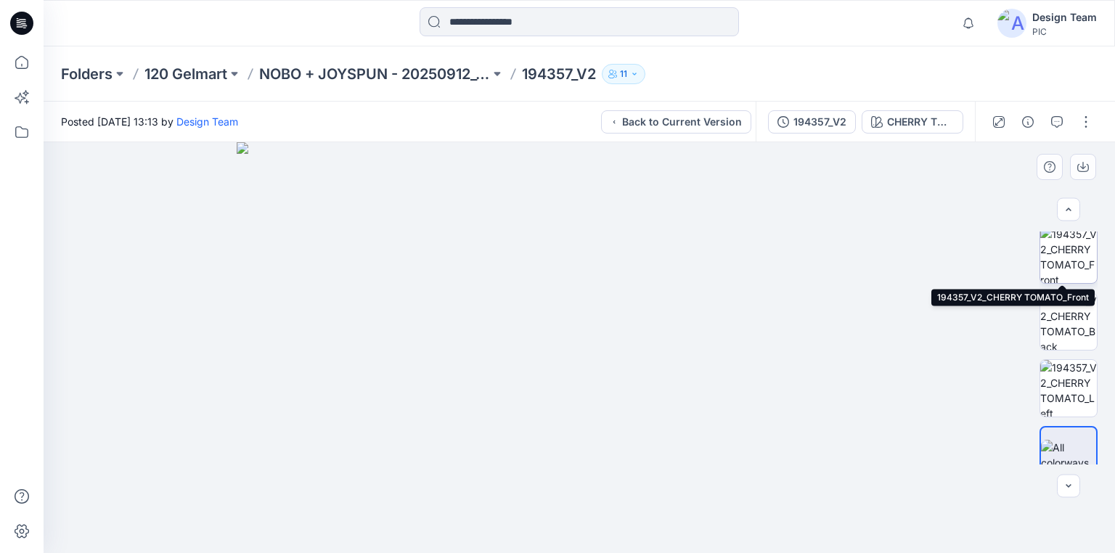
click at [1065, 269] on img at bounding box center [1068, 254] width 57 height 57
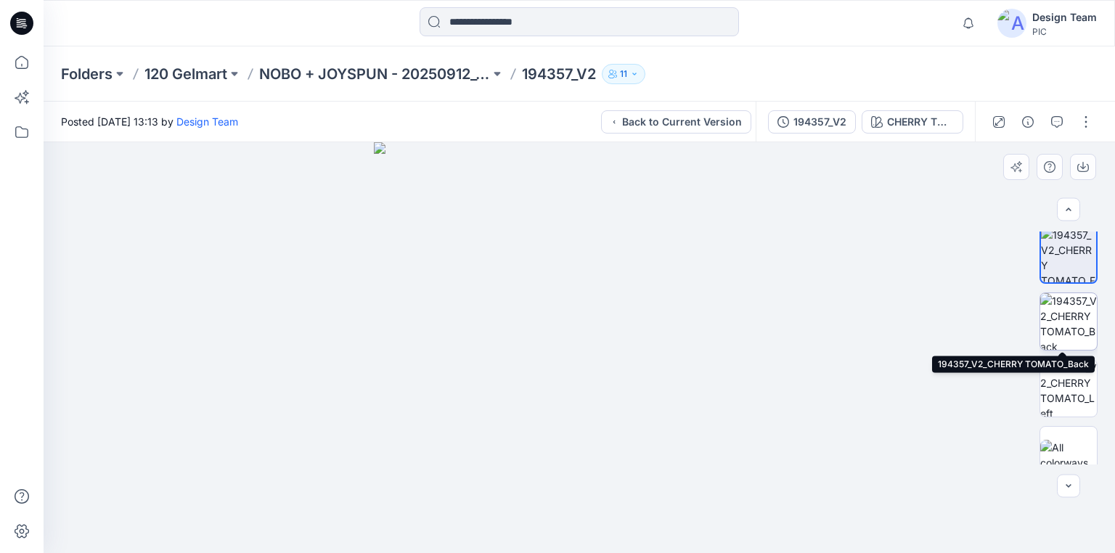
click at [1065, 327] on img at bounding box center [1068, 321] width 57 height 57
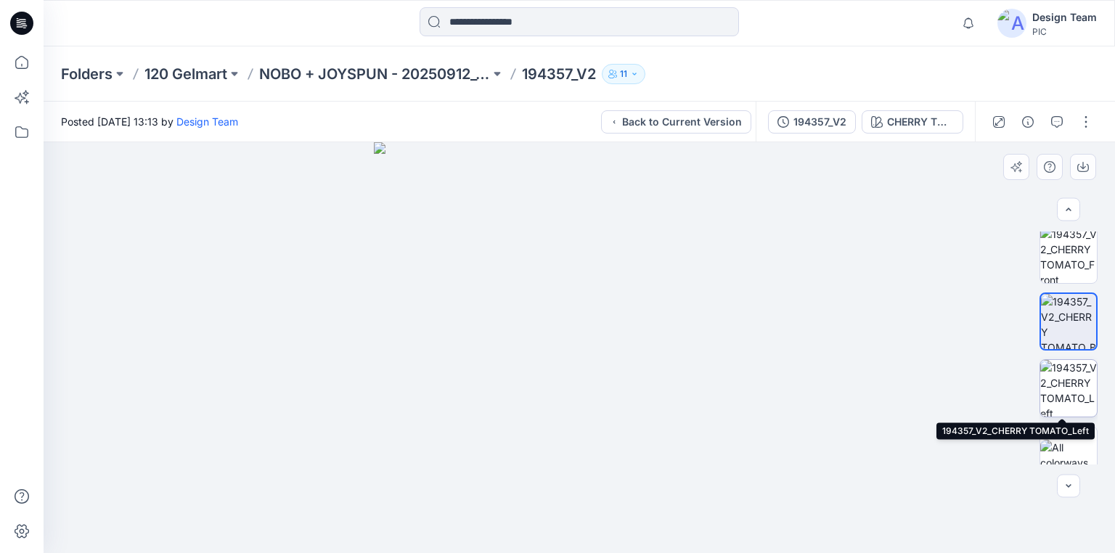
click at [1064, 395] on img at bounding box center [1068, 388] width 57 height 57
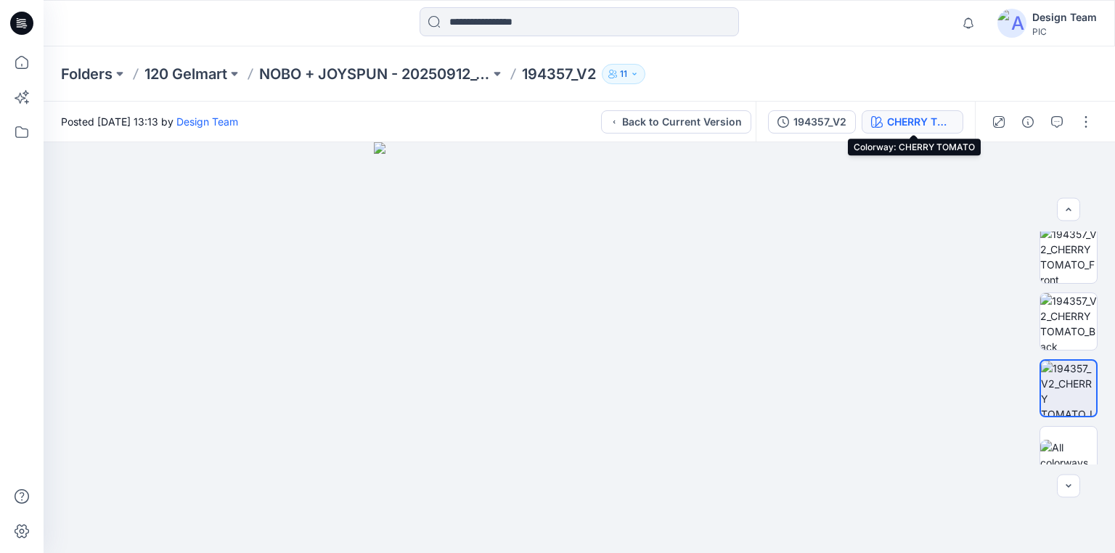
click at [890, 121] on div "CHERRY TOMATO" at bounding box center [920, 122] width 67 height 16
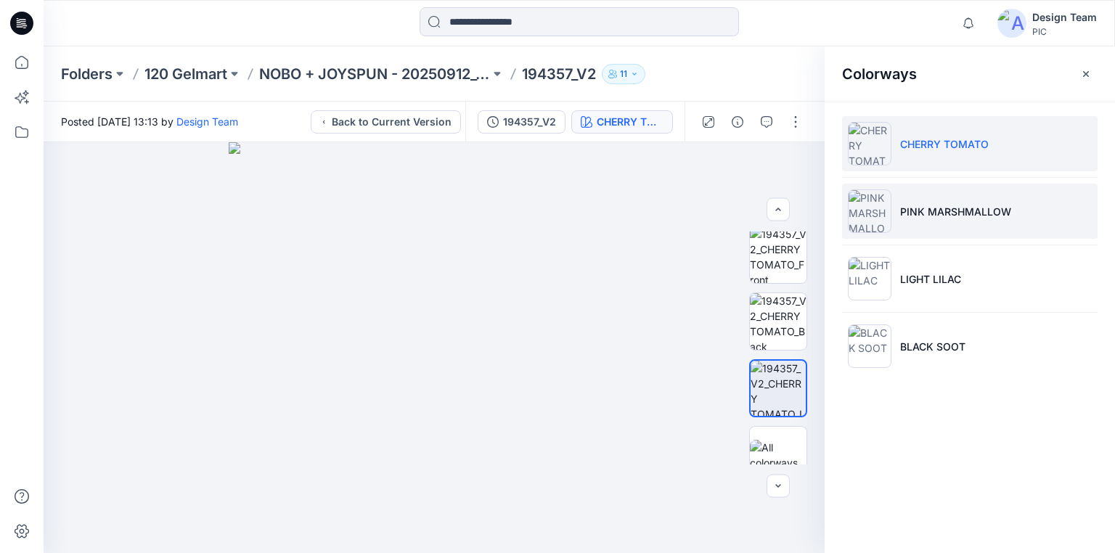
click at [926, 212] on p "PINK MARSHMALLOW" at bounding box center [955, 211] width 111 height 15
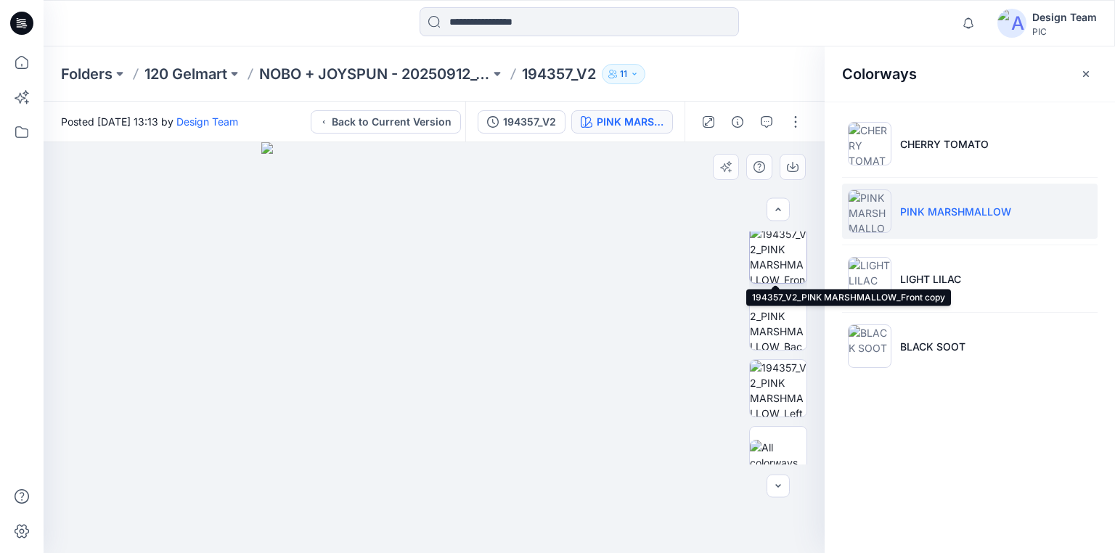
click at [772, 254] on img at bounding box center [778, 254] width 57 height 57
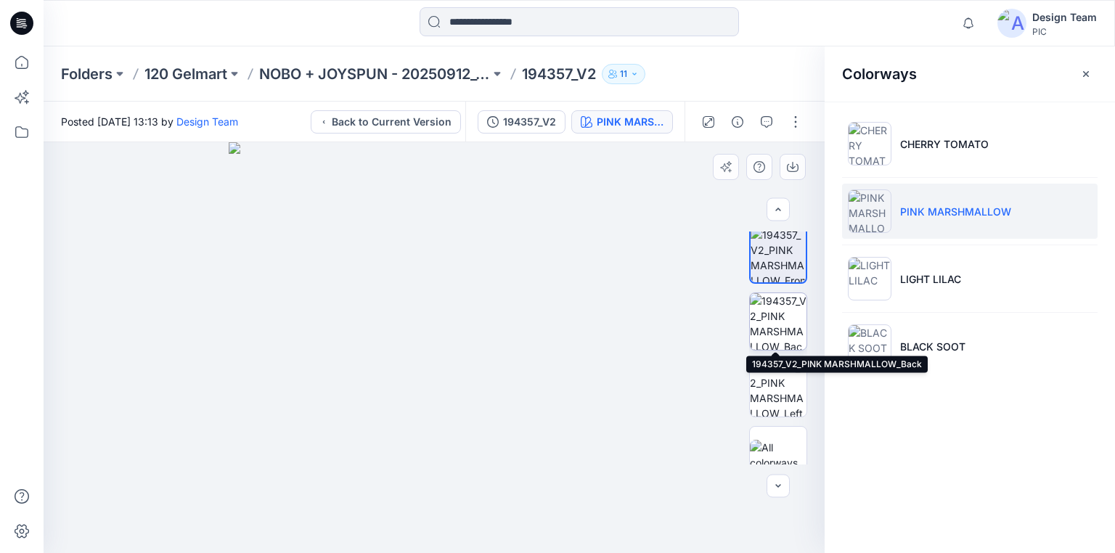
click at [775, 314] on img at bounding box center [778, 321] width 57 height 57
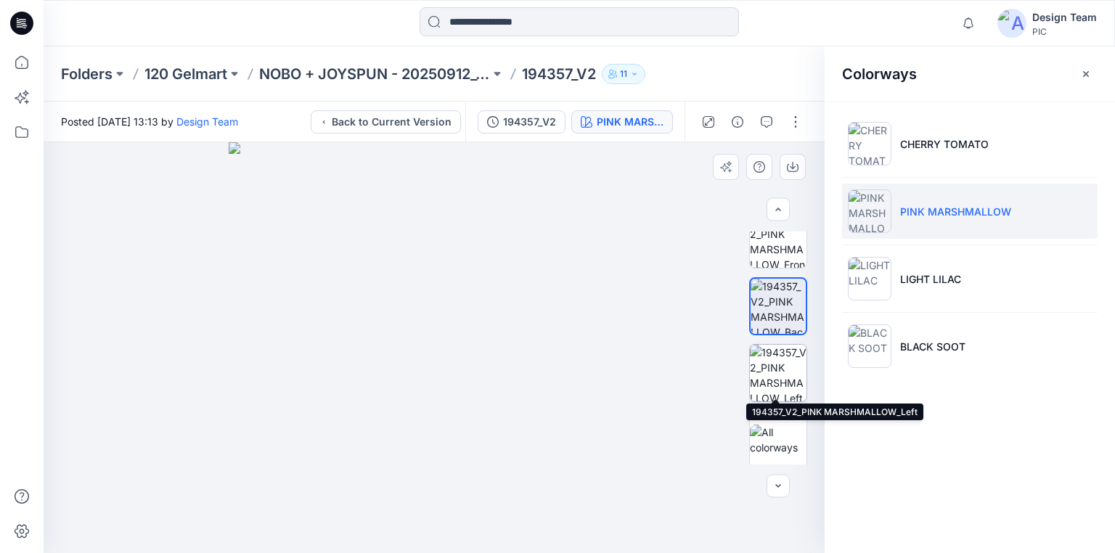
scroll to position [425, 0]
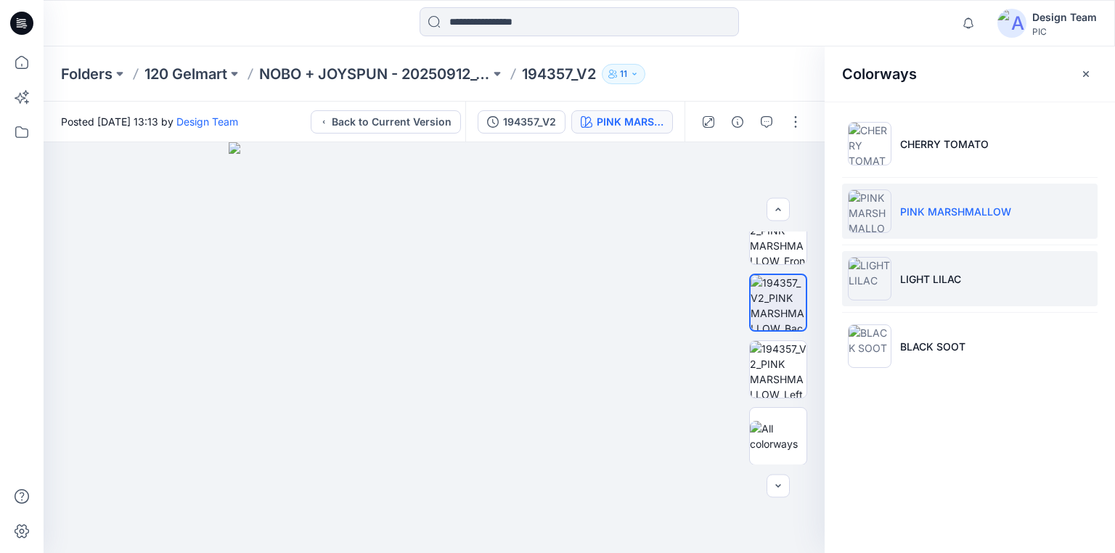
click at [895, 269] on li "LIGHT LILAC" at bounding box center [969, 278] width 255 height 55
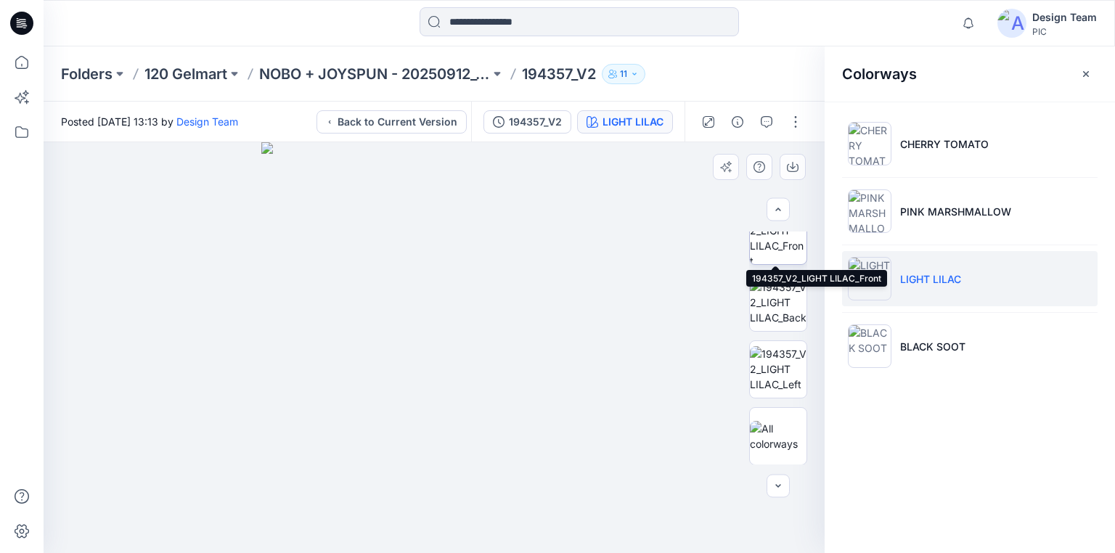
click at [781, 245] on img at bounding box center [778, 236] width 57 height 57
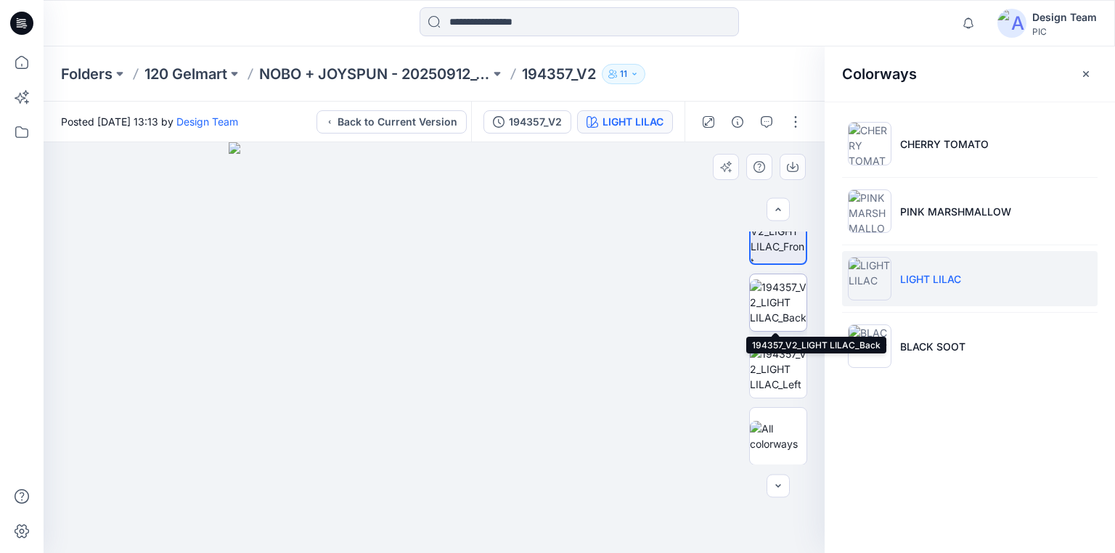
click at [776, 308] on img at bounding box center [778, 302] width 57 height 46
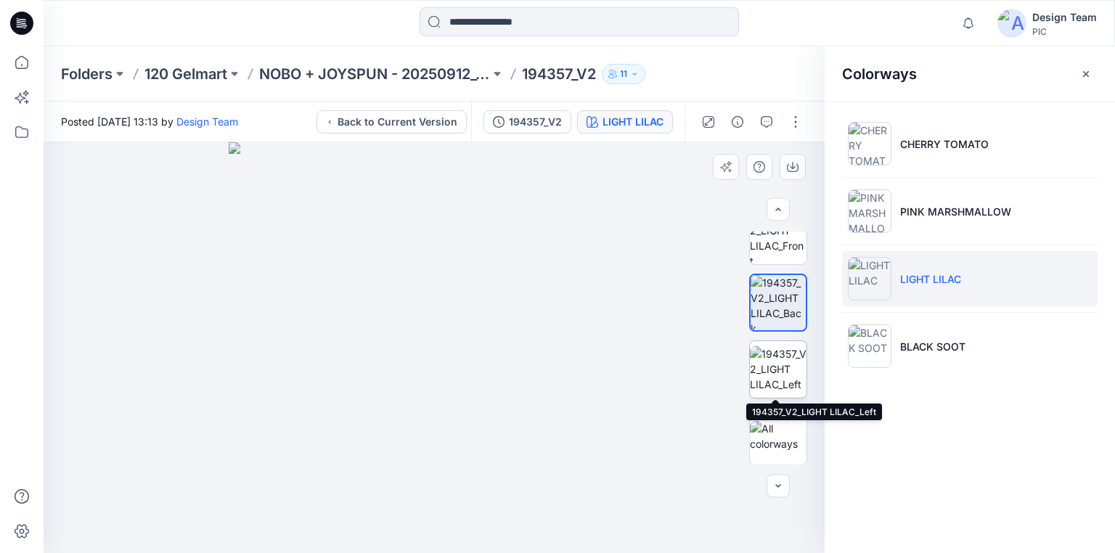
click at [766, 377] on img at bounding box center [778, 369] width 57 height 46
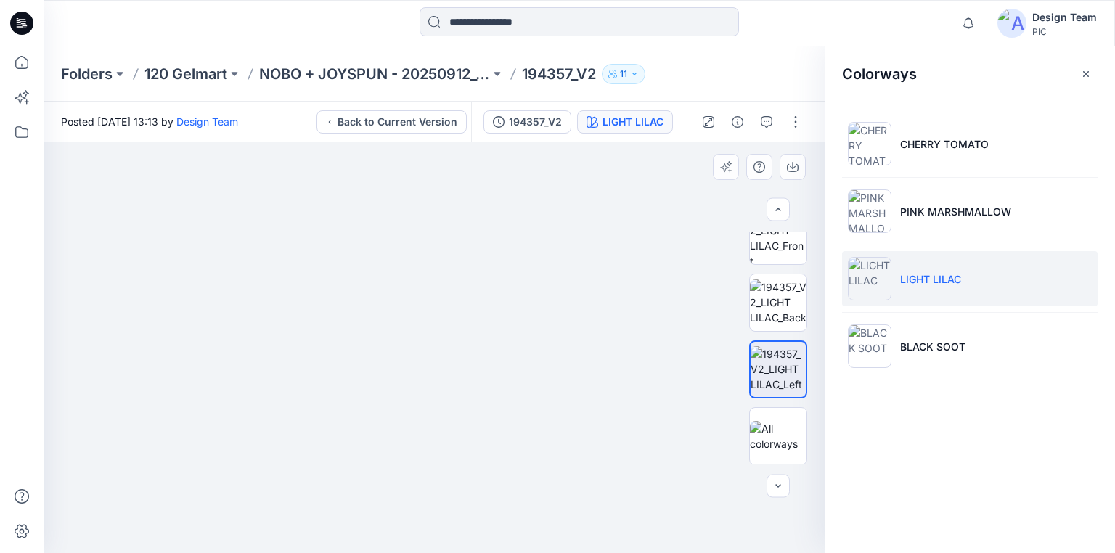
drag, startPoint x: 455, startPoint y: 422, endPoint x: 467, endPoint y: 388, distance: 36.3
drag, startPoint x: 379, startPoint y: 267, endPoint x: 393, endPoint y: 345, distance: 79.6
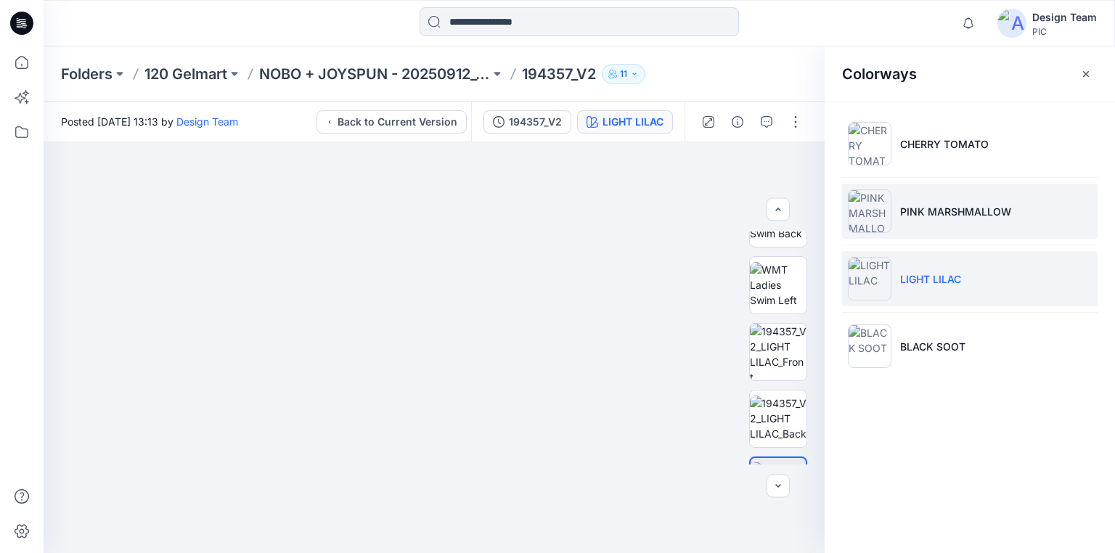
click at [888, 213] on img at bounding box center [870, 211] width 44 height 44
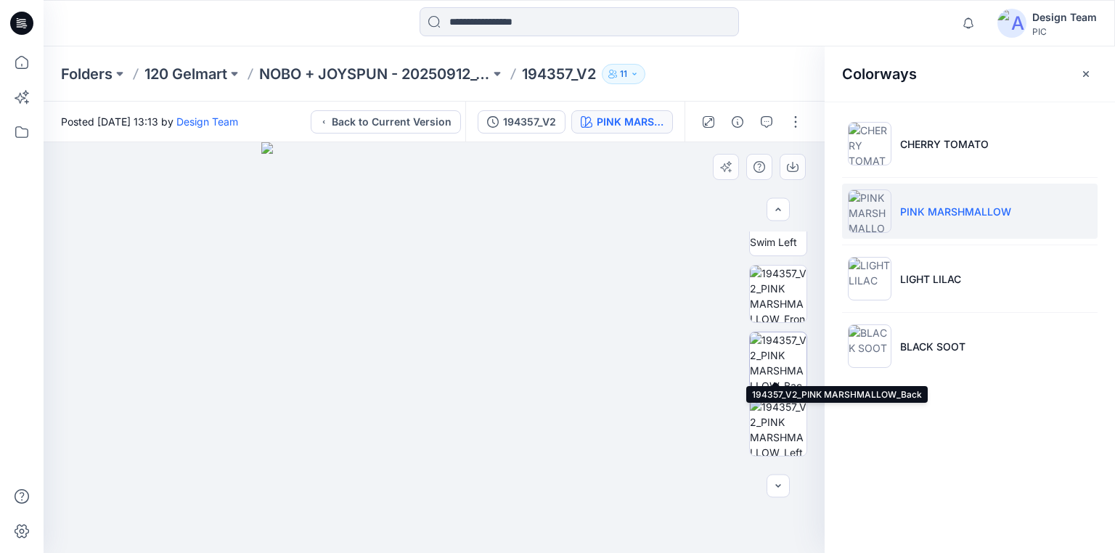
scroll to position [425, 0]
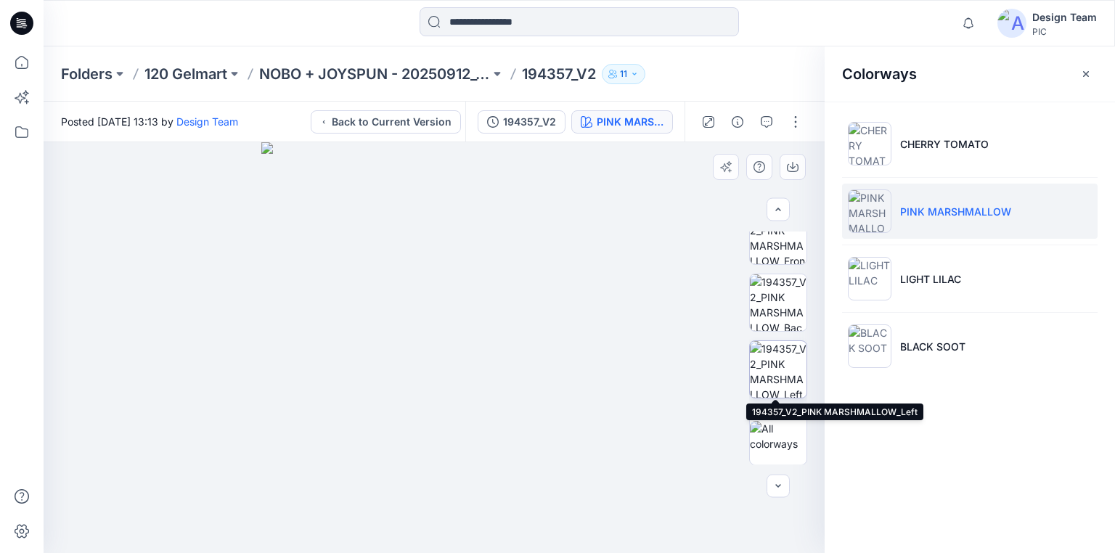
click at [774, 365] on img at bounding box center [778, 369] width 57 height 57
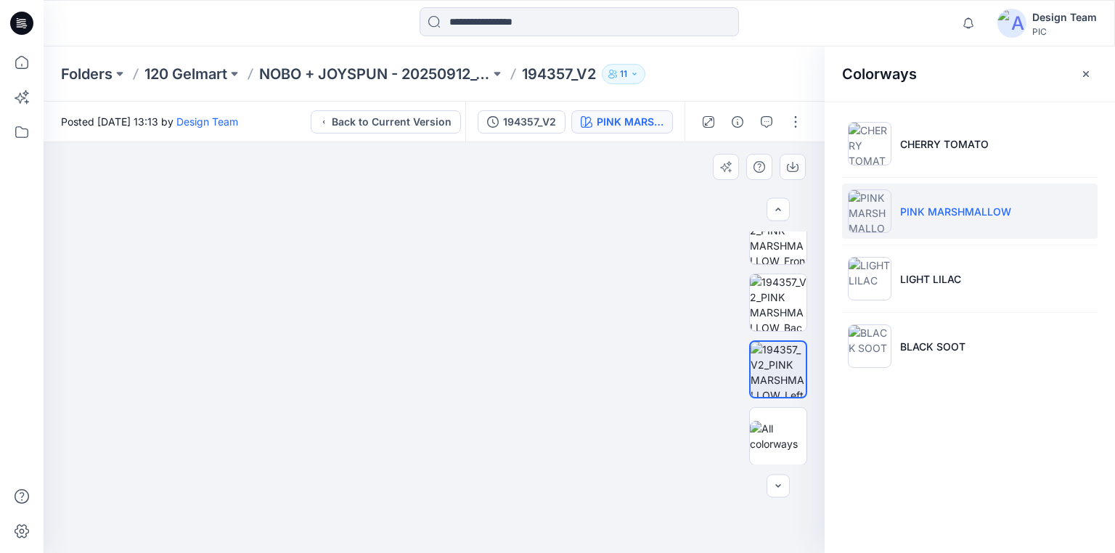
drag, startPoint x: 300, startPoint y: 368, endPoint x: 407, endPoint y: 285, distance: 135.6
drag, startPoint x: 385, startPoint y: 374, endPoint x: 444, endPoint y: 287, distance: 104.9
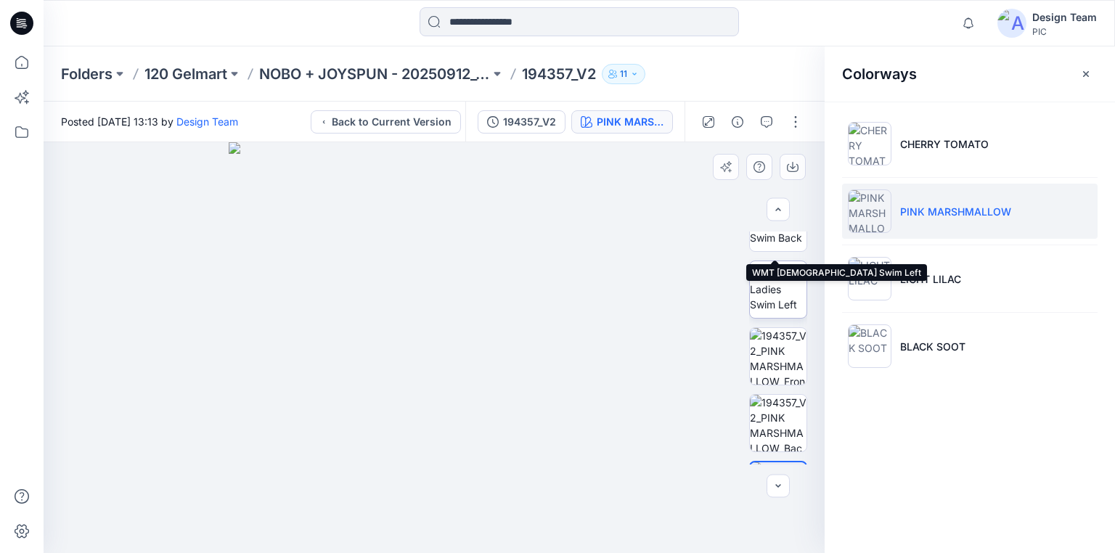
scroll to position [367, 0]
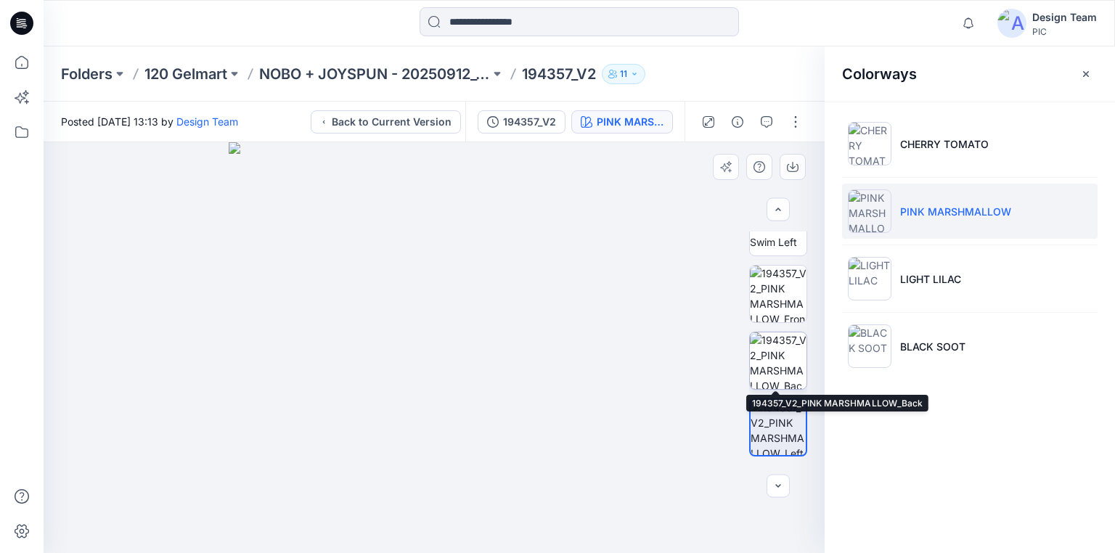
click at [781, 352] on img at bounding box center [778, 360] width 57 height 57
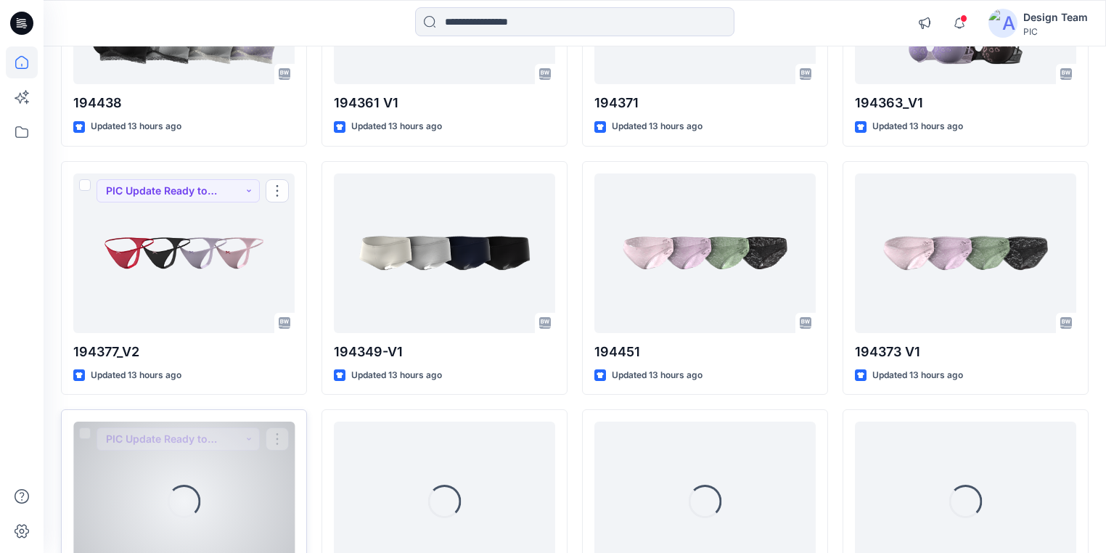
scroll to position [2172, 0]
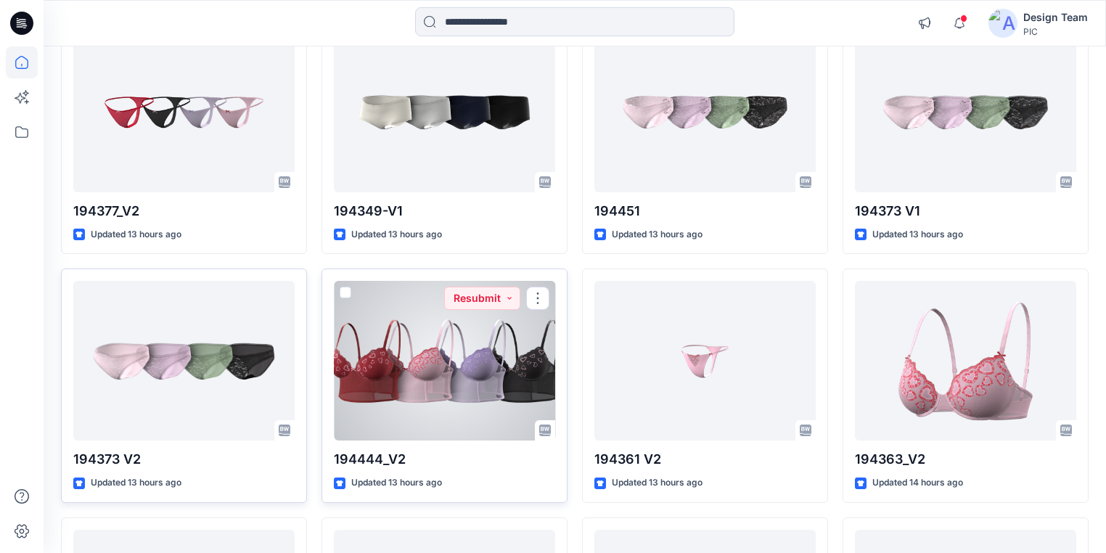
click at [434, 361] on div at bounding box center [444, 361] width 221 height 160
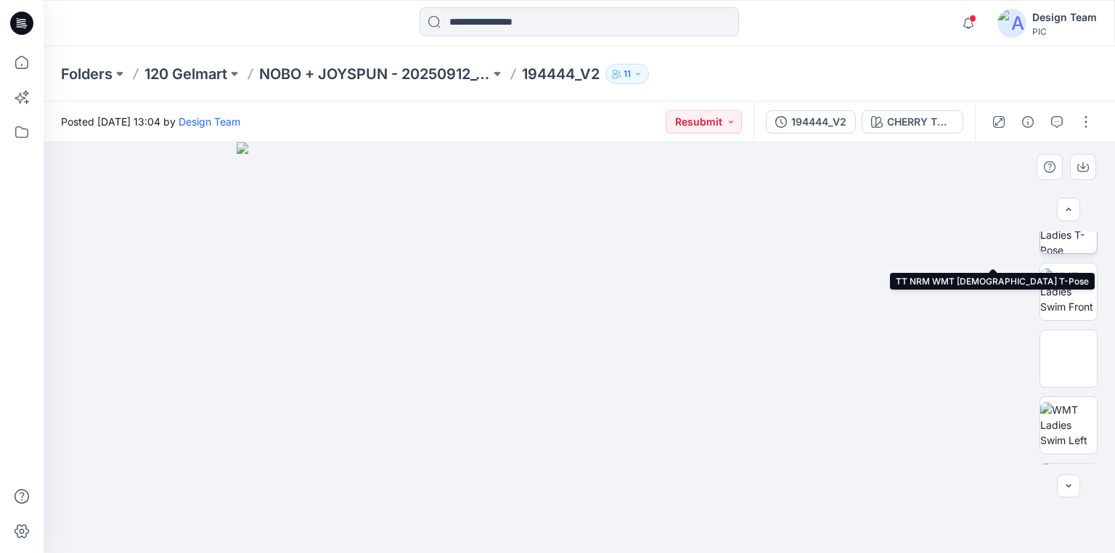
scroll to position [174, 0]
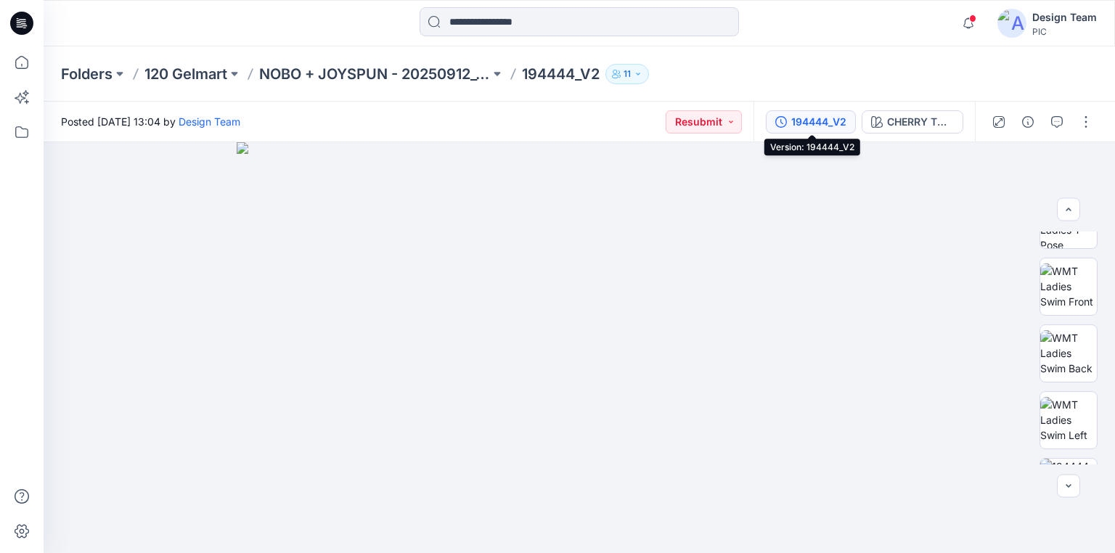
click at [824, 120] on div "194444_V2" at bounding box center [818, 122] width 55 height 16
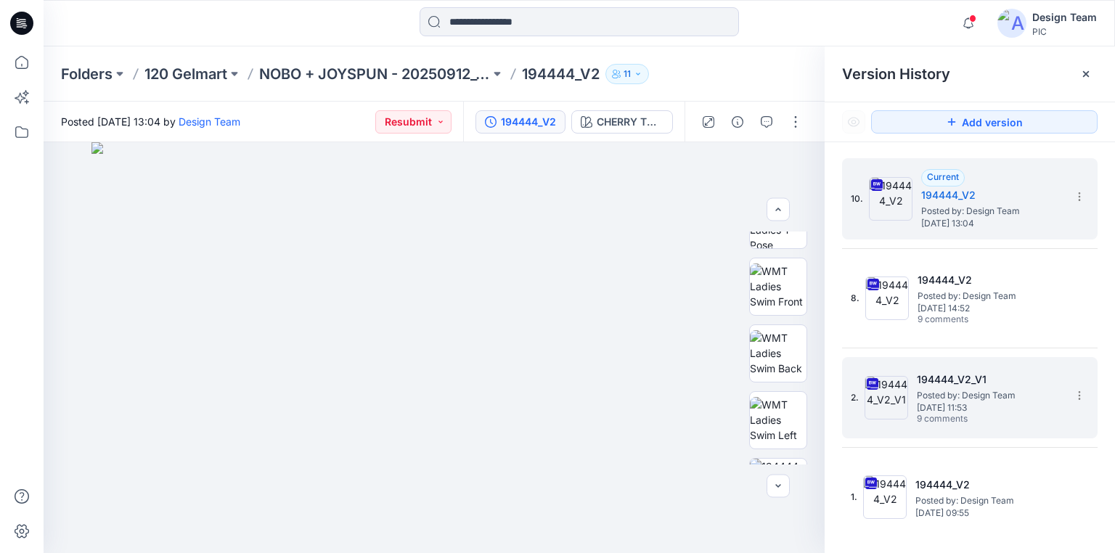
click at [947, 392] on span "Posted by: Design Team" at bounding box center [989, 395] width 145 height 15
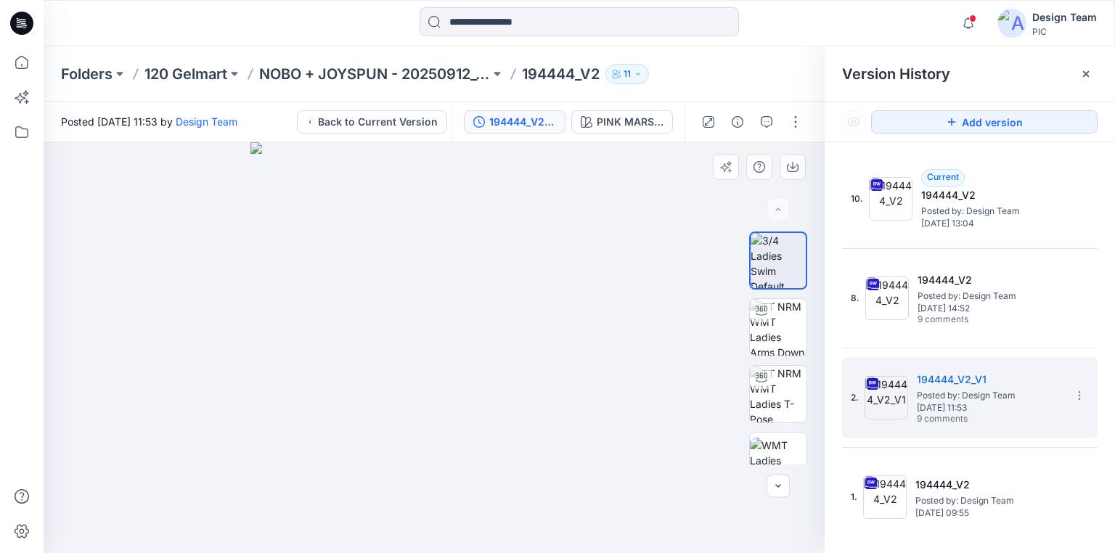
click at [689, 350] on div at bounding box center [434, 347] width 781 height 411
click at [776, 324] on img at bounding box center [778, 327] width 57 height 57
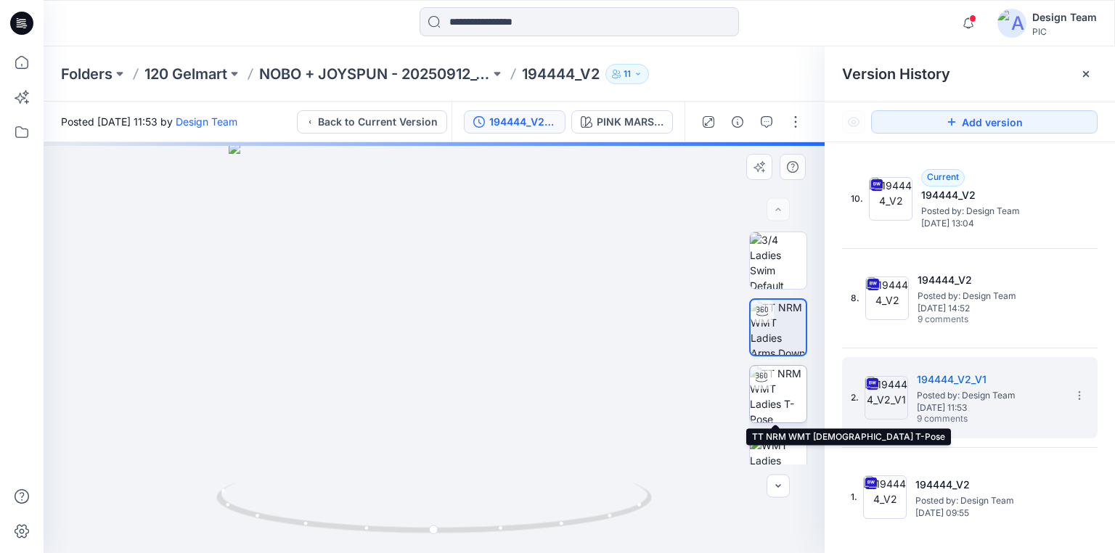
click at [781, 392] on img at bounding box center [778, 394] width 57 height 57
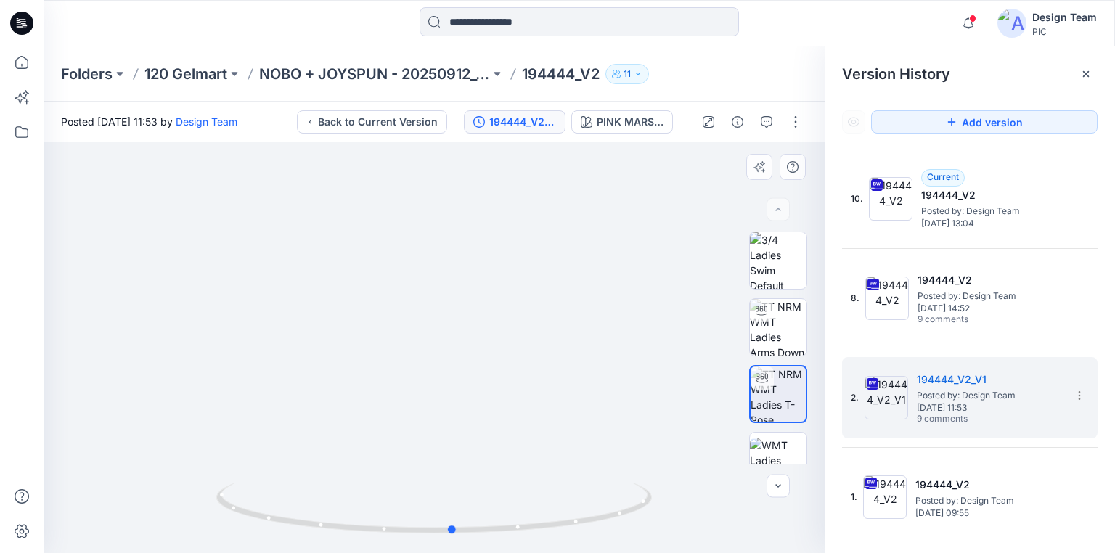
drag, startPoint x: 608, startPoint y: 520, endPoint x: 627, endPoint y: 481, distance: 42.8
click at [627, 481] on div at bounding box center [433, 516] width 435 height 73
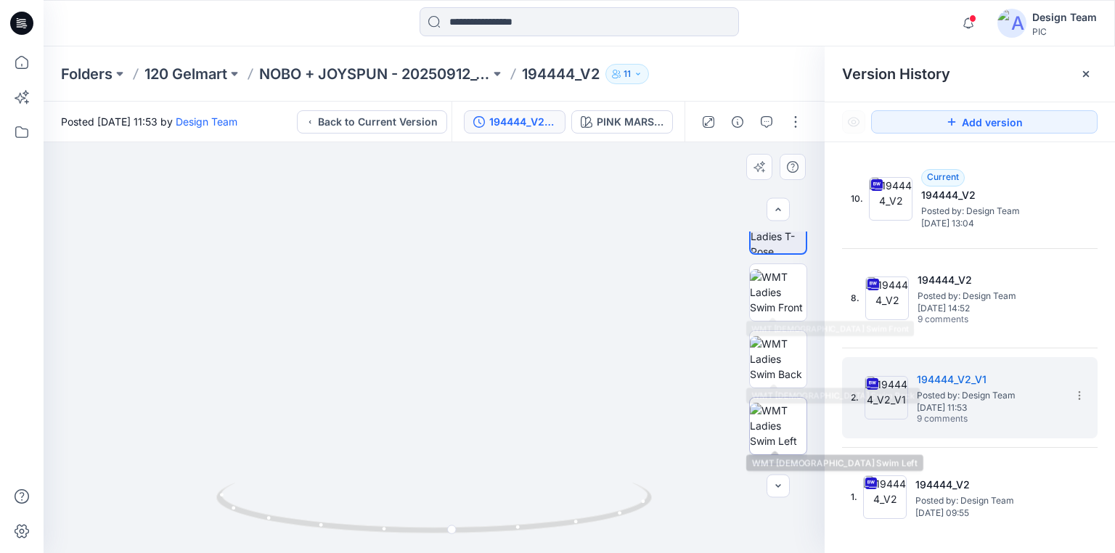
scroll to position [174, 0]
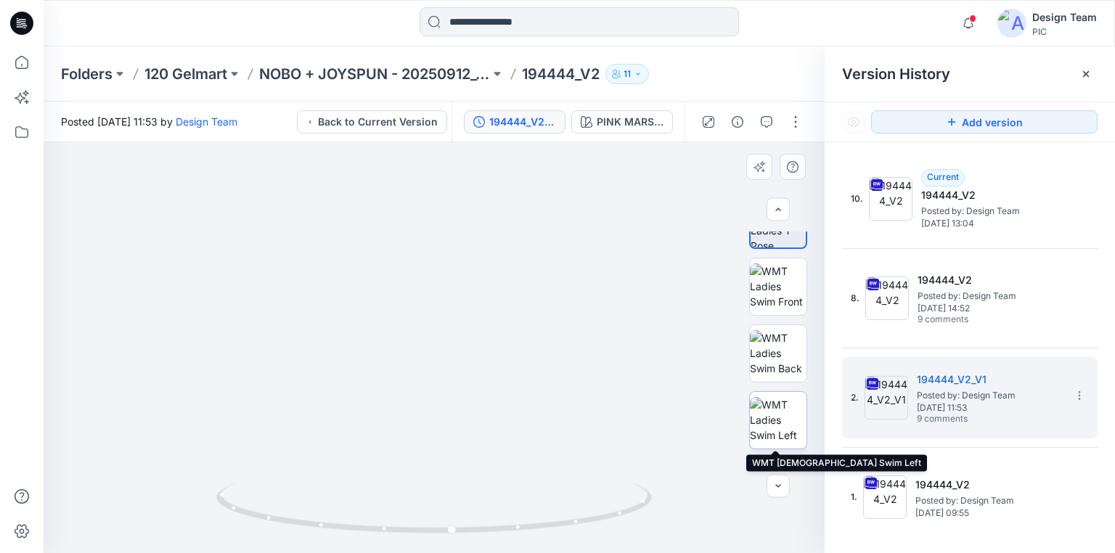
click at [776, 417] on img at bounding box center [778, 420] width 57 height 46
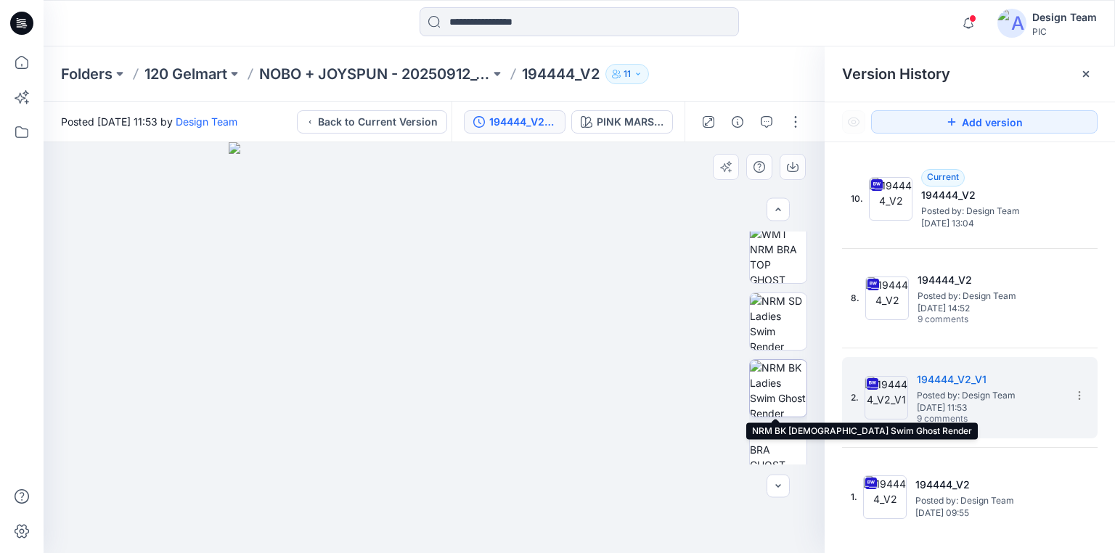
scroll to position [425, 0]
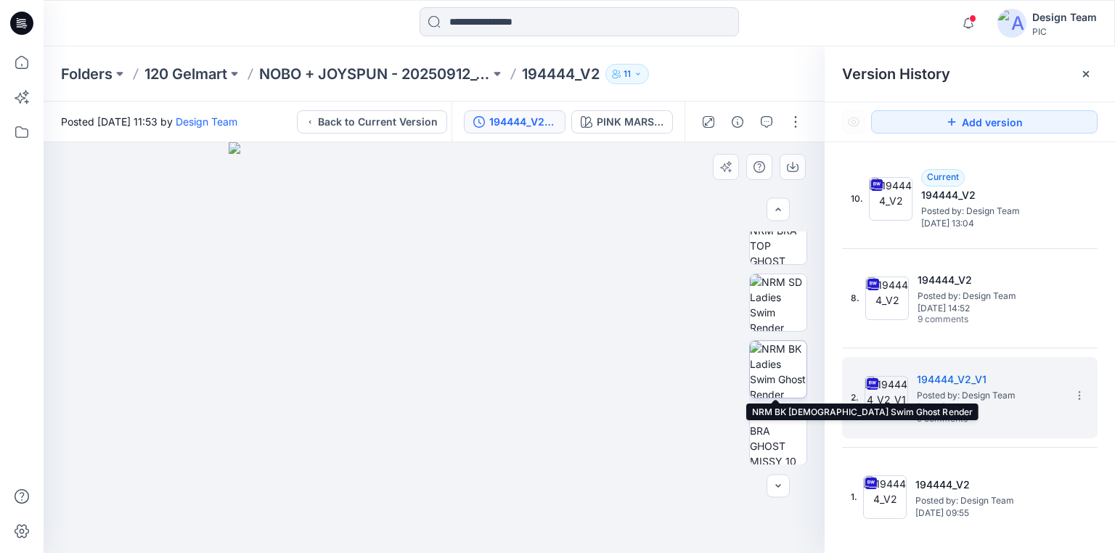
click at [781, 364] on img at bounding box center [778, 369] width 57 height 57
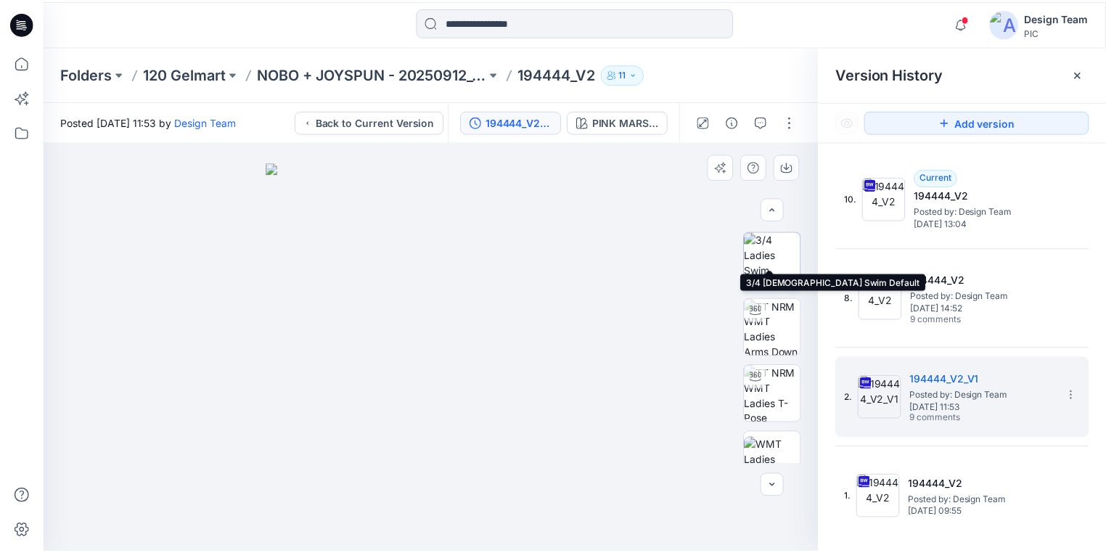
scroll to position [58, 0]
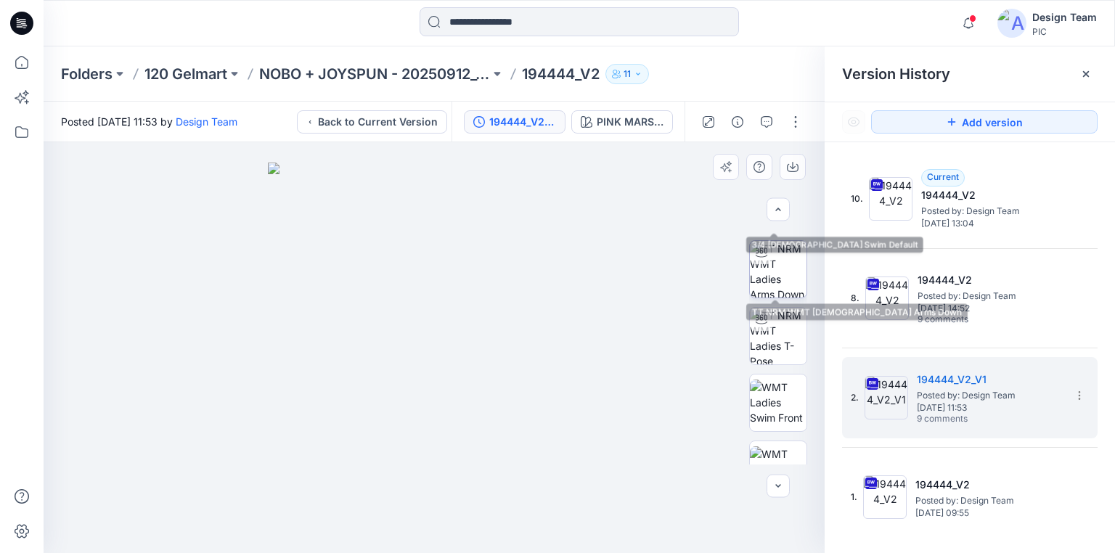
click at [781, 261] on img at bounding box center [778, 269] width 57 height 57
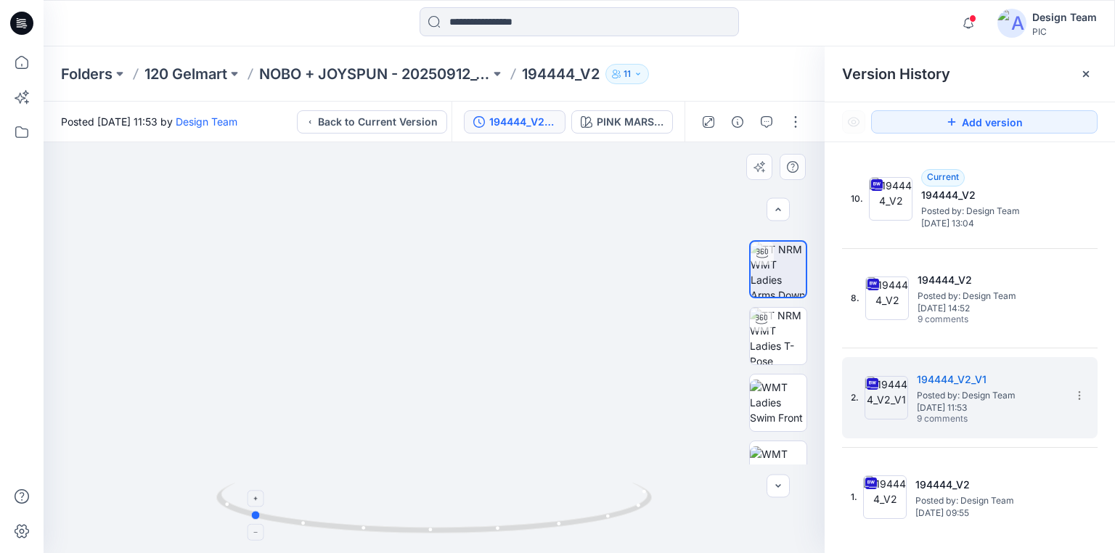
drag, startPoint x: 595, startPoint y: 521, endPoint x: 411, endPoint y: 502, distance: 185.3
click at [411, 502] on icon at bounding box center [435, 510] width 439 height 54
click at [413, 71] on p "NOBO + JOYSPUN - 20250912_120_GC" at bounding box center [374, 74] width 231 height 20
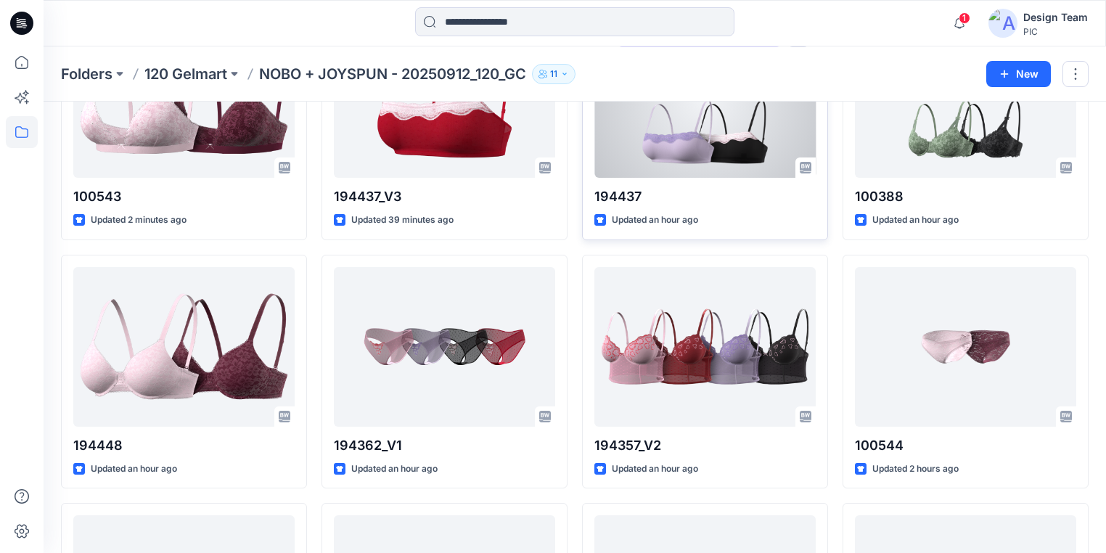
scroll to position [174, 0]
